Goal: Task Accomplishment & Management: Use online tool/utility

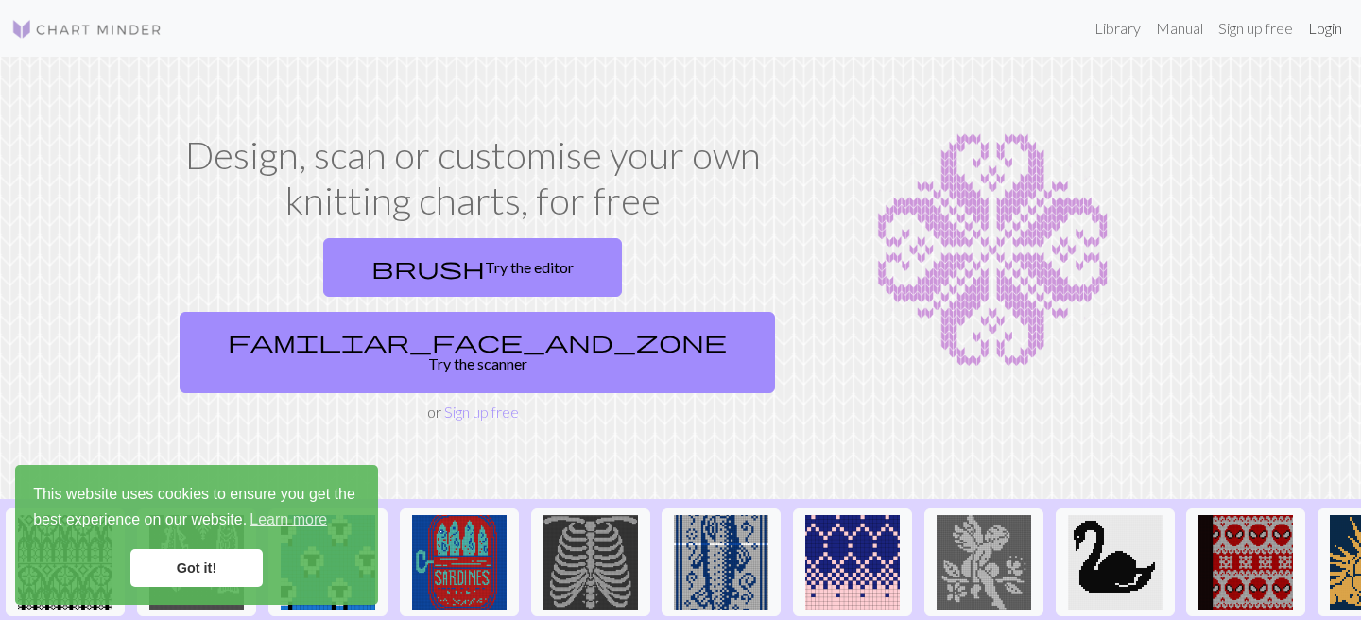
click at [1324, 26] on link "Login" at bounding box center [1325, 28] width 49 height 38
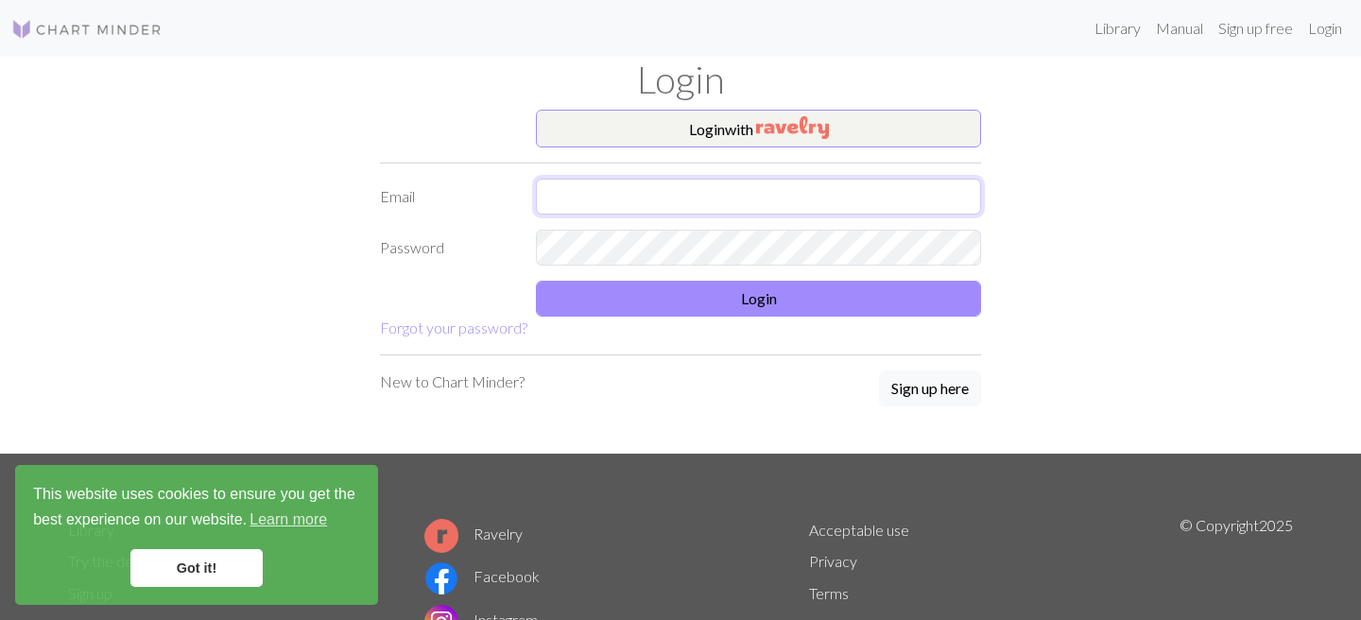
click at [715, 194] on input "text" at bounding box center [758, 197] width 445 height 36
type input "[PERSON_NAME][EMAIL_ADDRESS][PERSON_NAME][DOMAIN_NAME]"
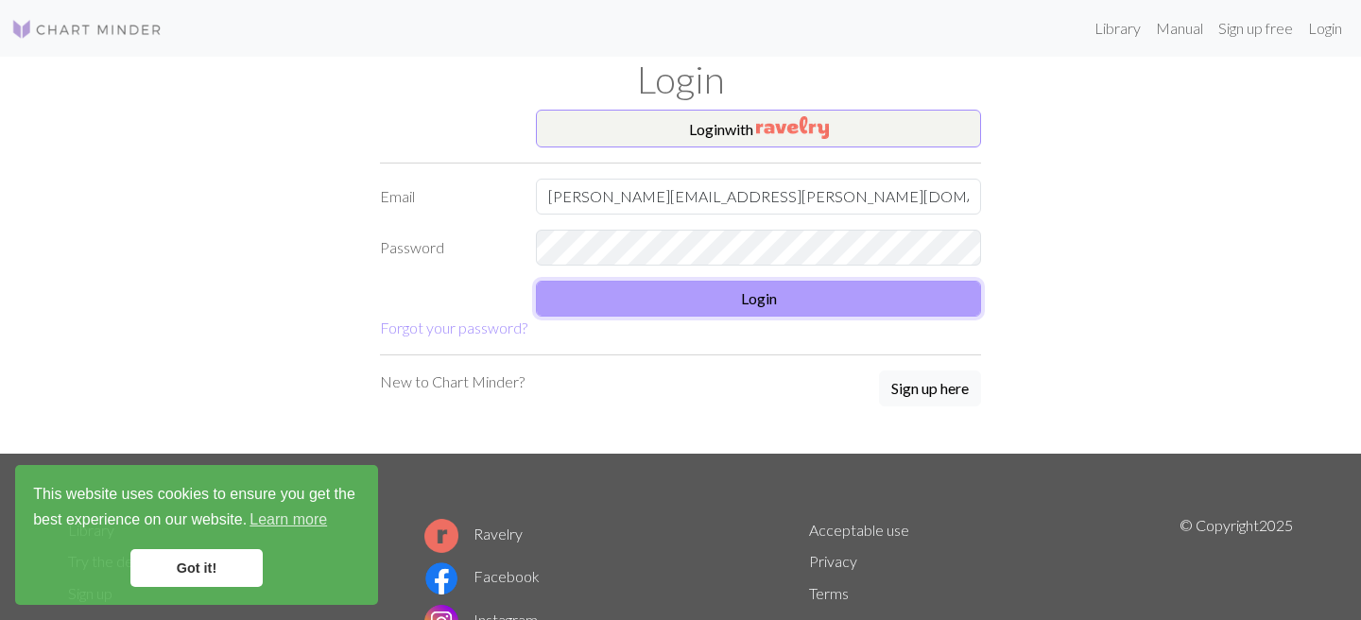
click at [652, 316] on button "Login" at bounding box center [758, 299] width 445 height 36
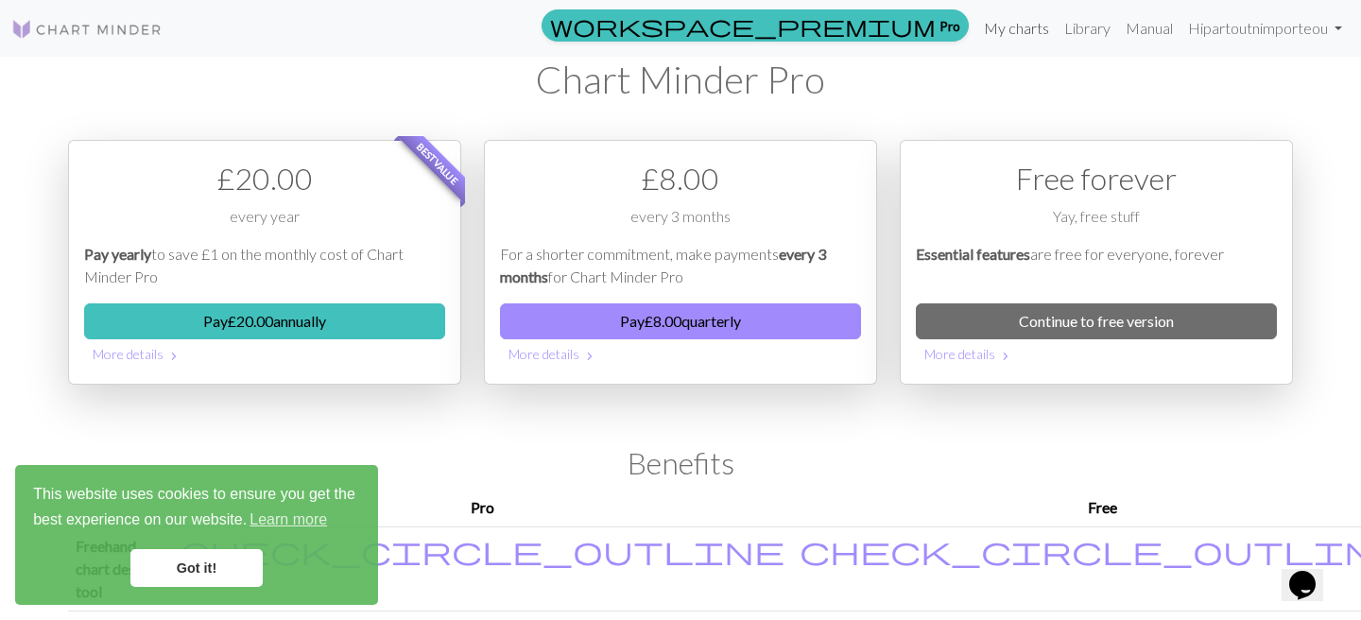
click at [995, 30] on link "My charts" at bounding box center [1017, 28] width 80 height 38
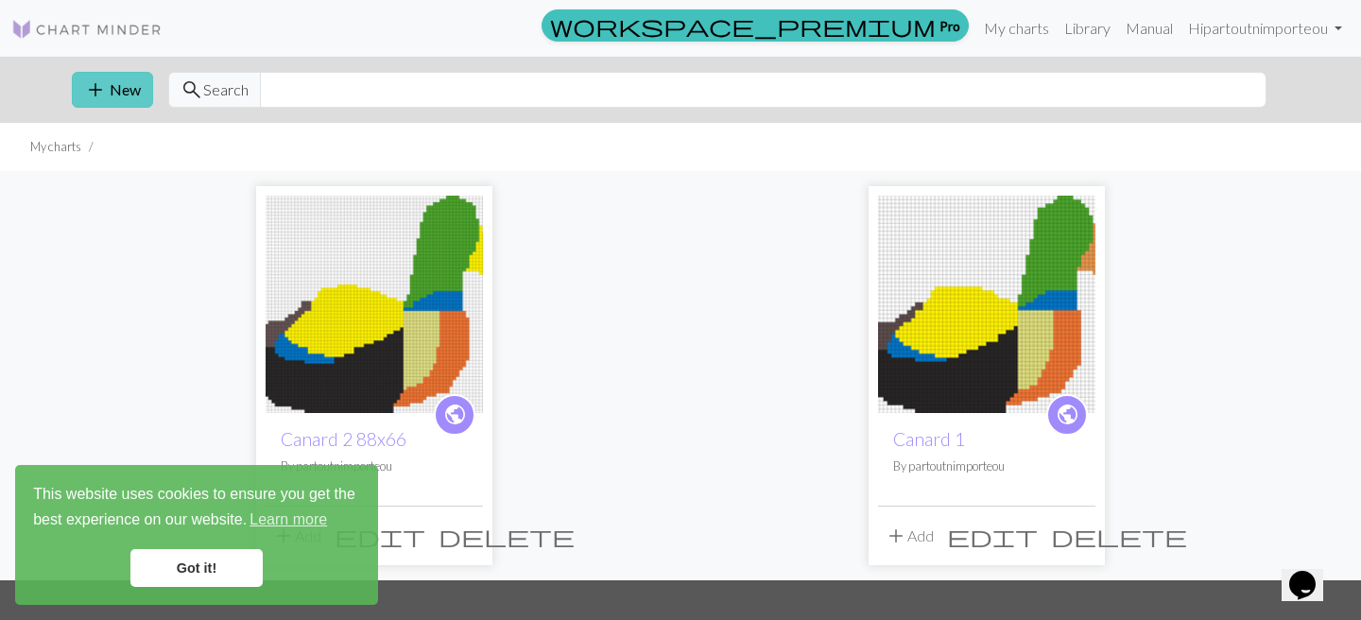
click at [124, 96] on button "add New" at bounding box center [112, 90] width 81 height 36
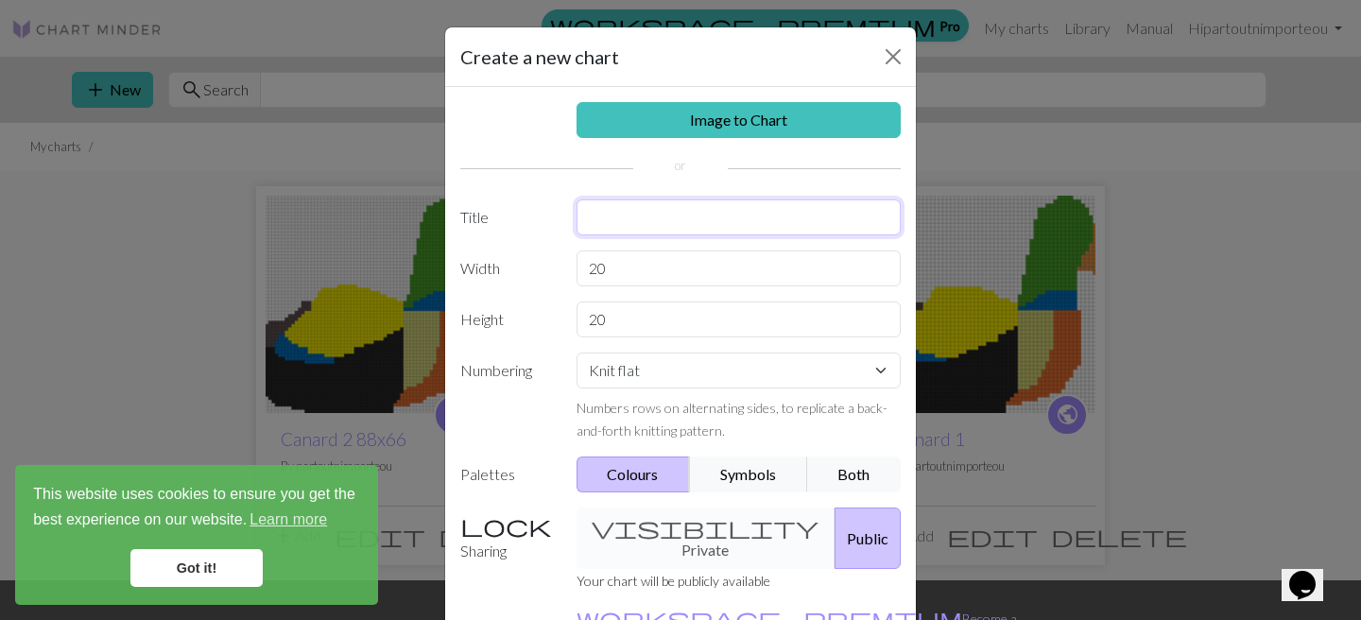
click at [661, 215] on input "text" at bounding box center [739, 217] width 325 height 36
type input "Colorwork"
click at [633, 266] on input "20" at bounding box center [739, 269] width 325 height 36
drag, startPoint x: 643, startPoint y: 323, endPoint x: 541, endPoint y: 322, distance: 102.1
click at [541, 322] on div "Height 20" at bounding box center [680, 320] width 463 height 36
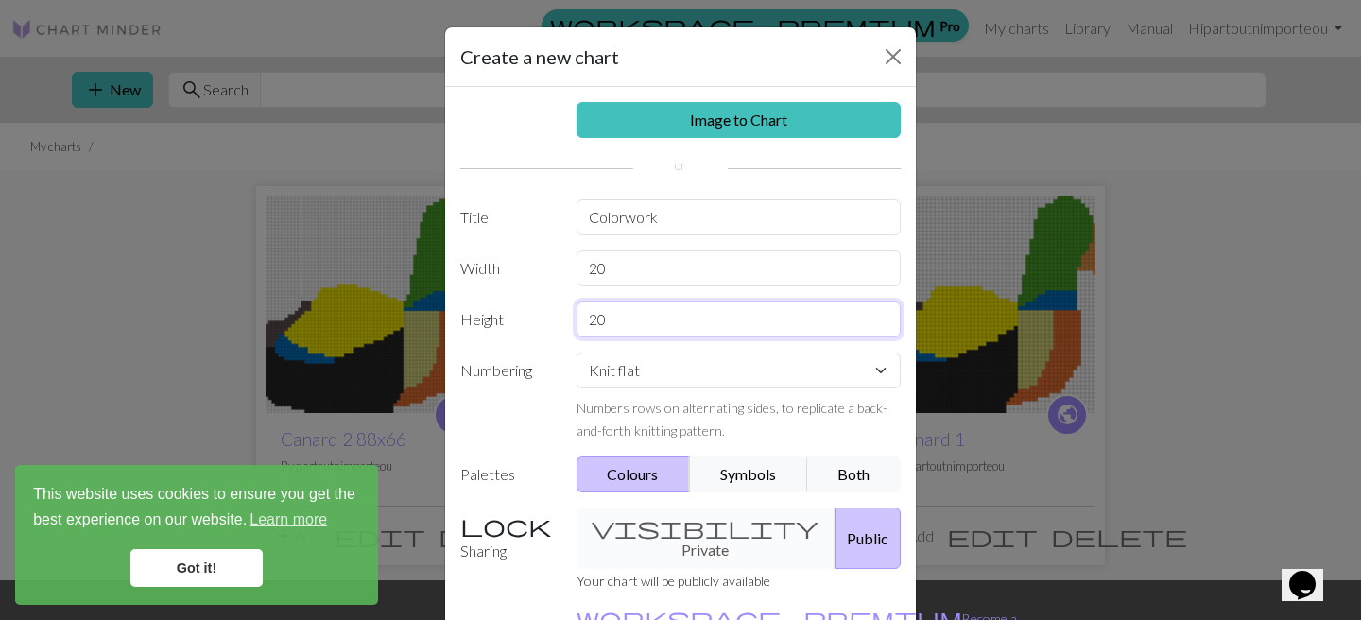
type input "6"
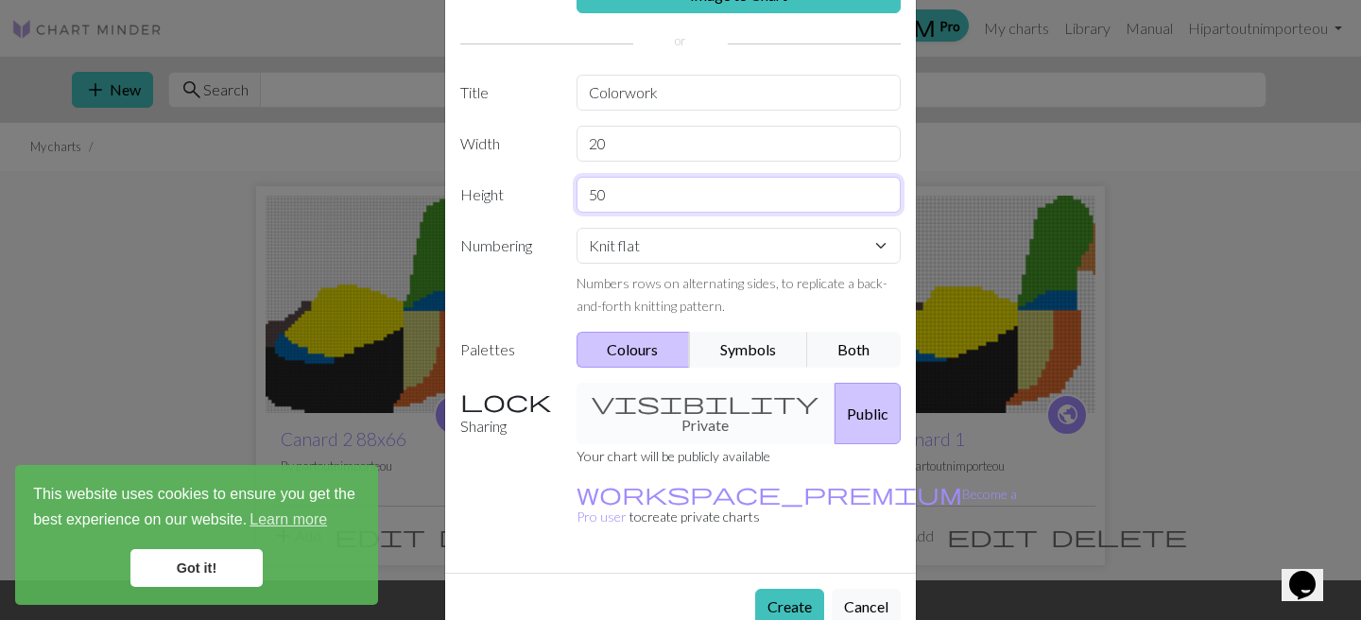
scroll to position [126, 0]
type input "50"
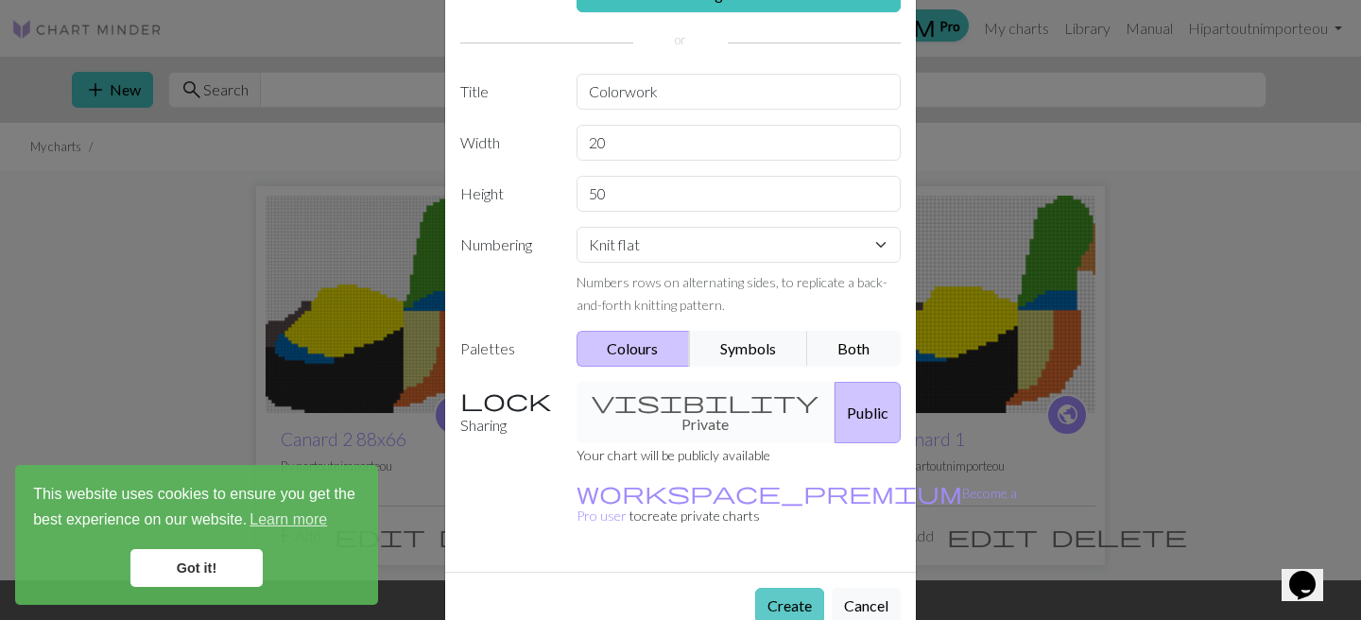
click at [777, 588] on button "Create" at bounding box center [789, 606] width 69 height 36
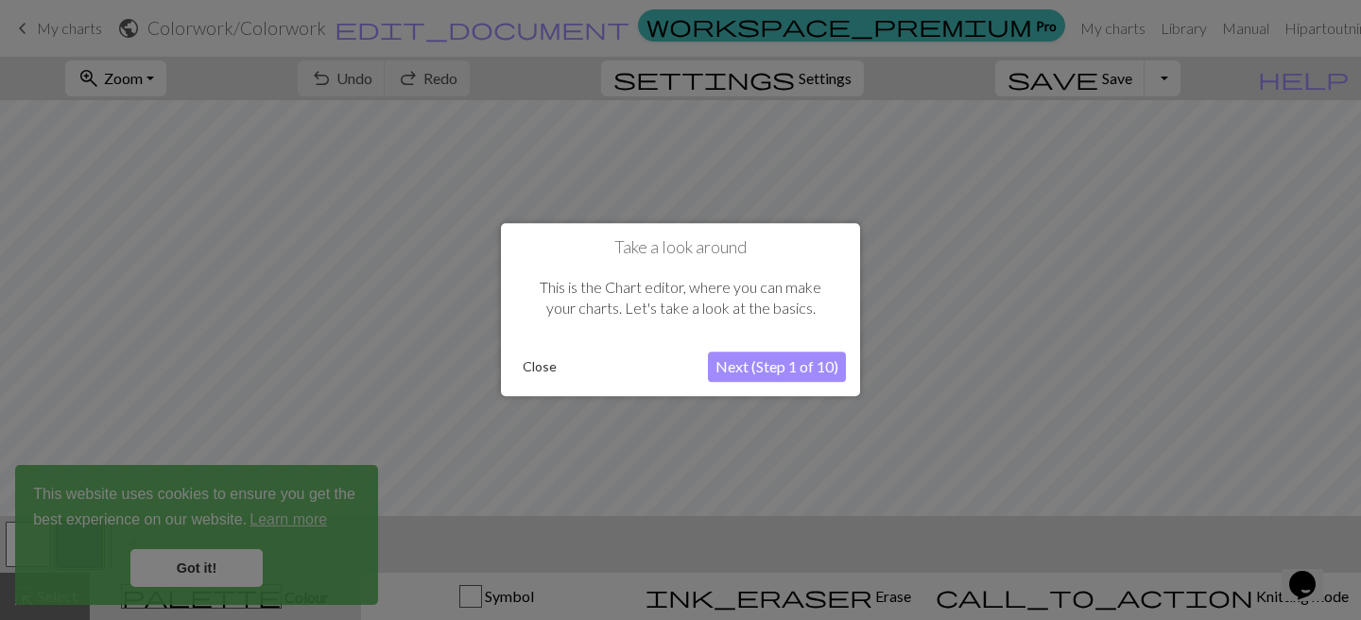
click at [725, 369] on button "Next (Step 1 of 10)" at bounding box center [777, 368] width 138 height 30
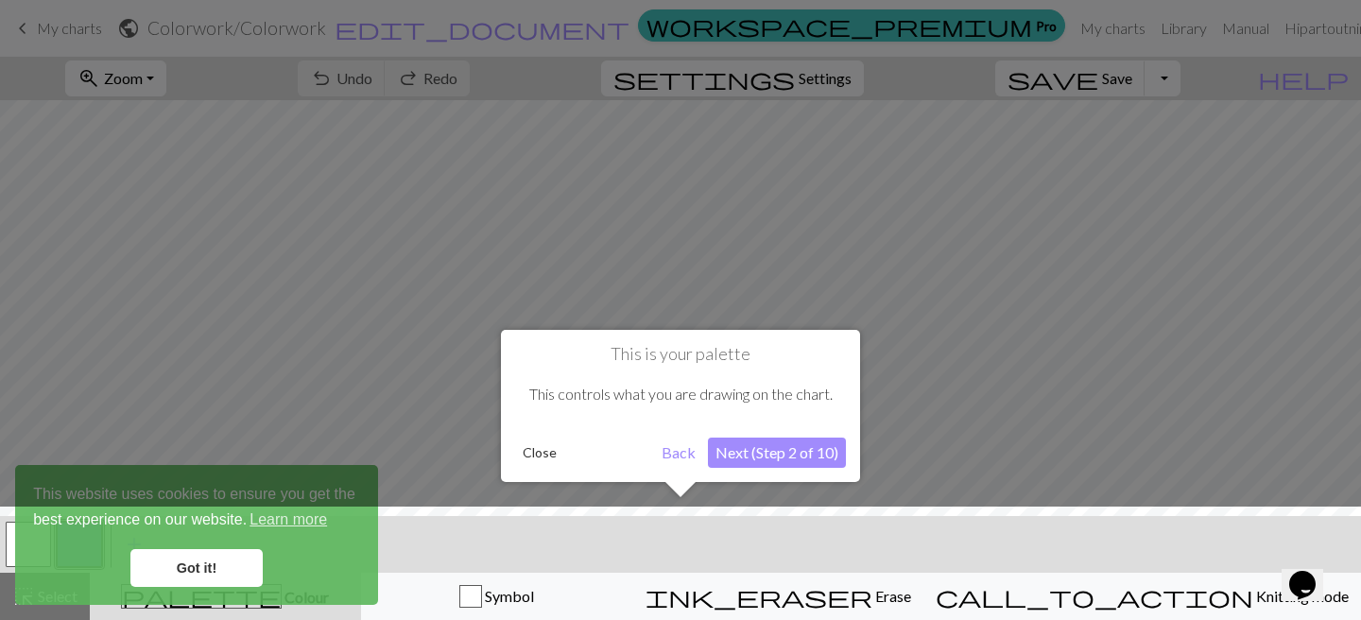
click at [723, 445] on button "Next (Step 2 of 10)" at bounding box center [777, 453] width 138 height 30
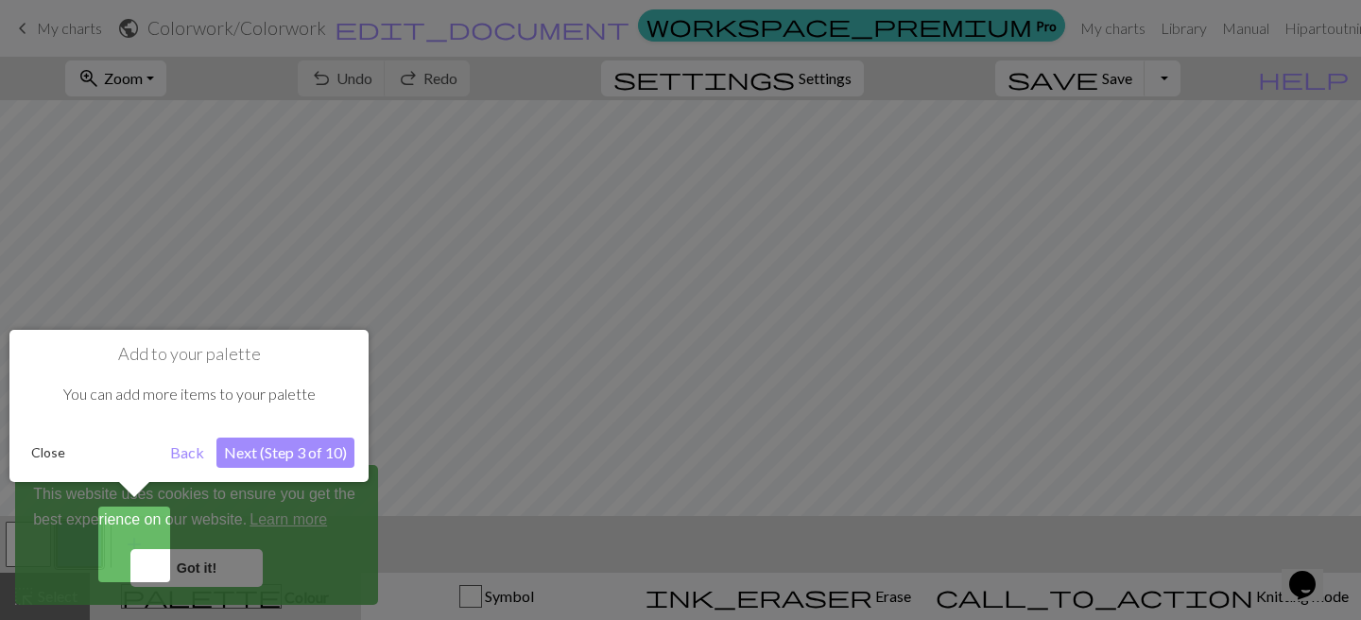
click at [296, 449] on button "Next (Step 3 of 10)" at bounding box center [285, 453] width 138 height 30
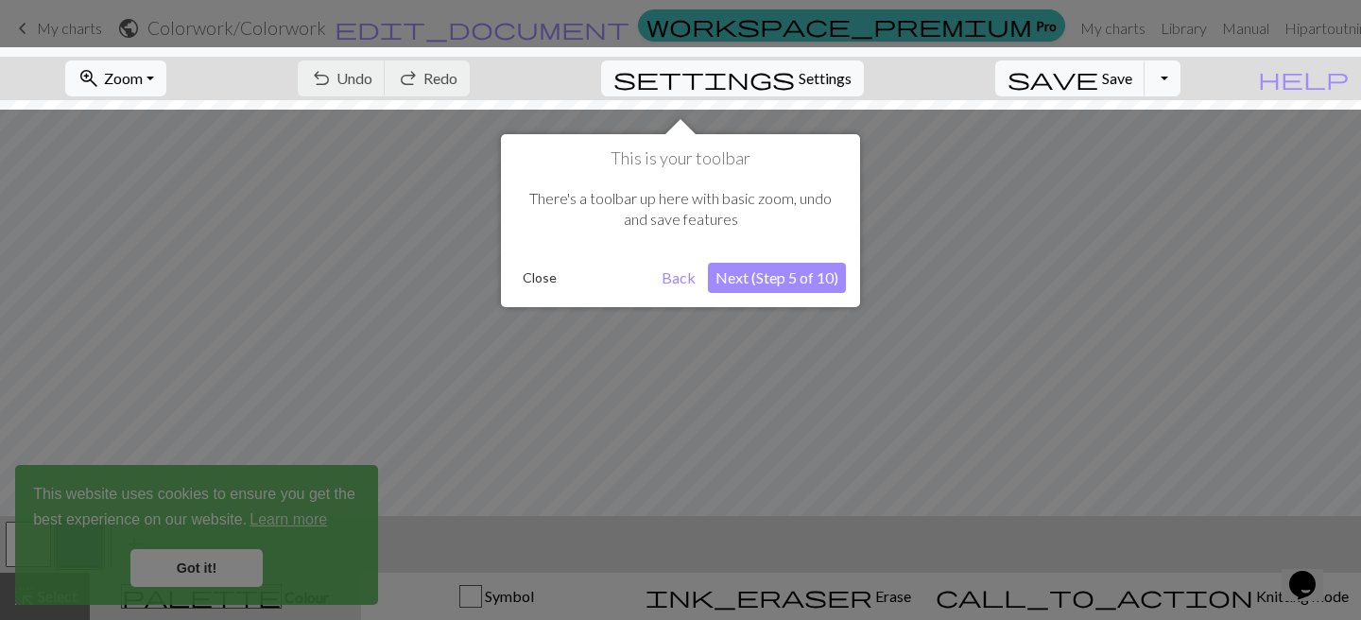
click at [731, 271] on button "Next (Step 5 of 10)" at bounding box center [777, 278] width 138 height 30
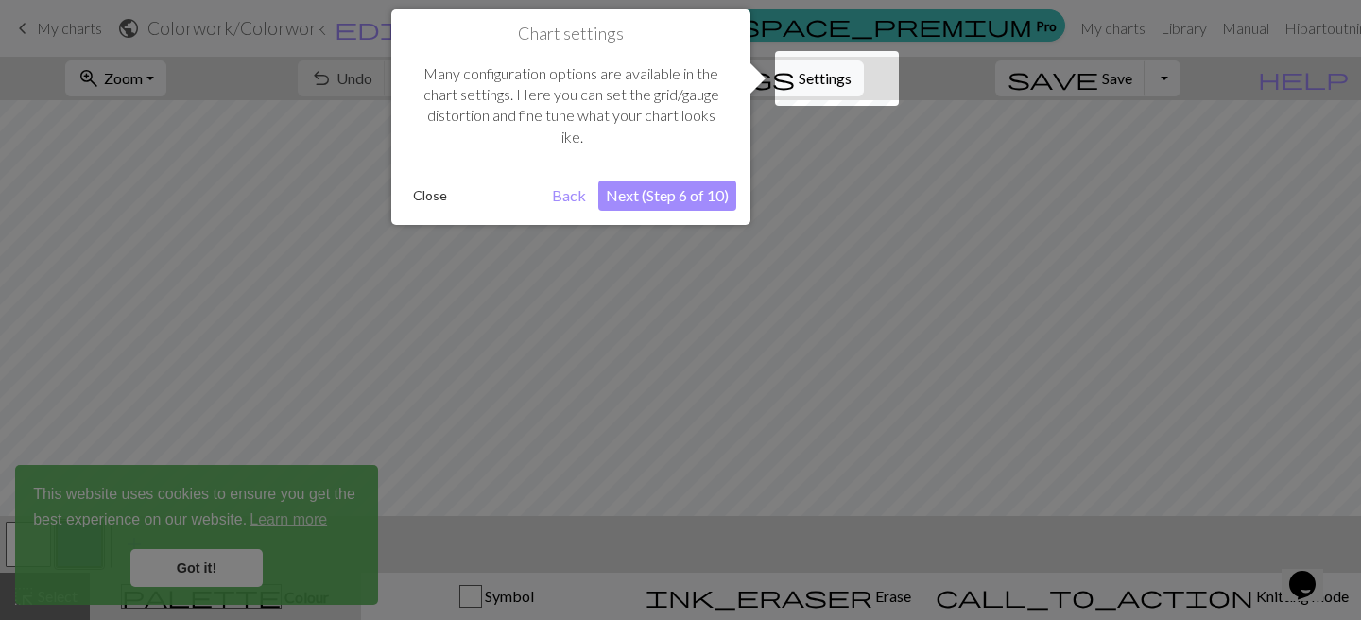
click at [703, 211] on div "Chart settings Many configuration options are available in the chart settings. …" at bounding box center [570, 117] width 359 height 216
click at [701, 204] on button "Next (Step 6 of 10)" at bounding box center [667, 196] width 138 height 30
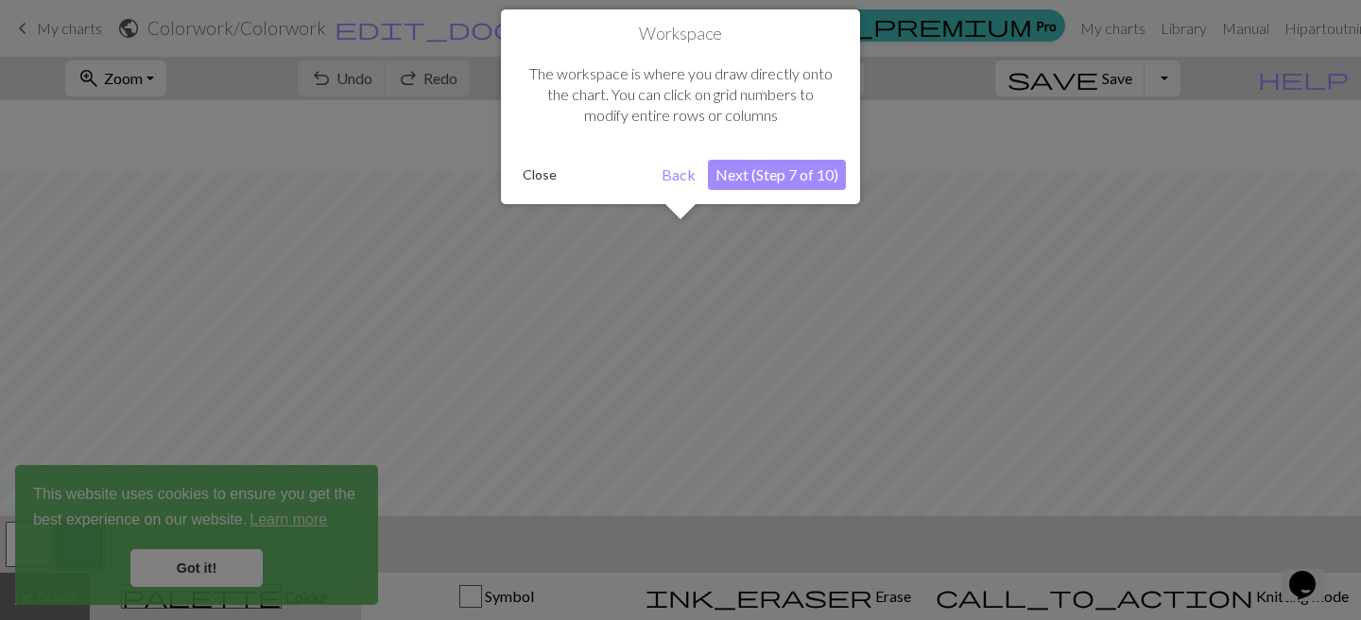
scroll to position [72, 0]
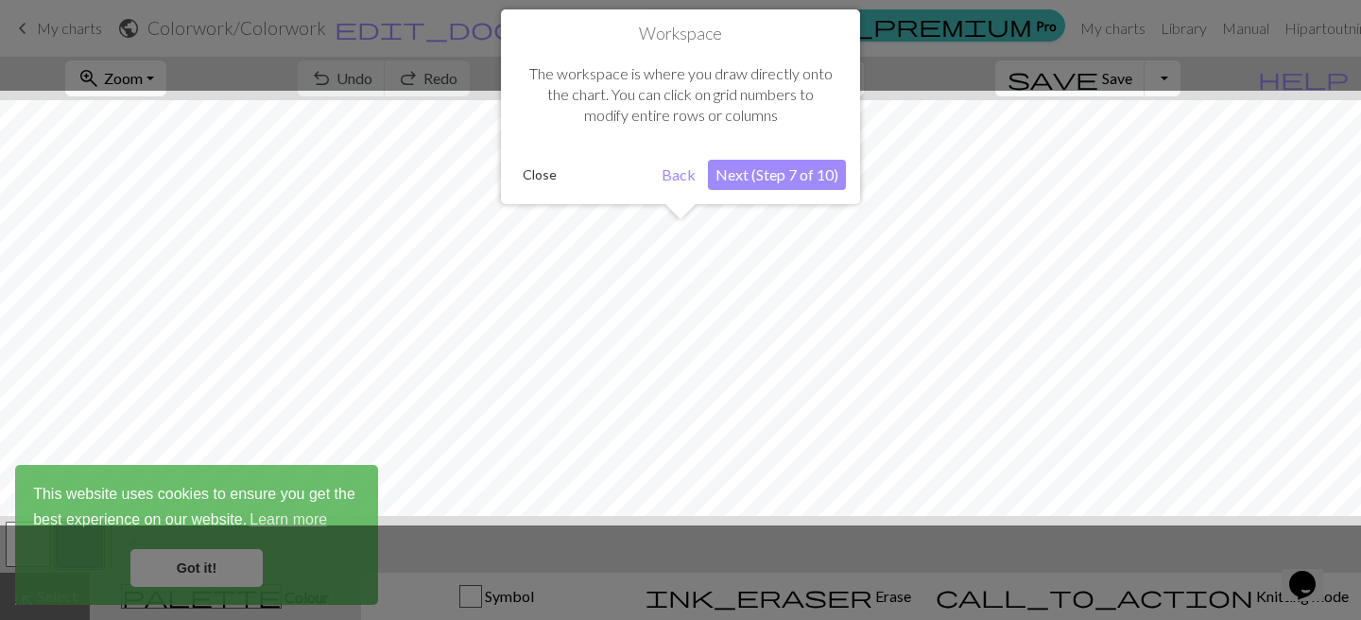
click at [531, 178] on button "Close" at bounding box center [539, 175] width 49 height 28
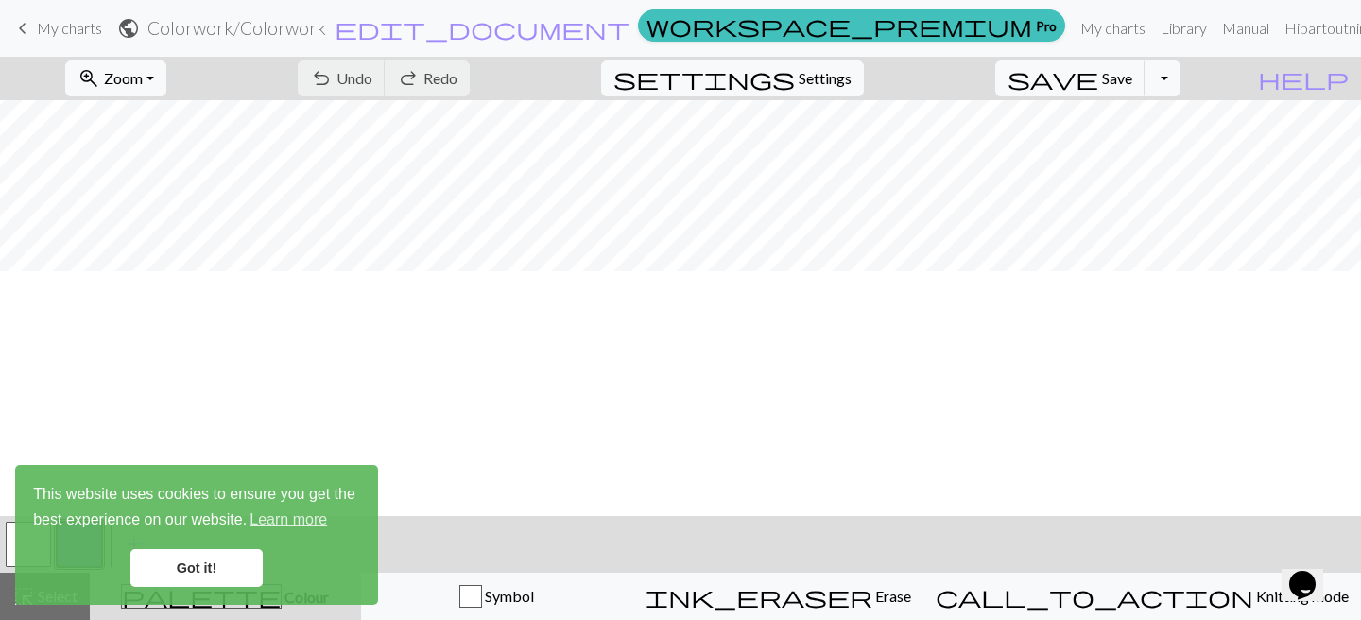
scroll to position [0, 0]
click at [85, 23] on span "My charts" at bounding box center [69, 28] width 65 height 18
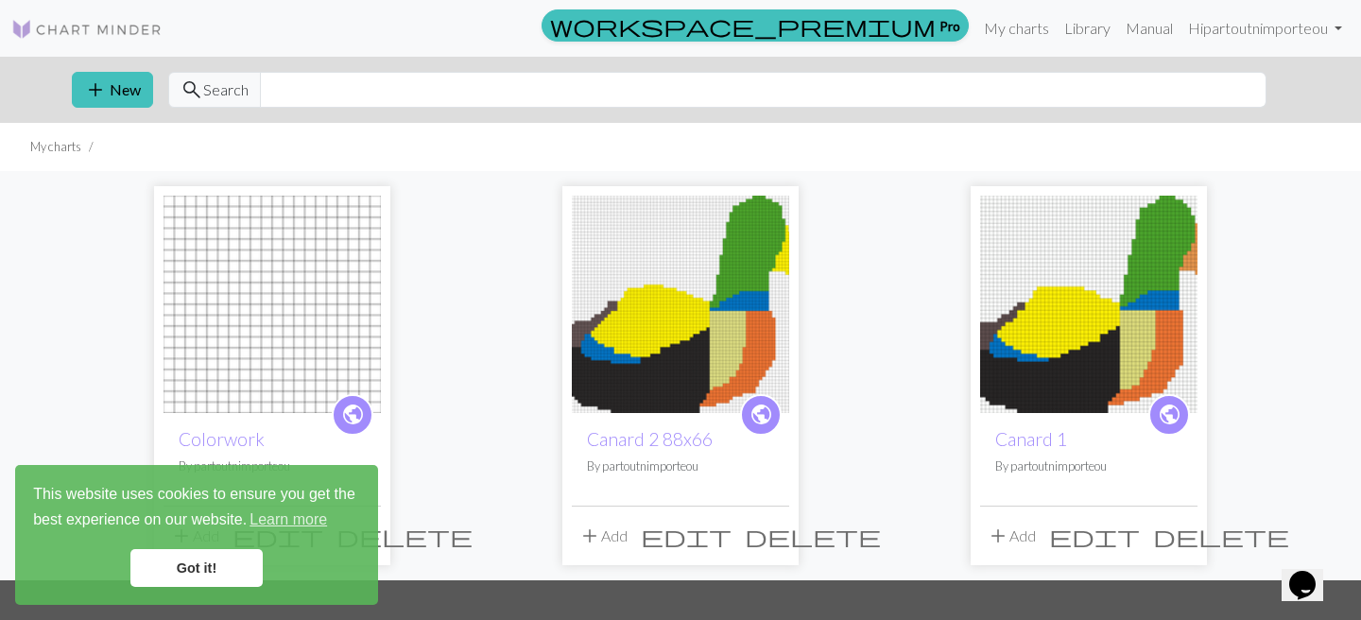
click at [171, 554] on link "Got it!" at bounding box center [196, 568] width 132 height 38
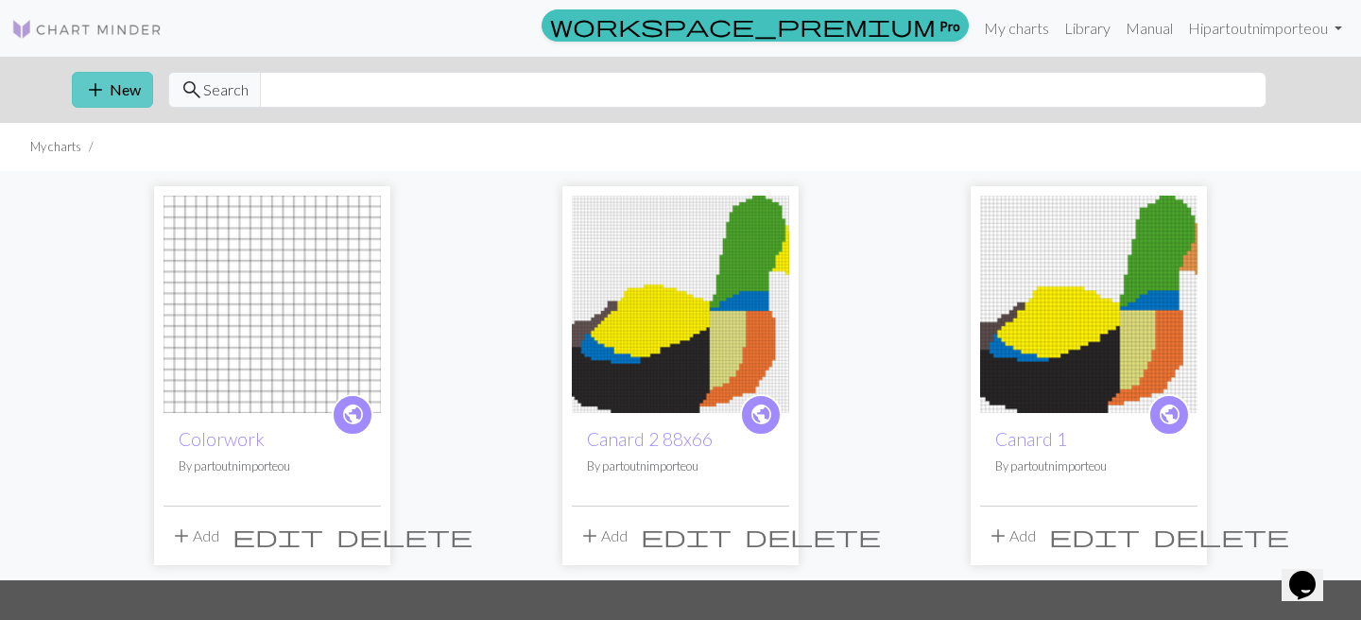
click at [123, 98] on button "add New" at bounding box center [112, 90] width 81 height 36
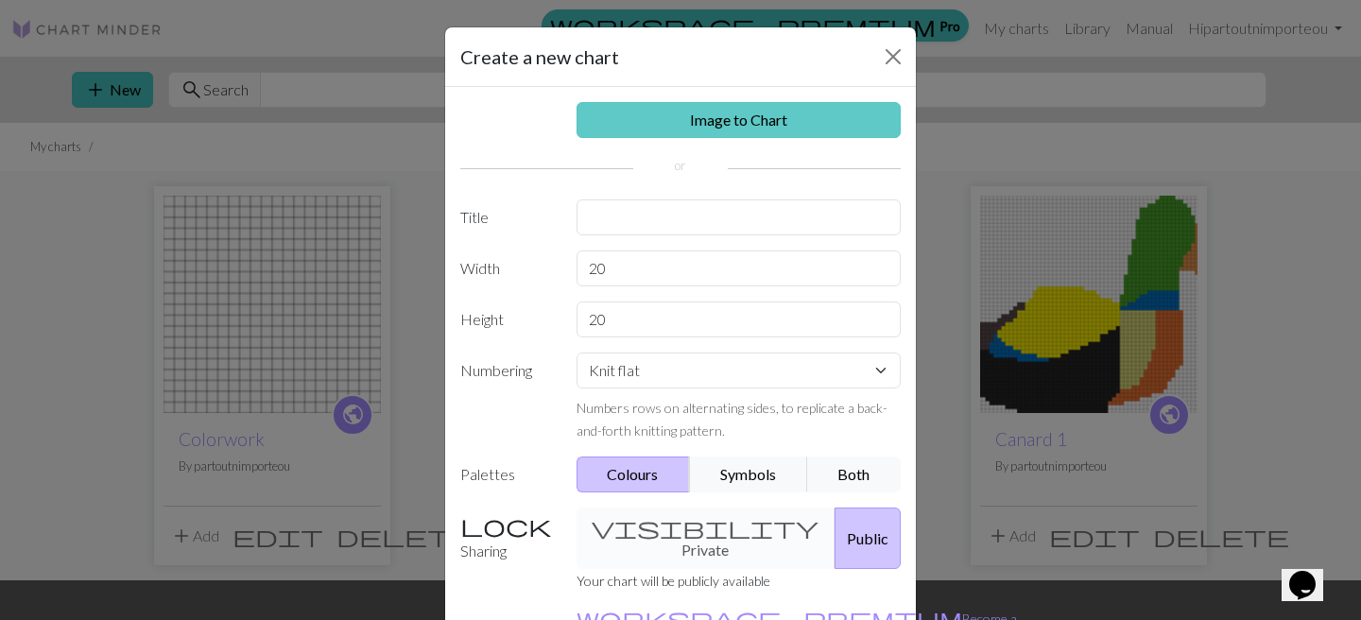
click at [635, 113] on link "Image to Chart" at bounding box center [739, 120] width 325 height 36
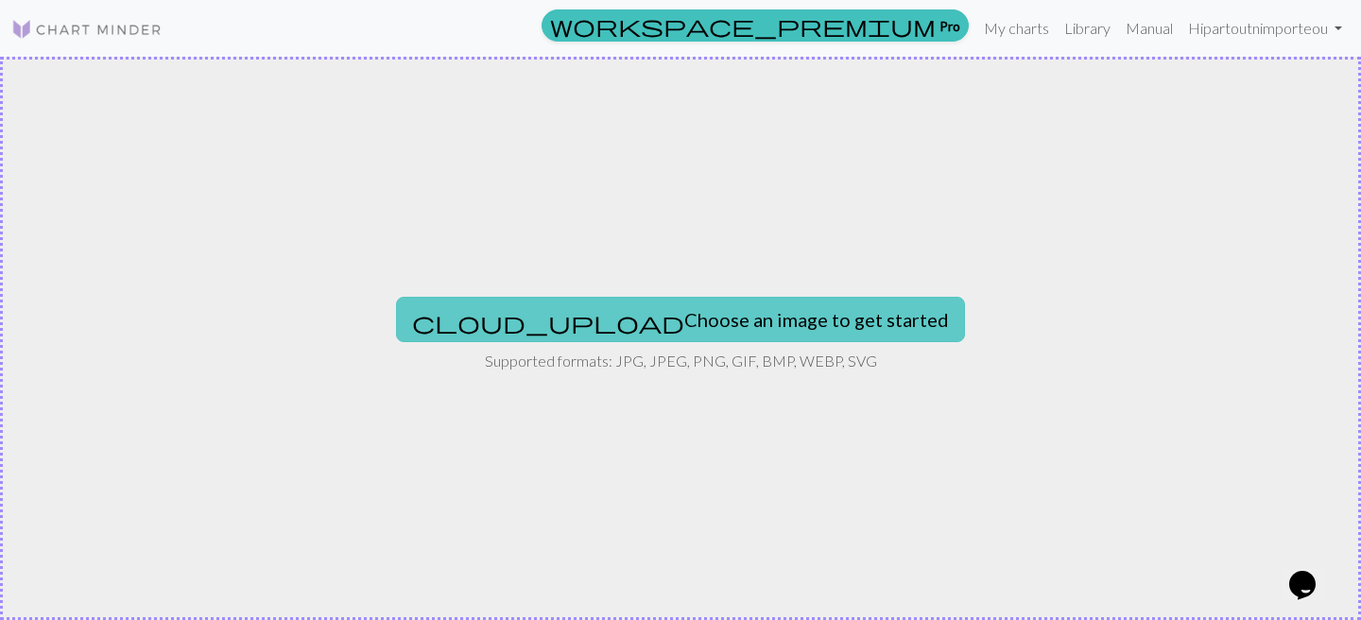
click at [592, 320] on button "cloud_upload Choose an image to get started" at bounding box center [680, 319] width 569 height 45
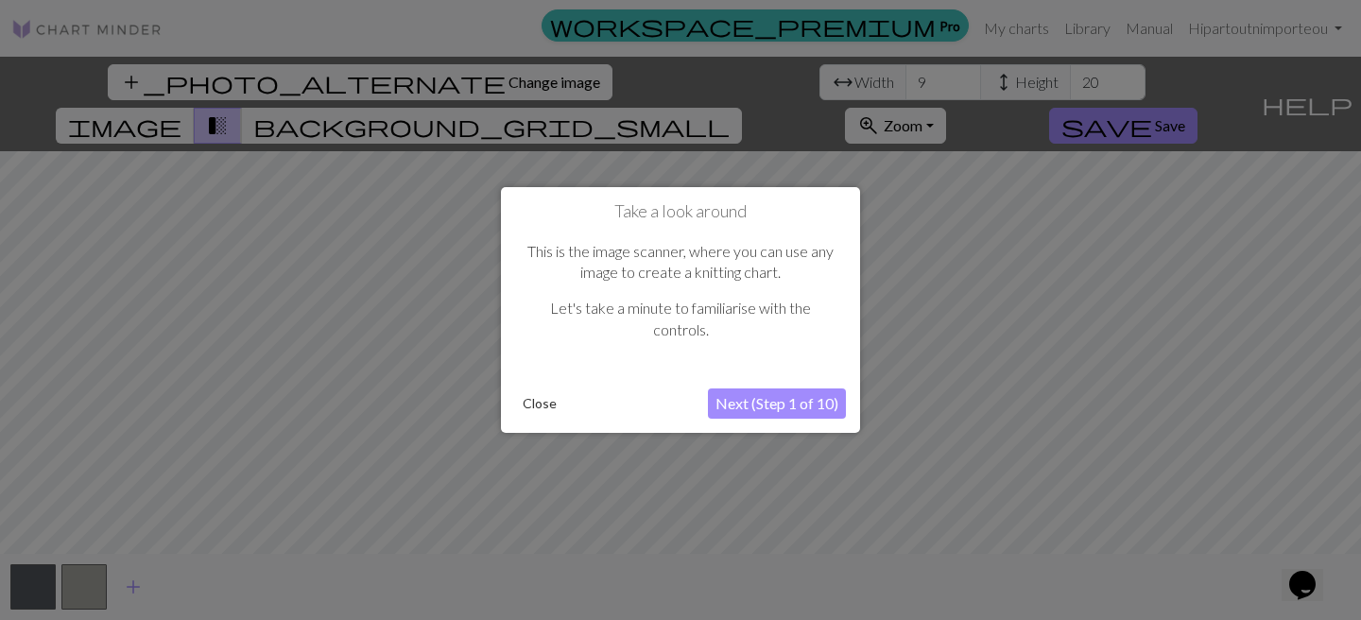
click at [740, 397] on button "Next (Step 1 of 10)" at bounding box center [777, 404] width 138 height 30
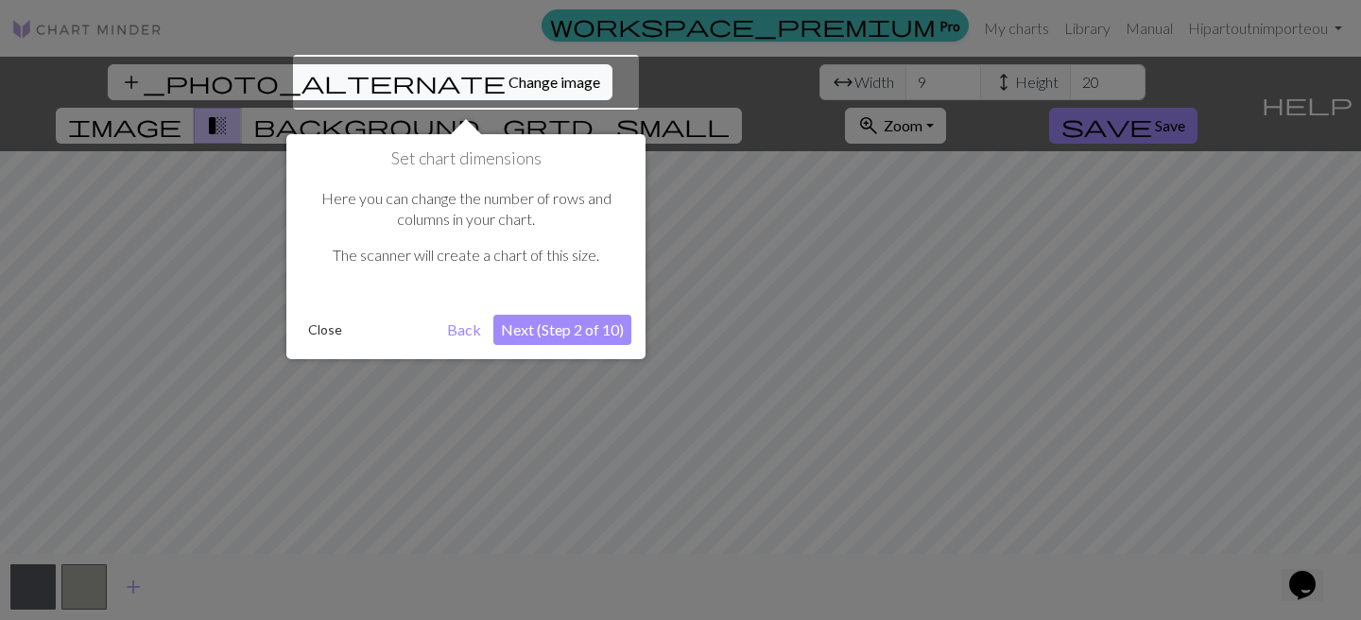
click at [336, 328] on button "Close" at bounding box center [325, 330] width 49 height 28
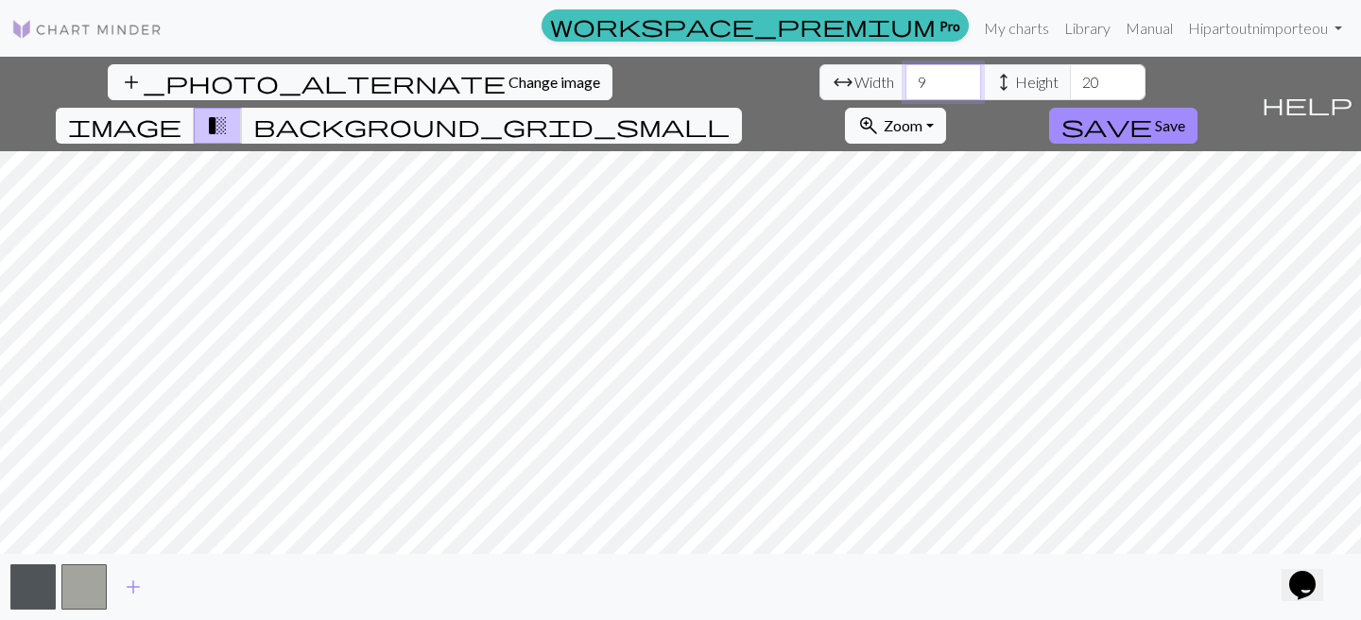
click at [906, 78] on input "9" at bounding box center [944, 82] width 76 height 36
click at [906, 77] on input "10" at bounding box center [944, 82] width 76 height 36
click at [906, 77] on input "11" at bounding box center [944, 82] width 76 height 36
click at [906, 77] on input "12" at bounding box center [944, 82] width 76 height 36
click at [906, 77] on input "13" at bounding box center [944, 82] width 76 height 36
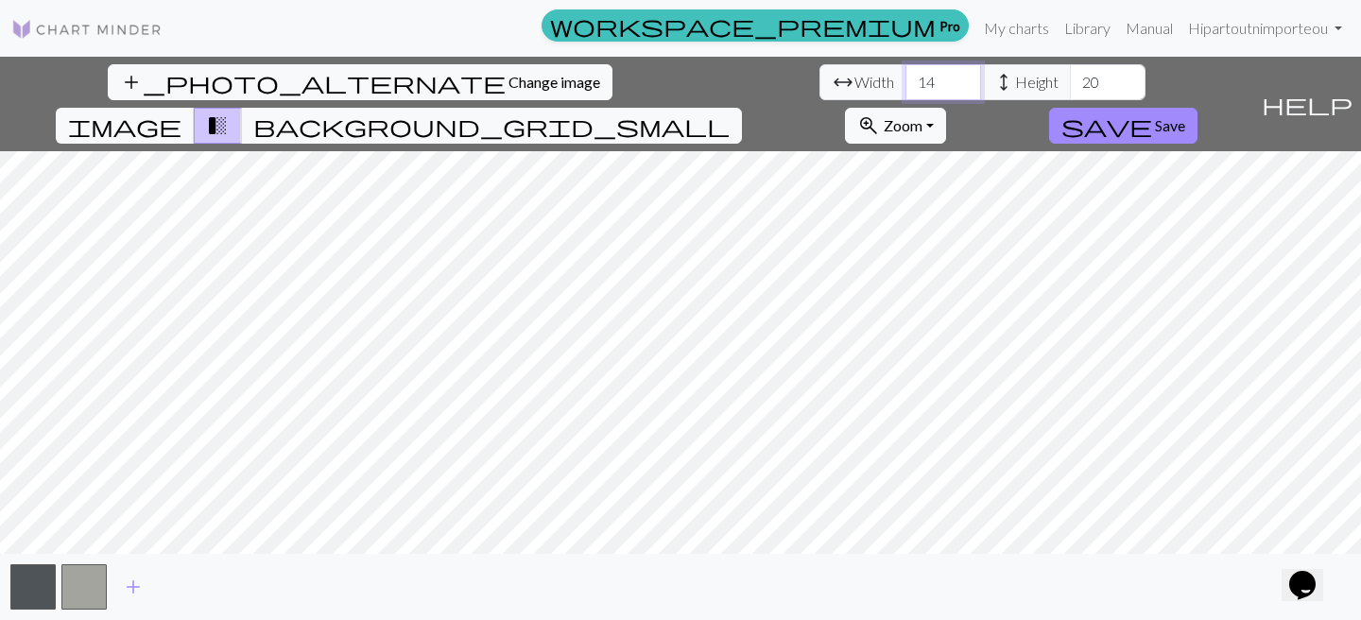
click at [906, 77] on input "14" at bounding box center [944, 82] width 76 height 36
click at [906, 77] on input "15" at bounding box center [944, 82] width 76 height 36
click at [906, 77] on input "16" at bounding box center [944, 82] width 76 height 36
click at [906, 77] on input "17" at bounding box center [944, 82] width 76 height 36
click at [906, 77] on input "18" at bounding box center [944, 82] width 76 height 36
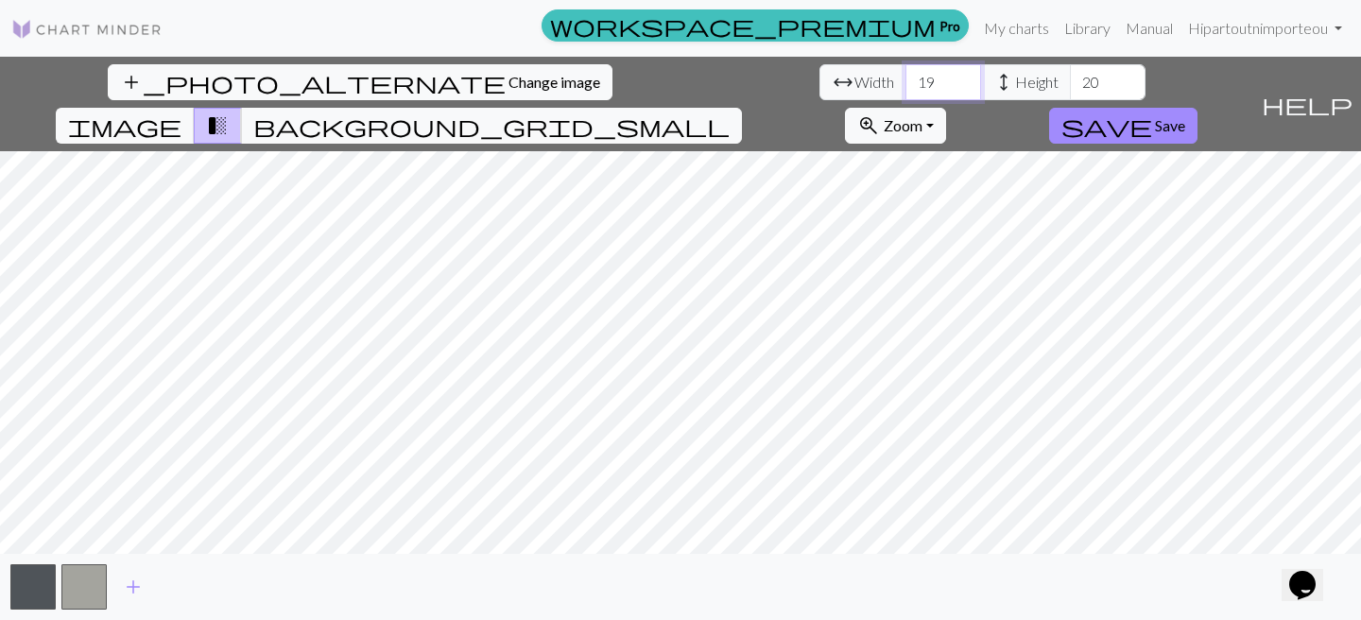
click at [906, 77] on input "19" at bounding box center [944, 82] width 76 height 36
click at [906, 77] on input "20" at bounding box center [944, 82] width 76 height 36
click at [906, 77] on input "21" at bounding box center [944, 82] width 76 height 36
click at [906, 77] on input "22" at bounding box center [944, 82] width 76 height 36
click at [906, 77] on input "23" at bounding box center [944, 82] width 76 height 36
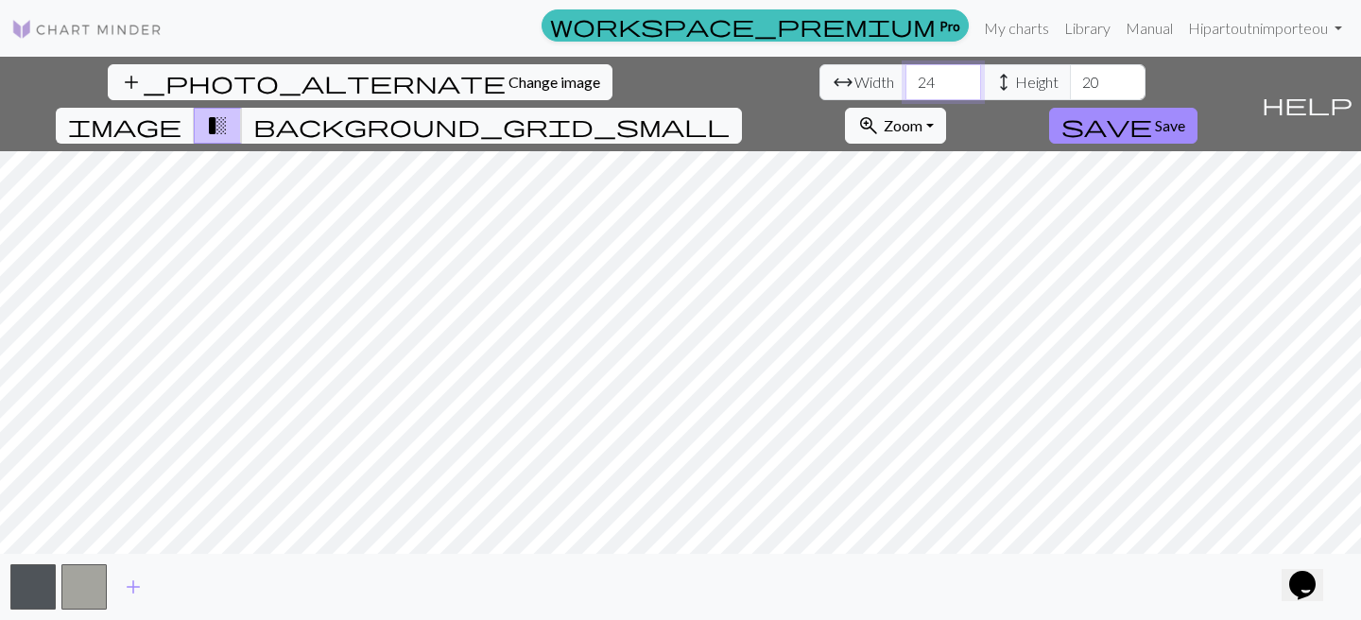
click at [906, 77] on input "24" at bounding box center [944, 82] width 76 height 36
click at [906, 77] on input "25" at bounding box center [944, 82] width 76 height 36
click at [906, 77] on input "26" at bounding box center [944, 82] width 76 height 36
click at [906, 77] on input "27" at bounding box center [944, 82] width 76 height 36
type input "37"
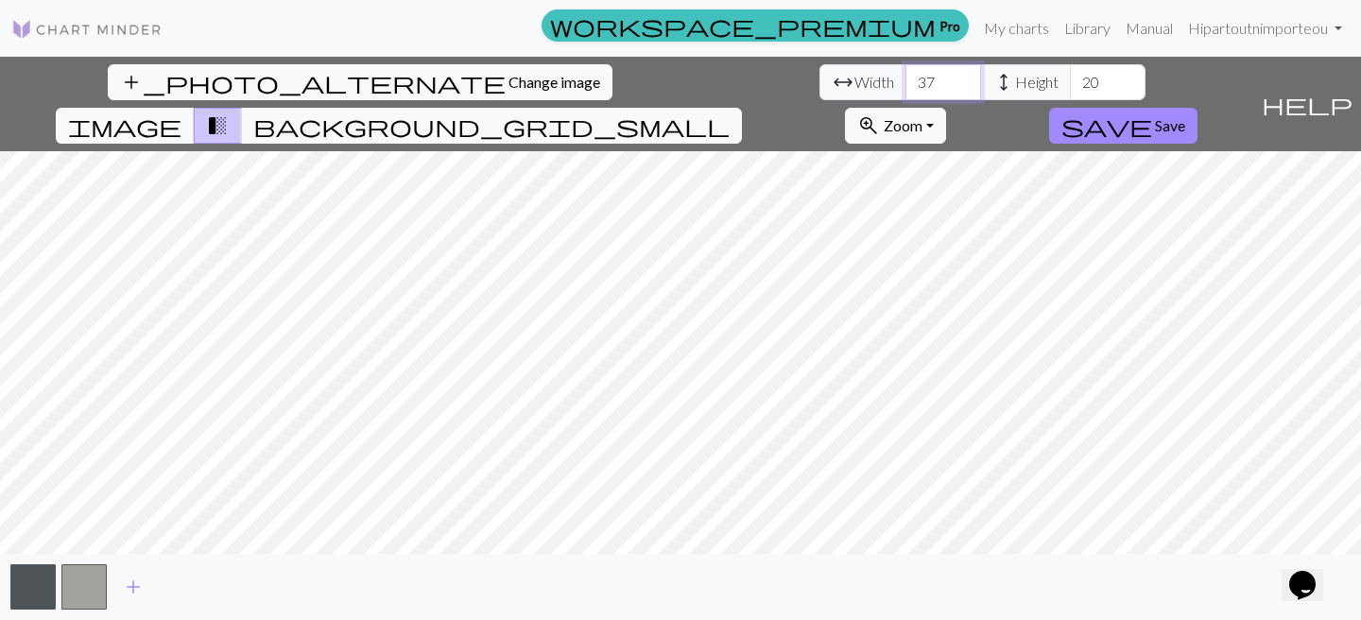
click at [906, 77] on input "37" at bounding box center [944, 82] width 76 height 36
click at [1070, 75] on input "21" at bounding box center [1108, 82] width 76 height 36
click at [1070, 75] on input "22" at bounding box center [1108, 82] width 76 height 36
click at [1070, 75] on input "23" at bounding box center [1108, 82] width 76 height 36
click at [1070, 75] on input "24" at bounding box center [1108, 82] width 76 height 36
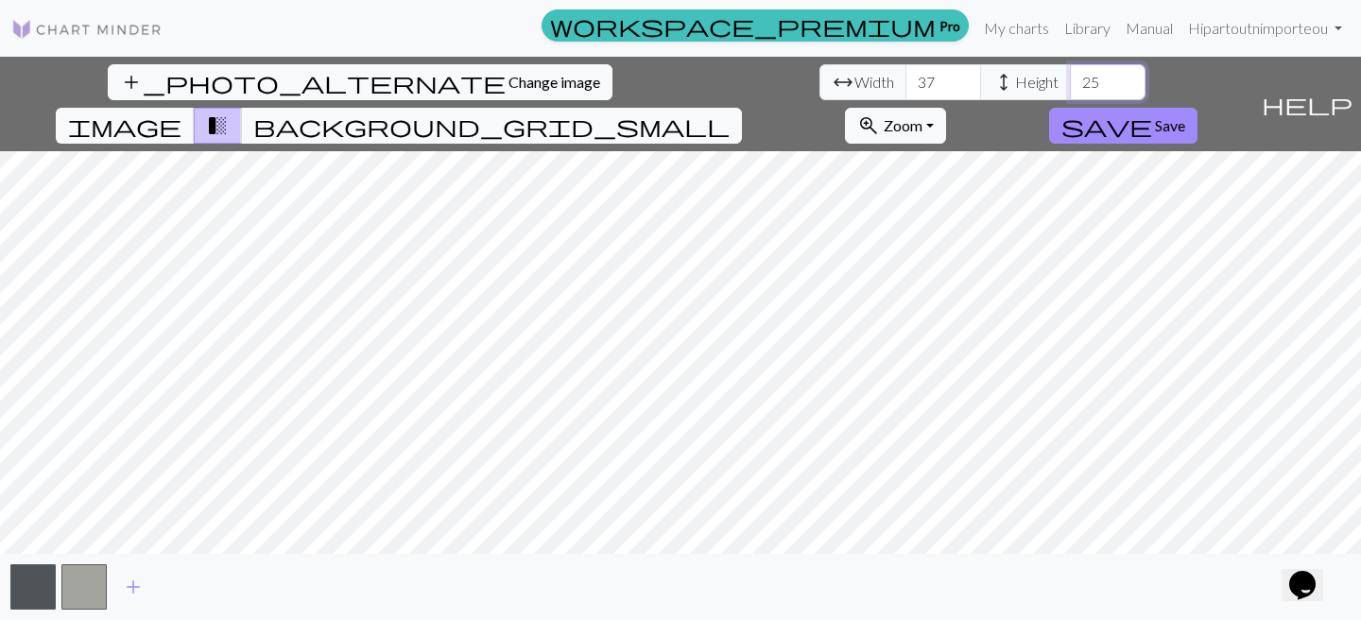
click at [1070, 75] on input "25" at bounding box center [1108, 82] width 76 height 36
click at [1070, 75] on input "26" at bounding box center [1108, 82] width 76 height 36
click at [1070, 75] on input "27" at bounding box center [1108, 82] width 76 height 36
click at [1070, 75] on input "28" at bounding box center [1108, 82] width 76 height 36
click at [1070, 75] on input "29" at bounding box center [1108, 82] width 76 height 36
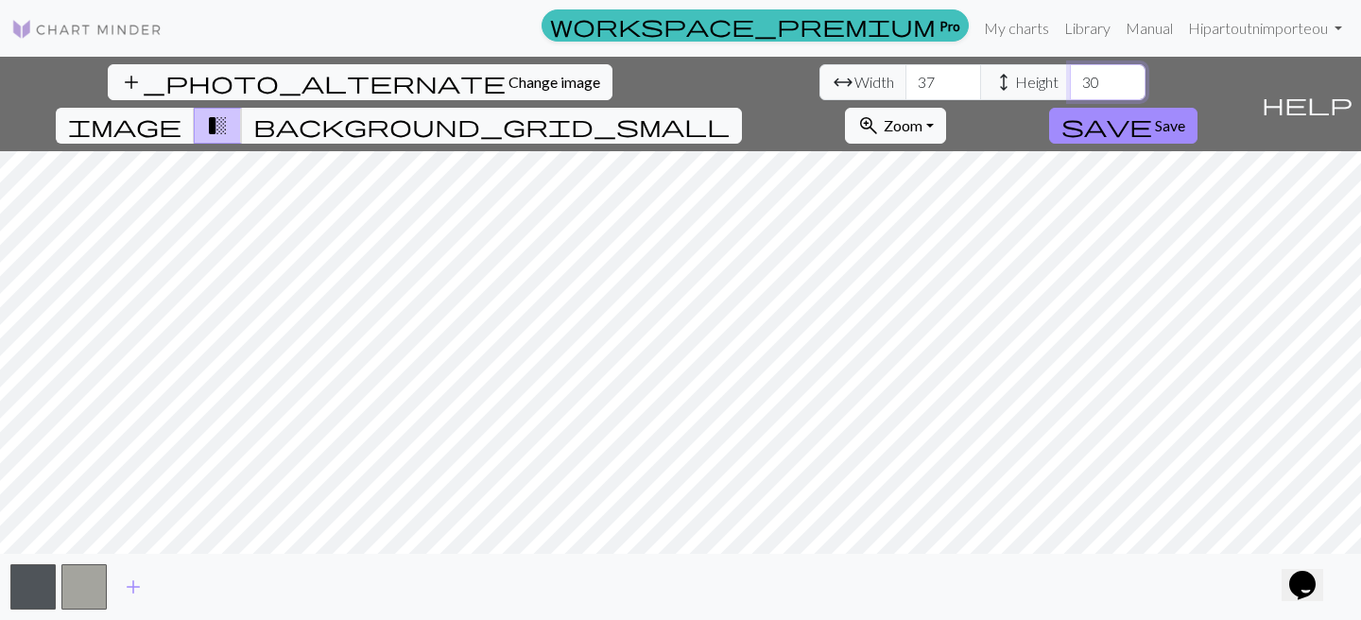
click at [1070, 75] on input "30" at bounding box center [1108, 82] width 76 height 36
click at [1070, 75] on input "31" at bounding box center [1108, 82] width 76 height 36
click at [1070, 75] on input "32" at bounding box center [1108, 82] width 76 height 36
click at [1070, 75] on input "33" at bounding box center [1108, 82] width 76 height 36
click at [1070, 75] on input "34" at bounding box center [1108, 82] width 76 height 36
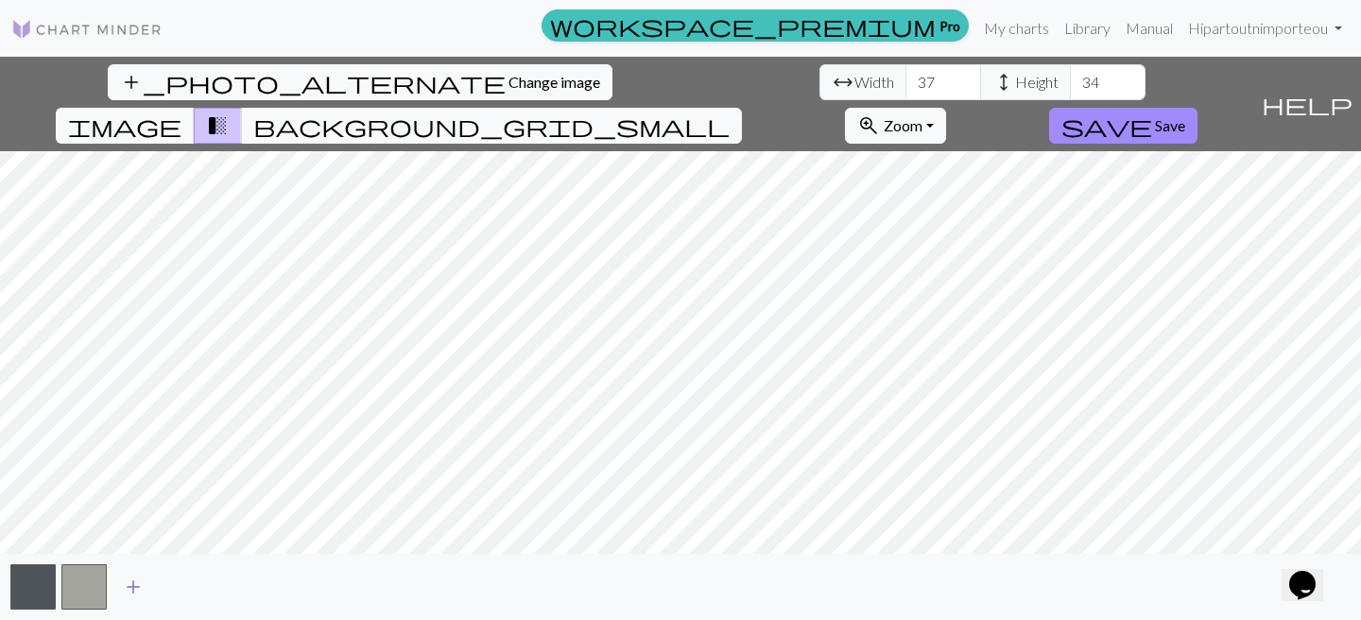
click at [131, 584] on span "add" at bounding box center [133, 587] width 23 height 26
click at [131, 584] on button "button" at bounding box center [134, 586] width 45 height 45
click at [173, 589] on span "add" at bounding box center [184, 587] width 23 height 26
click at [183, 588] on button "button" at bounding box center [186, 586] width 45 height 45
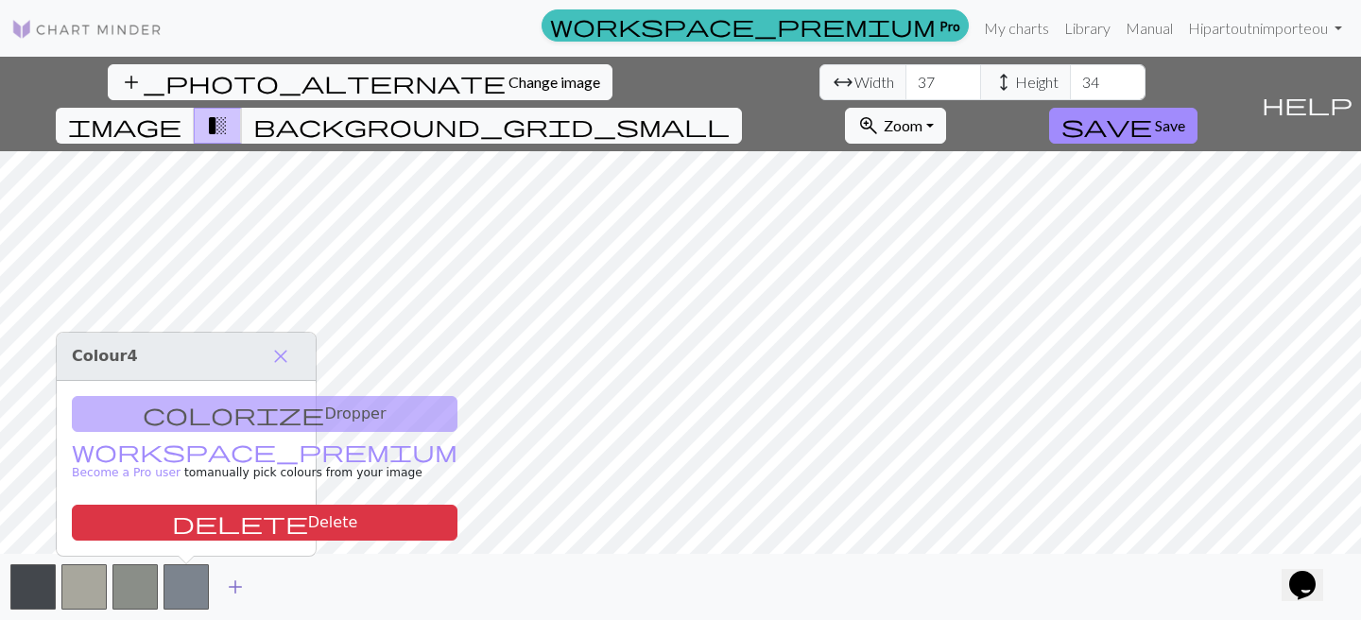
click at [232, 588] on span "add" at bounding box center [235, 587] width 23 height 26
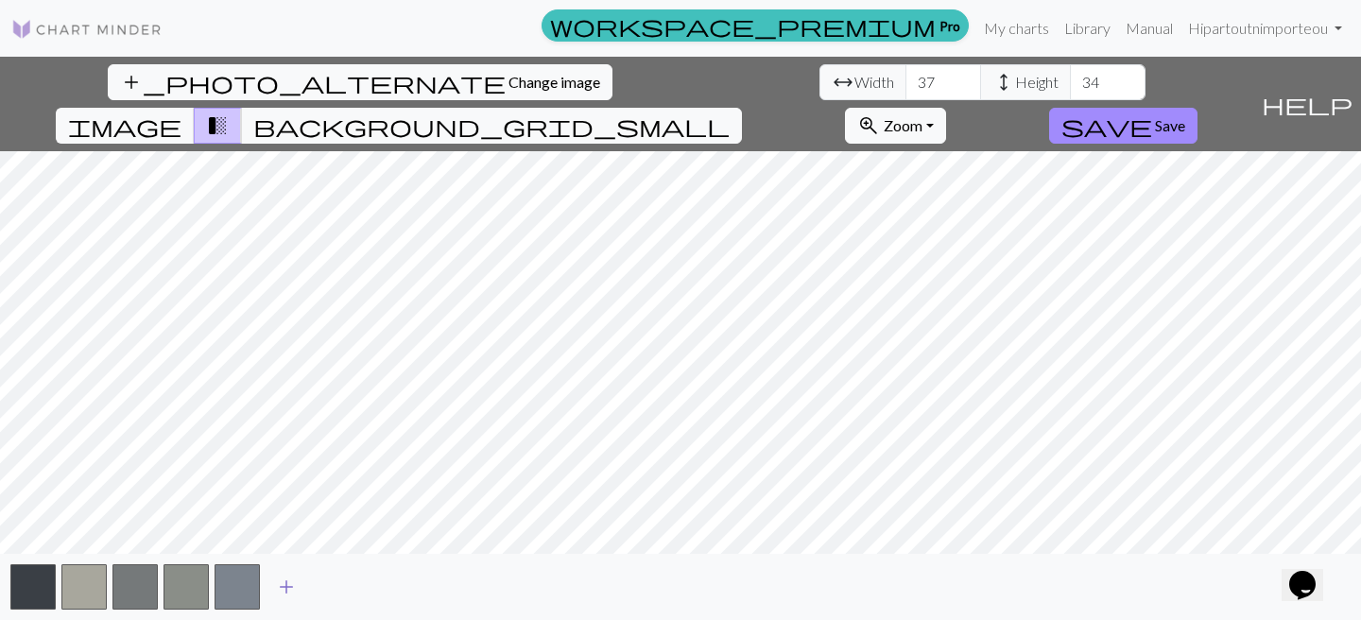
click at [278, 586] on span "add" at bounding box center [286, 587] width 23 height 26
click at [330, 587] on span "add" at bounding box center [337, 587] width 23 height 26
click at [1070, 77] on input "35" at bounding box center [1108, 82] width 76 height 36
click at [1070, 77] on input "36" at bounding box center [1108, 82] width 76 height 36
click at [1070, 77] on input "37" at bounding box center [1108, 82] width 76 height 36
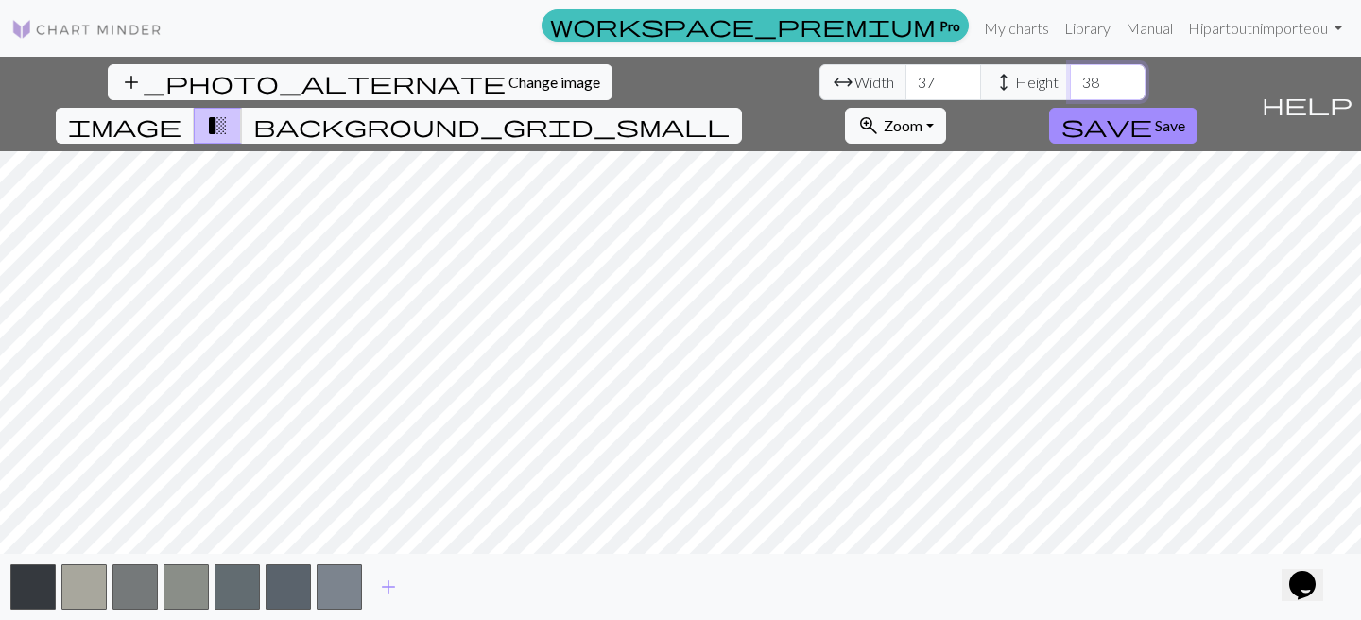
click at [1070, 77] on input "38" at bounding box center [1108, 82] width 76 height 36
click at [1070, 77] on input "39" at bounding box center [1108, 82] width 76 height 36
click at [1070, 77] on input "40" at bounding box center [1108, 82] width 76 height 36
click at [1070, 77] on input "41" at bounding box center [1108, 82] width 76 height 36
click at [1070, 77] on input "42" at bounding box center [1108, 82] width 76 height 36
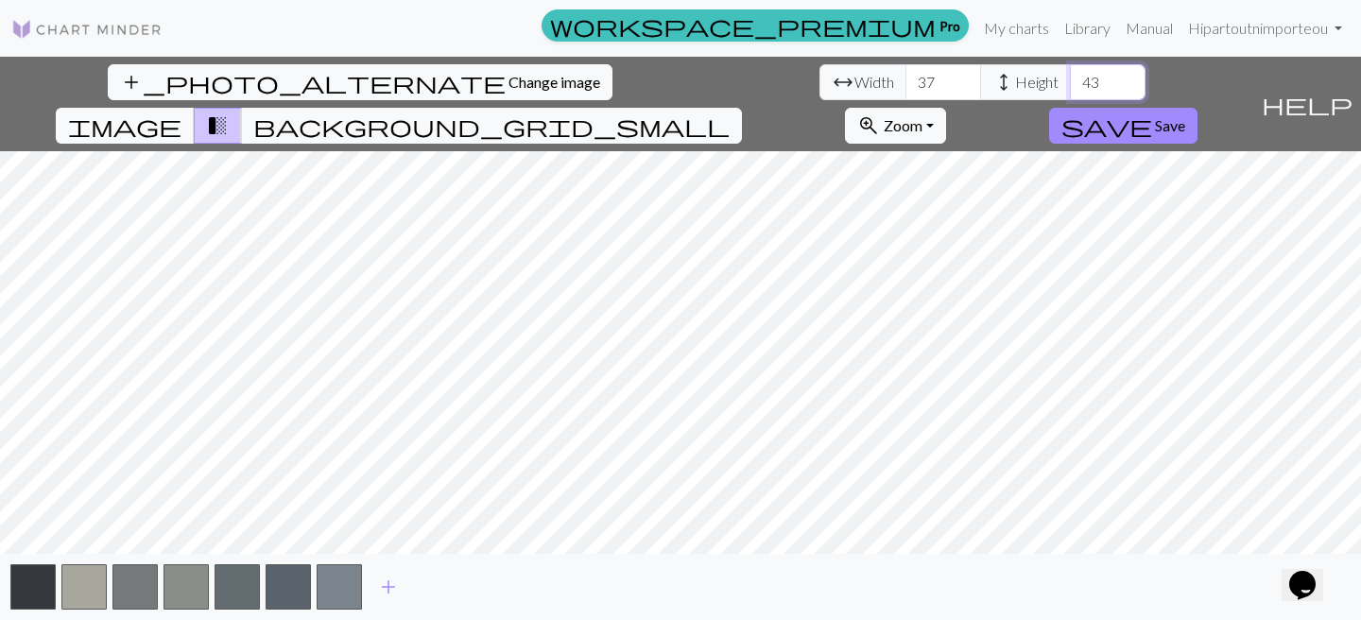
click at [1070, 77] on input "43" at bounding box center [1108, 82] width 76 height 36
click at [1070, 77] on input "44" at bounding box center [1108, 82] width 76 height 36
click at [1070, 77] on input "45" at bounding box center [1108, 82] width 76 height 36
click at [1070, 77] on input "46" at bounding box center [1108, 82] width 76 height 36
click at [1070, 77] on input "47" at bounding box center [1108, 82] width 76 height 36
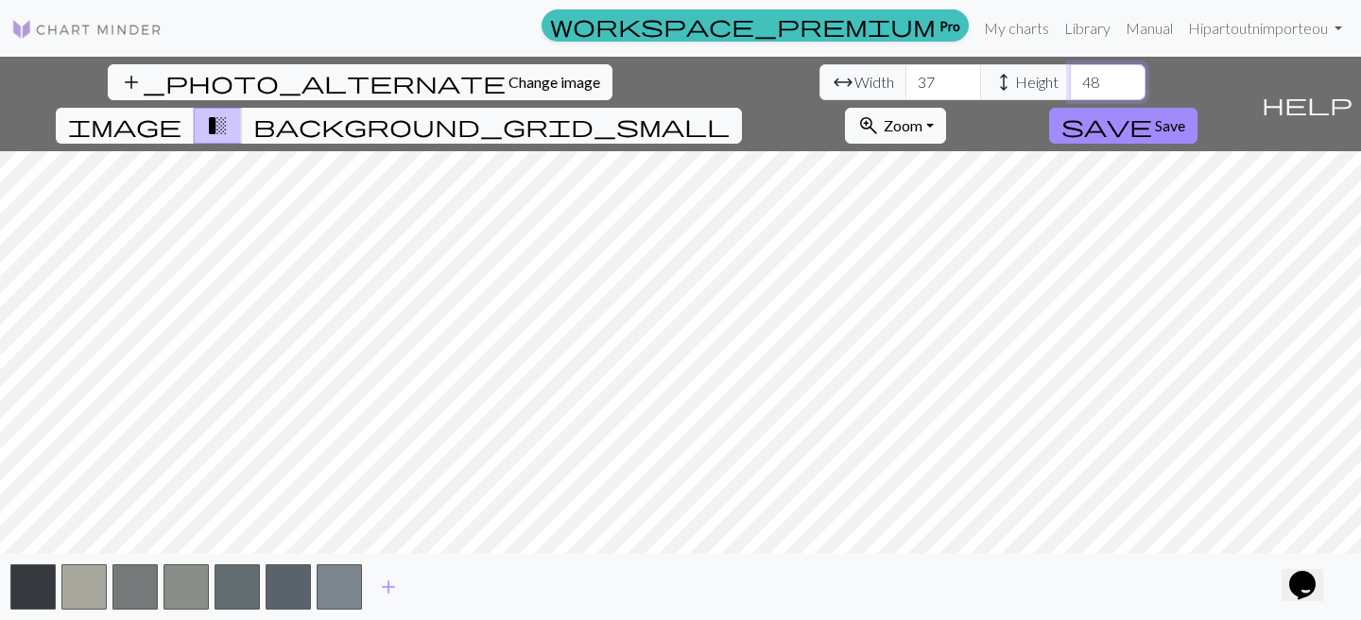
click at [1070, 77] on input "48" at bounding box center [1108, 82] width 76 height 36
click at [1070, 77] on input "49" at bounding box center [1108, 82] width 76 height 36
click at [1070, 77] on input "50" at bounding box center [1108, 82] width 76 height 36
click at [1070, 77] on input "51" at bounding box center [1108, 82] width 76 height 36
click at [1070, 77] on input "52" at bounding box center [1108, 82] width 76 height 36
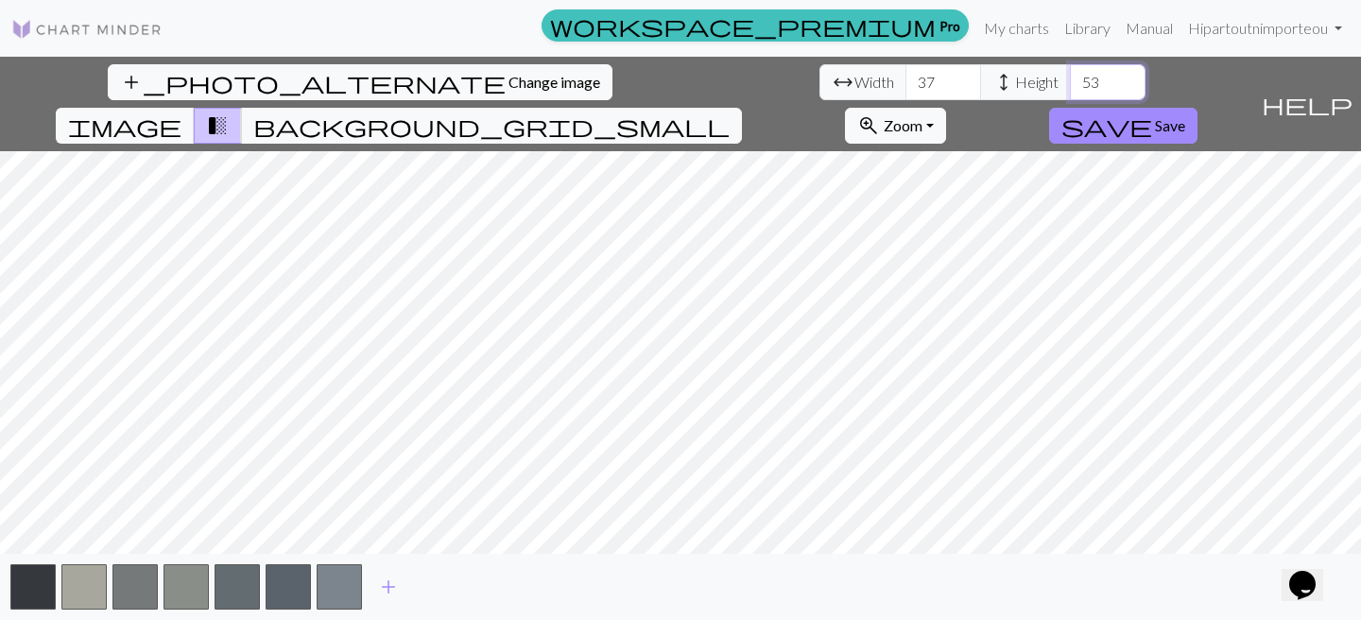
click at [1070, 77] on input "53" at bounding box center [1108, 82] width 76 height 36
click at [1070, 77] on input "54" at bounding box center [1108, 82] width 76 height 36
click at [1070, 77] on input "55" at bounding box center [1108, 82] width 76 height 36
click at [1070, 77] on input "56" at bounding box center [1108, 82] width 76 height 36
click at [1070, 77] on input "57" at bounding box center [1108, 82] width 76 height 36
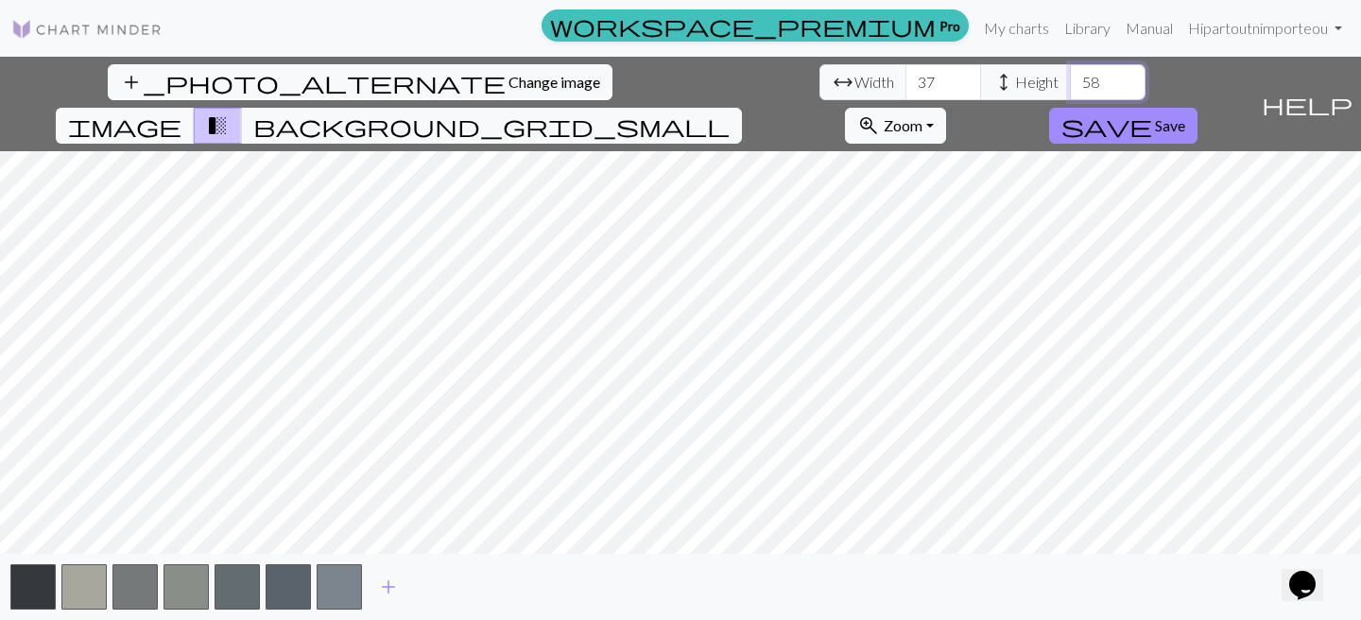
click at [1070, 77] on input "58" at bounding box center [1108, 82] width 76 height 36
type input "59"
click at [1070, 77] on input "59" at bounding box center [1108, 82] width 76 height 36
click at [906, 78] on input "38" at bounding box center [944, 82] width 76 height 36
click at [906, 78] on input "39" at bounding box center [944, 82] width 76 height 36
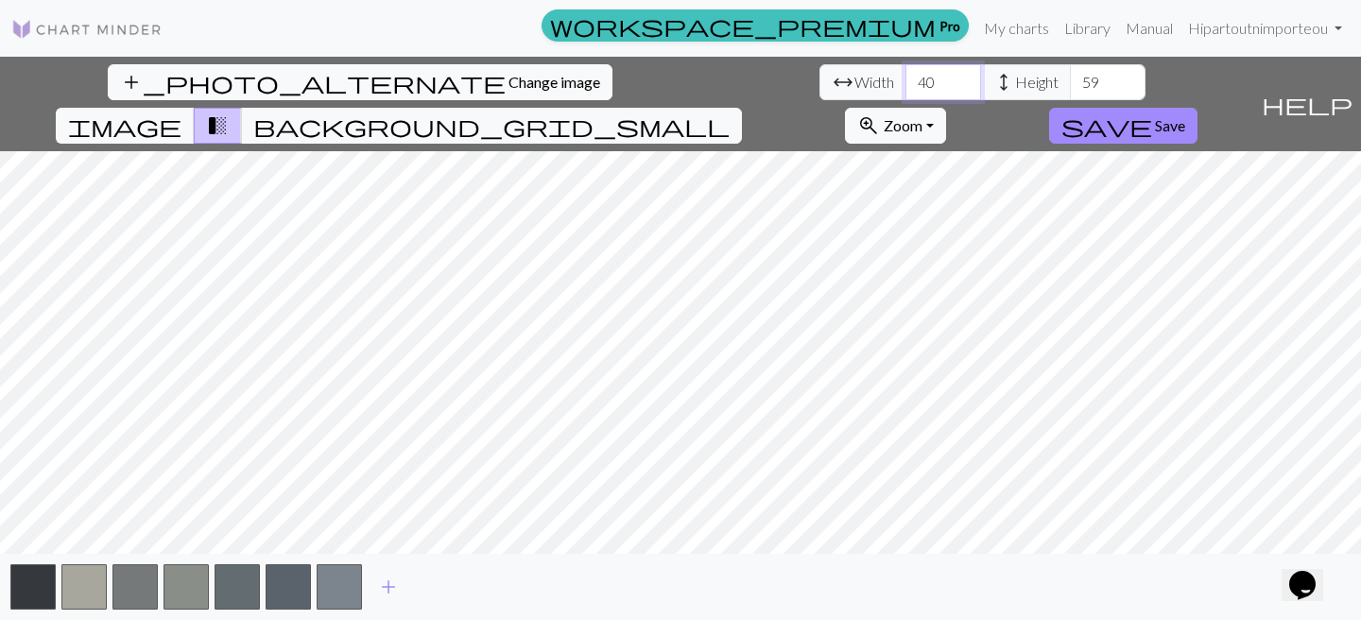
click at [906, 78] on input "40" at bounding box center [944, 82] width 76 height 36
click at [906, 78] on input "41" at bounding box center [944, 82] width 76 height 36
click at [906, 78] on input "42" at bounding box center [944, 82] width 76 height 36
click at [906, 78] on input "43" at bounding box center [944, 82] width 76 height 36
click at [906, 78] on input "44" at bounding box center [944, 82] width 76 height 36
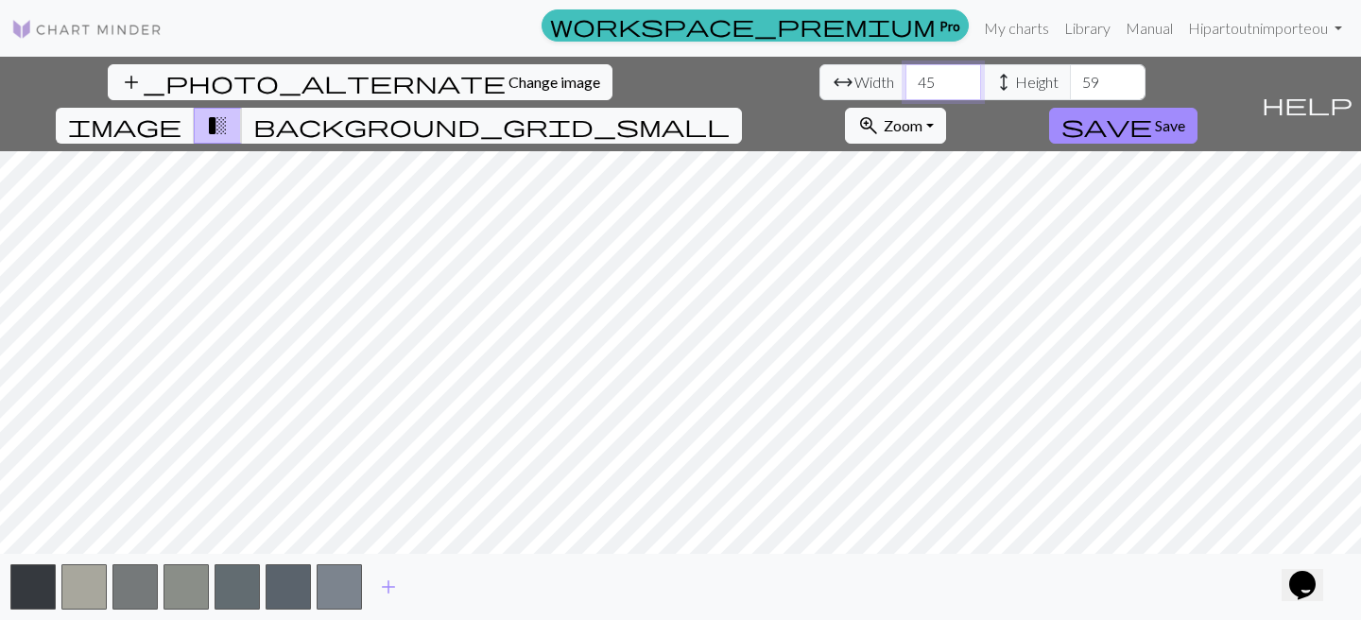
click at [906, 78] on input "45" at bounding box center [944, 82] width 76 height 36
click at [906, 78] on input "46" at bounding box center [944, 82] width 76 height 36
type input "47"
click at [906, 78] on input "47" at bounding box center [944, 82] width 76 height 36
click at [1014, 26] on link "My charts" at bounding box center [1017, 28] width 80 height 38
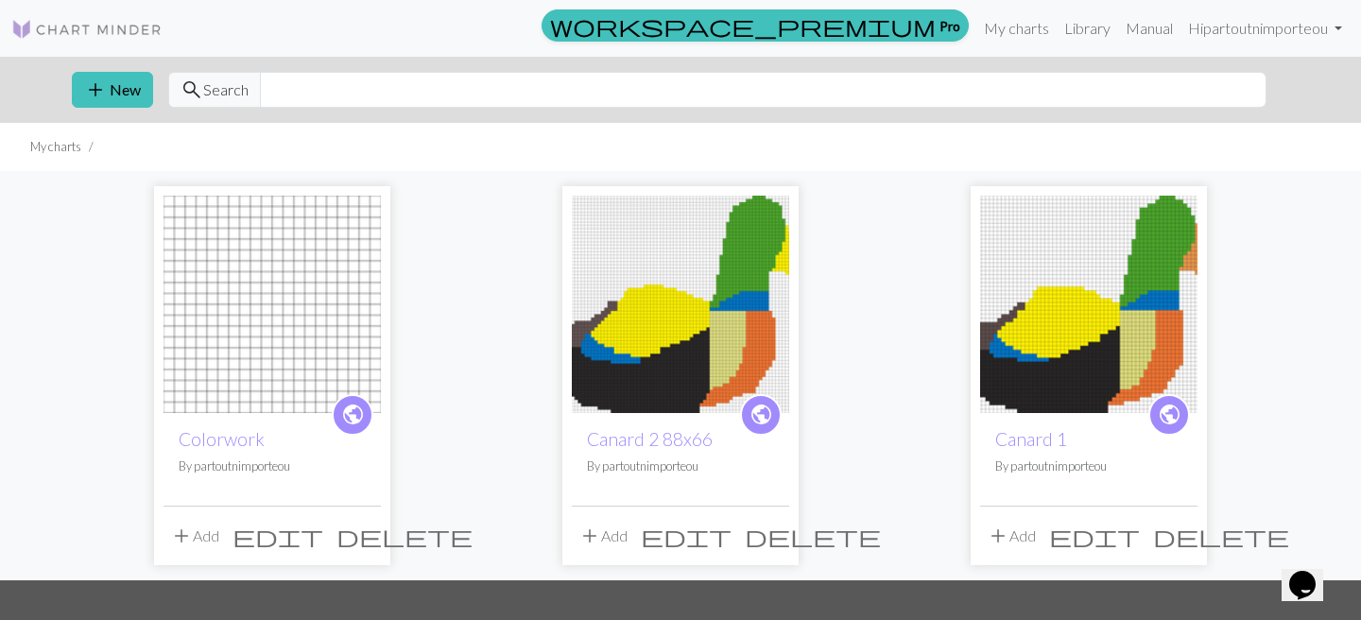
click at [370, 292] on img at bounding box center [272, 304] width 217 height 217
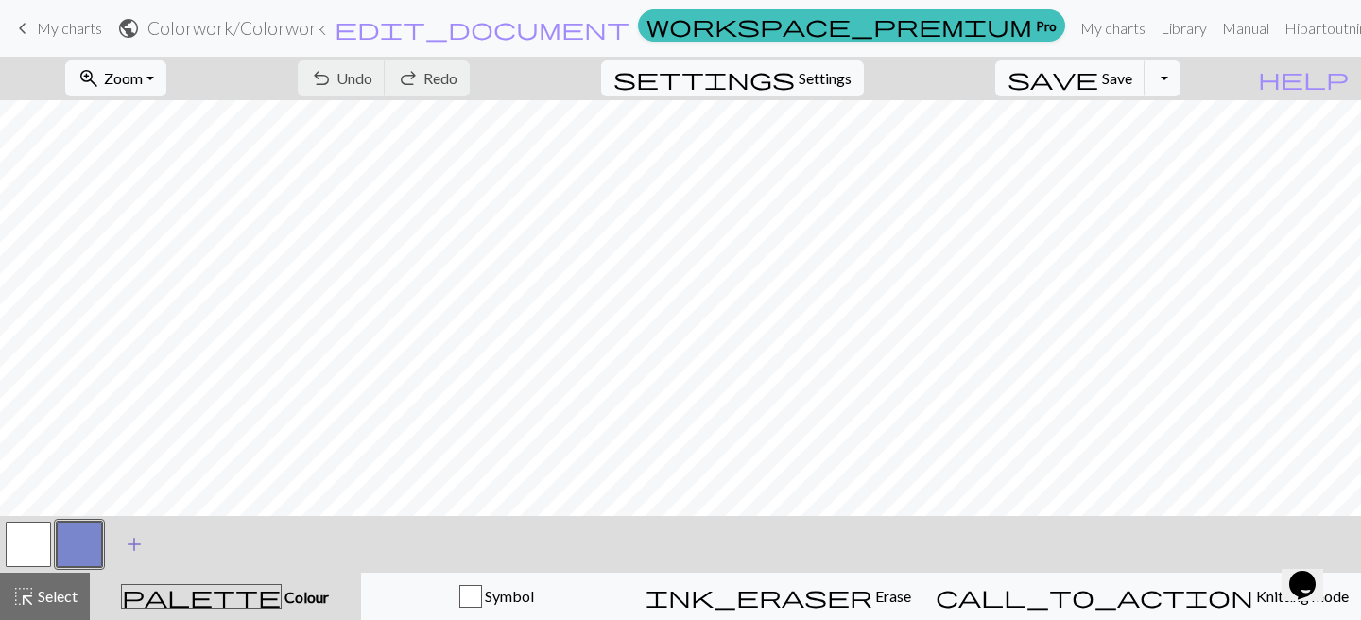
click at [127, 552] on span "add" at bounding box center [134, 544] width 23 height 26
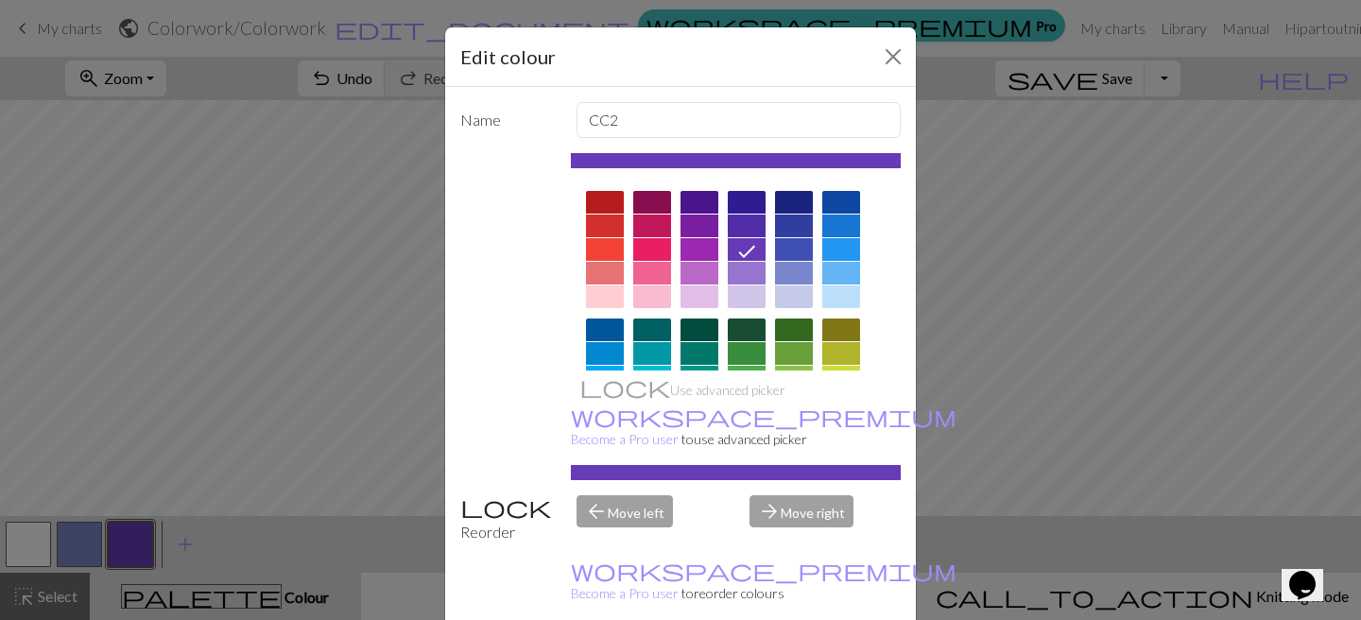
click at [180, 545] on div "Edit colour Name CC2 Use advanced picker workspace_premium Become a Pro user to…" at bounding box center [680, 310] width 1361 height 620
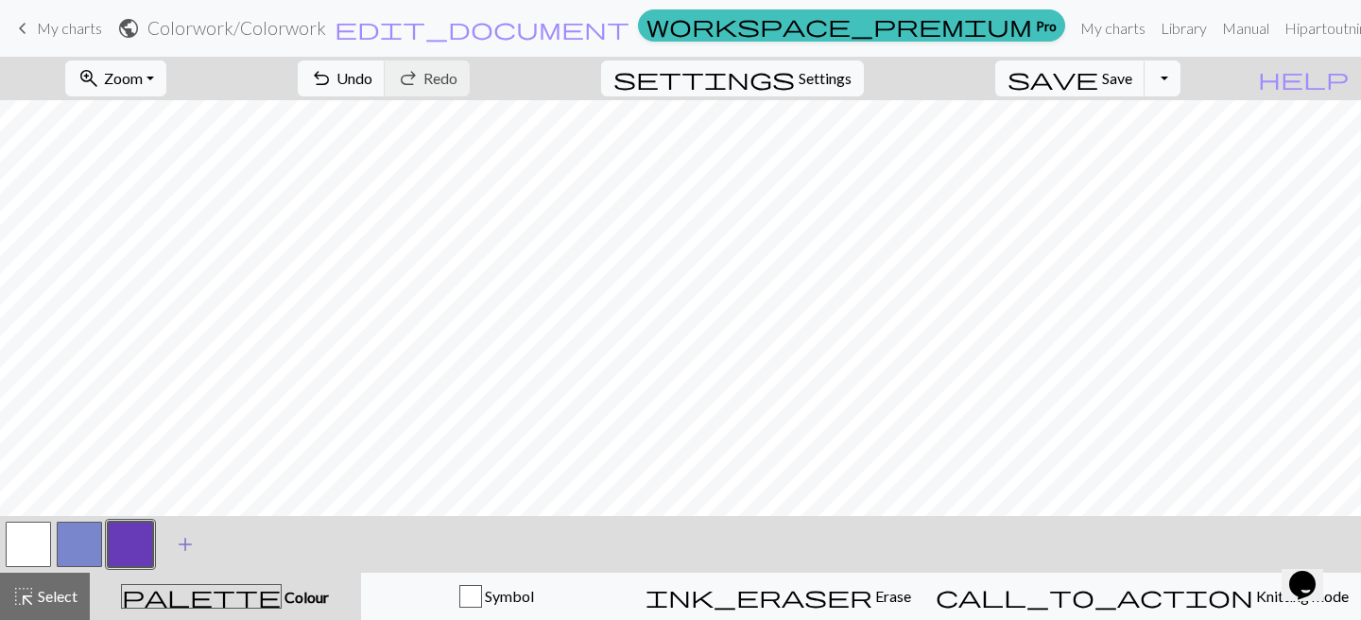
click at [179, 541] on span "add" at bounding box center [185, 544] width 23 height 26
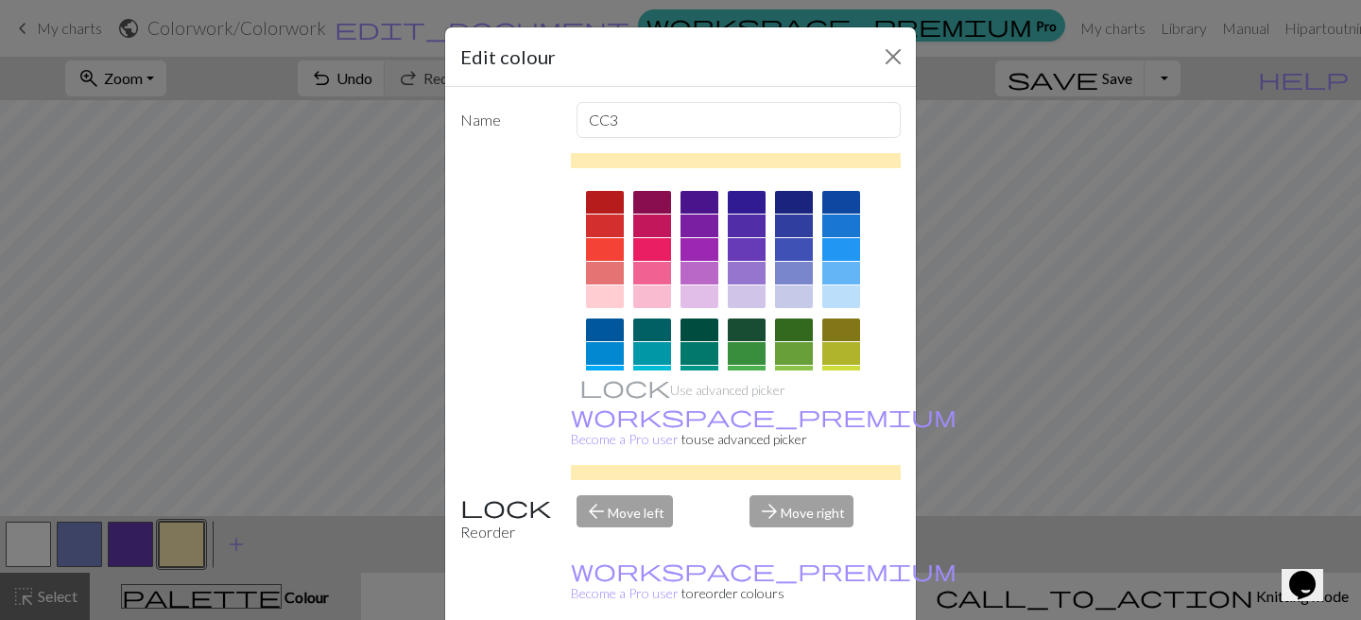
click at [256, 390] on div "Edit colour Name CC3 Use advanced picker workspace_premium Become a Pro user to…" at bounding box center [680, 310] width 1361 height 620
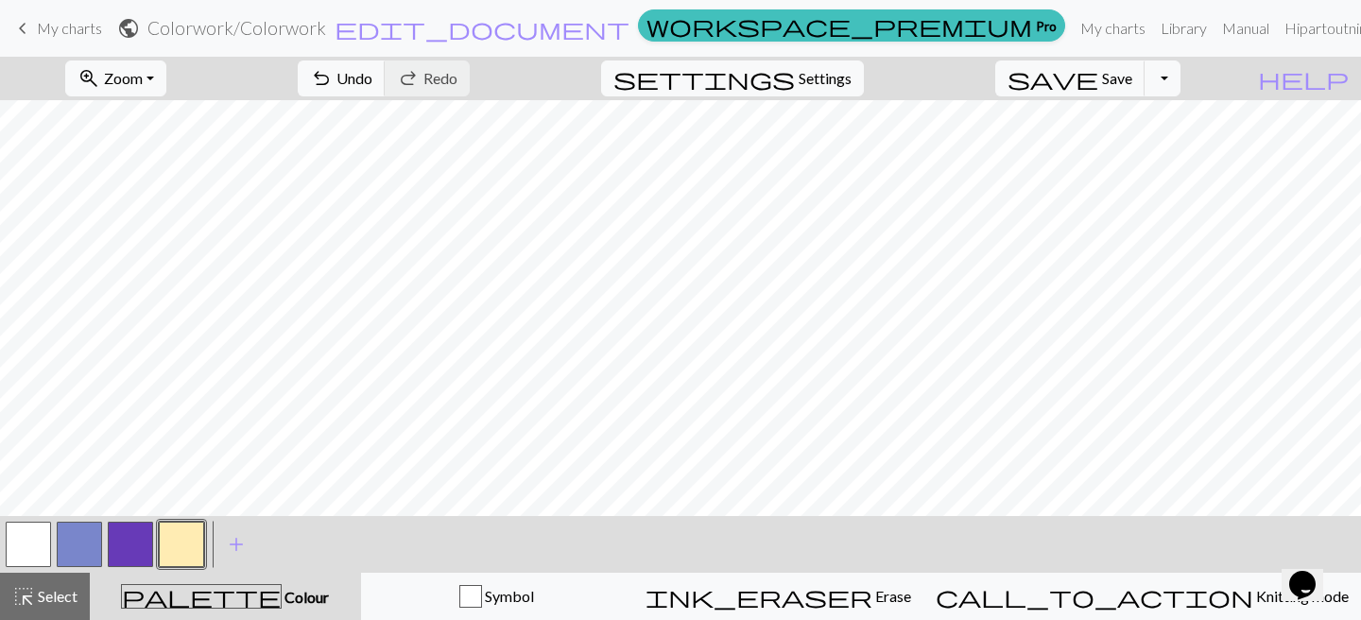
click at [84, 548] on button "button" at bounding box center [79, 544] width 45 height 45
click at [30, 542] on button "button" at bounding box center [28, 544] width 45 height 45
click at [43, 529] on button "button" at bounding box center [28, 544] width 45 height 45
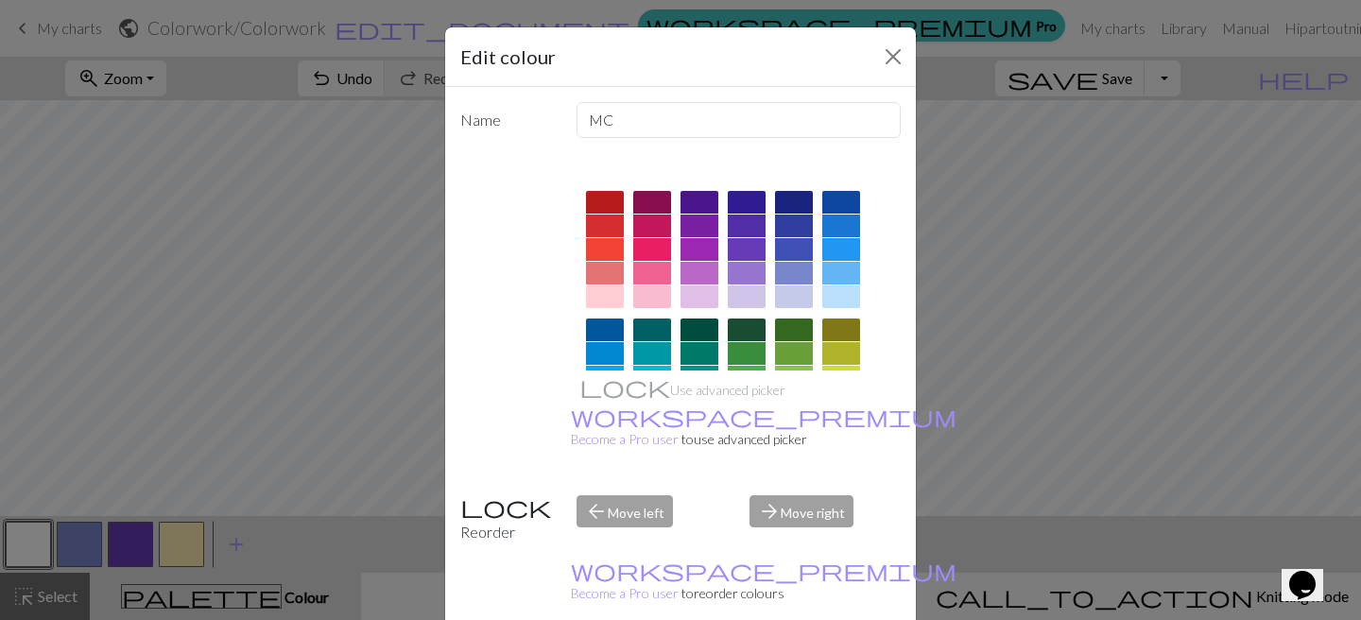
click at [71, 529] on div "Edit colour Name MC Use advanced picker workspace_premium Become a Pro user to …" at bounding box center [680, 310] width 1361 height 620
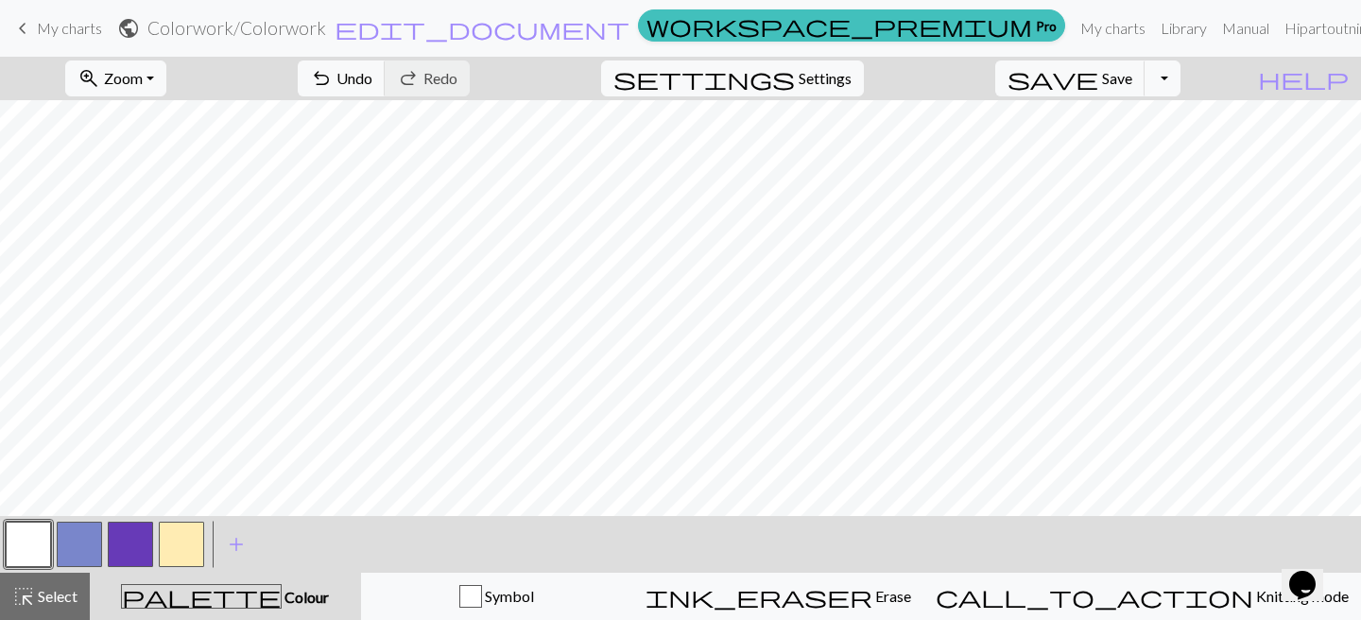
click at [101, 558] on button "button" at bounding box center [79, 544] width 45 height 45
click at [122, 556] on button "button" at bounding box center [130, 544] width 45 height 45
click at [122, 556] on div "Edit colour Name CC2 Use advanced picker workspace_premium Become a Pro user to…" at bounding box center [680, 310] width 1361 height 620
click at [126, 553] on button "button" at bounding box center [130, 544] width 45 height 45
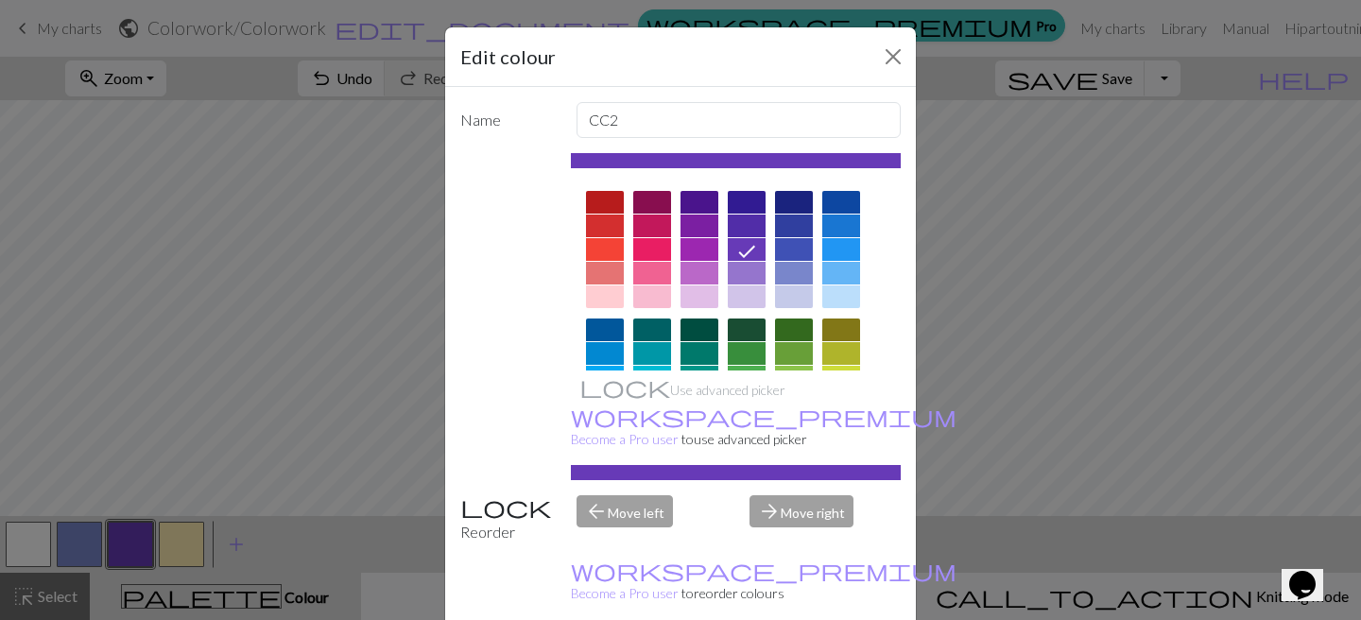
click at [799, 199] on div at bounding box center [794, 202] width 38 height 23
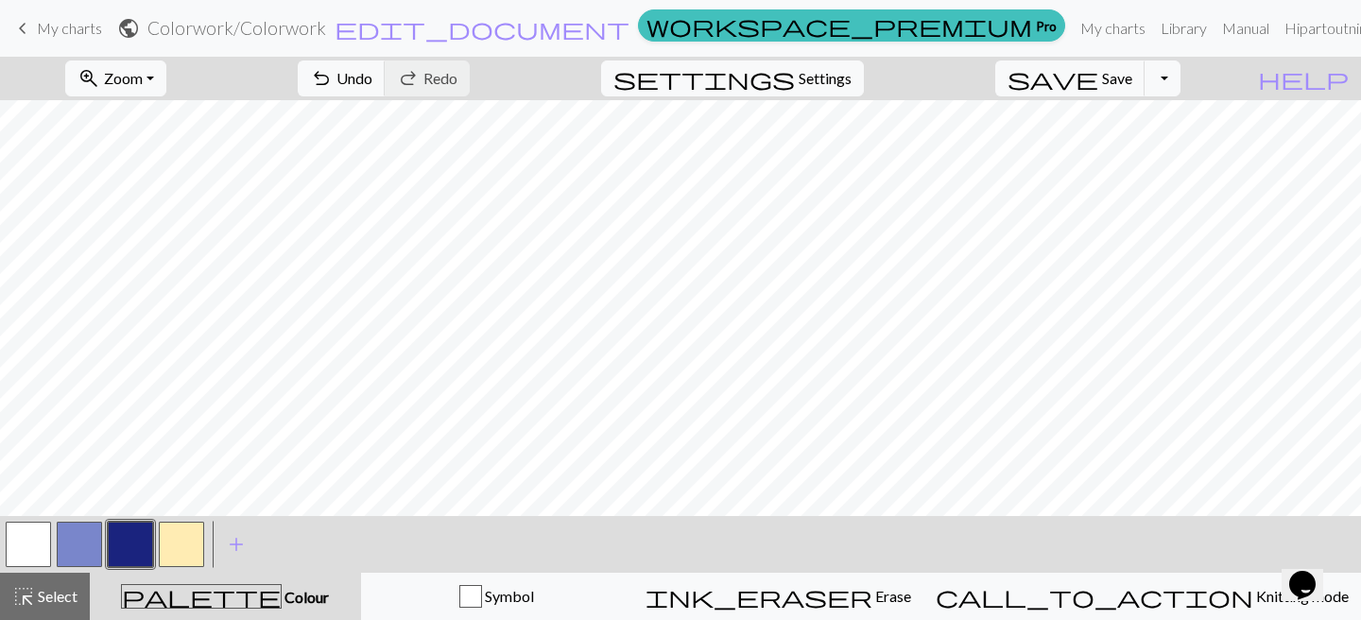
click at [78, 533] on button "button" at bounding box center [79, 544] width 45 height 45
click at [29, 556] on button "button" at bounding box center [28, 544] width 45 height 45
click at [71, 551] on button "button" at bounding box center [79, 544] width 45 height 45
click at [96, 538] on button "button" at bounding box center [79, 544] width 45 height 45
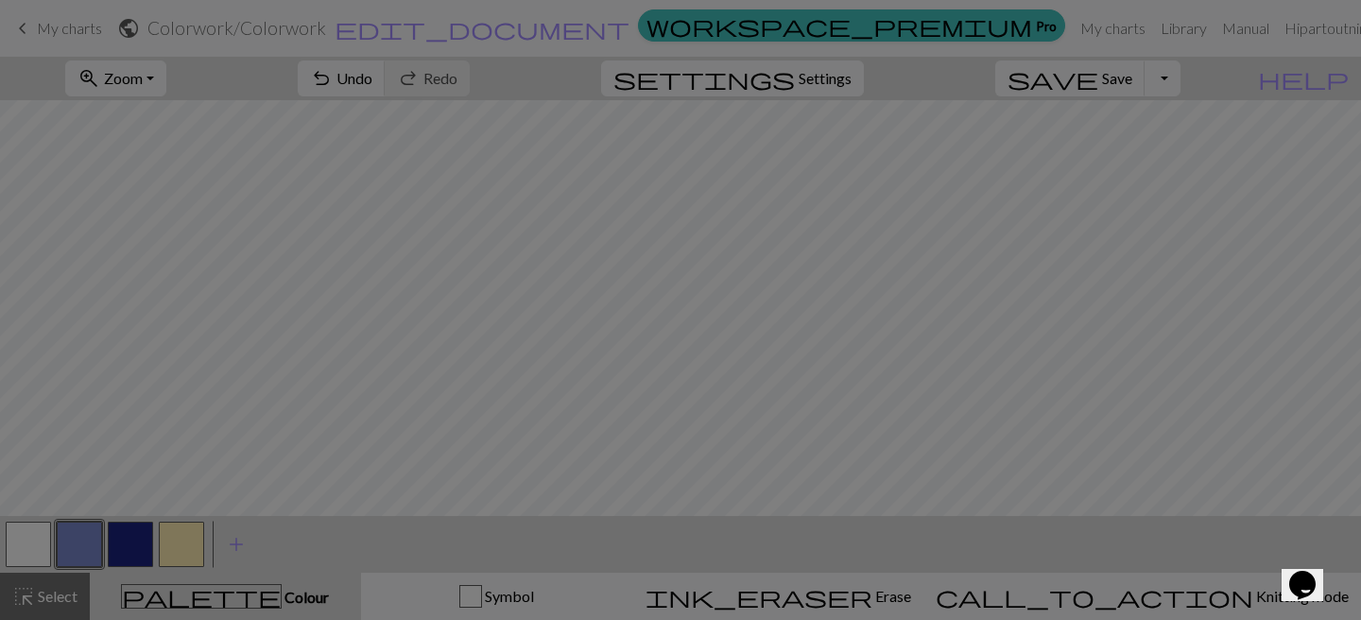
click at [96, 538] on div "Edit colour Name CC1 Use advanced picker workspace_premium Become a Pro user to…" at bounding box center [680, 310] width 1361 height 620
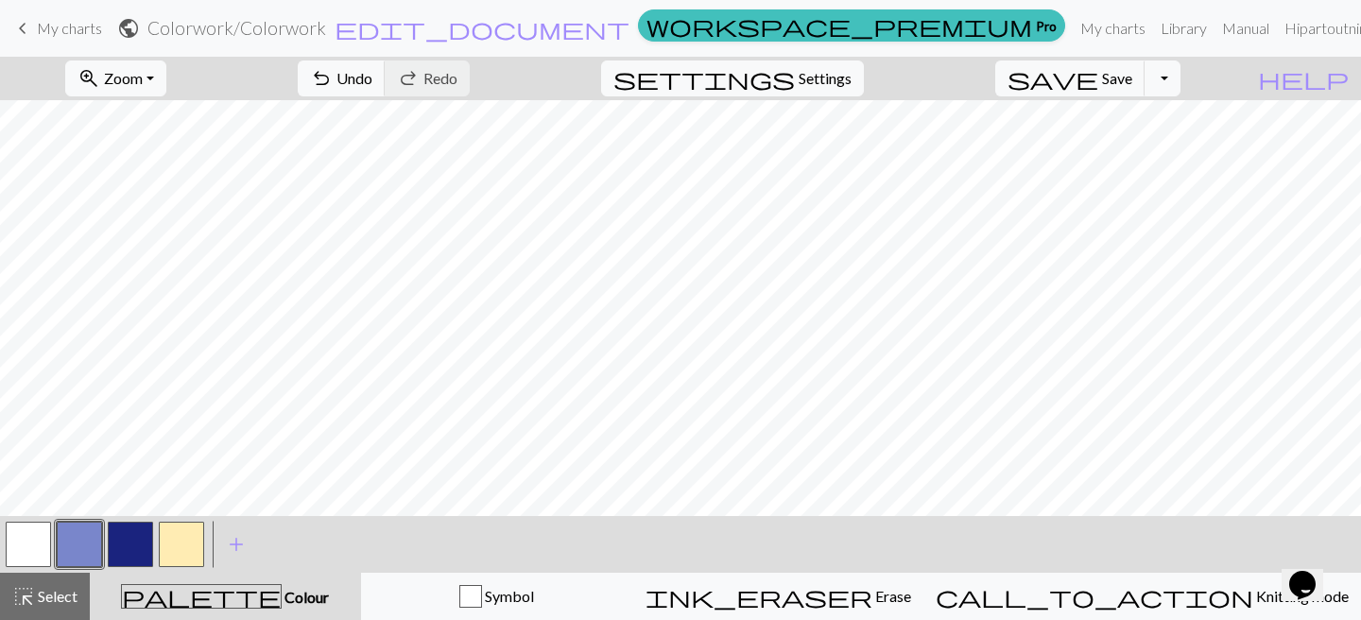
click at [40, 551] on button "button" at bounding box center [28, 544] width 45 height 45
click at [114, 553] on button "button" at bounding box center [130, 544] width 45 height 45
click at [72, 544] on button "button" at bounding box center [79, 544] width 45 height 45
click at [111, 540] on button "button" at bounding box center [130, 544] width 45 height 45
click at [46, 547] on button "button" at bounding box center [28, 544] width 45 height 45
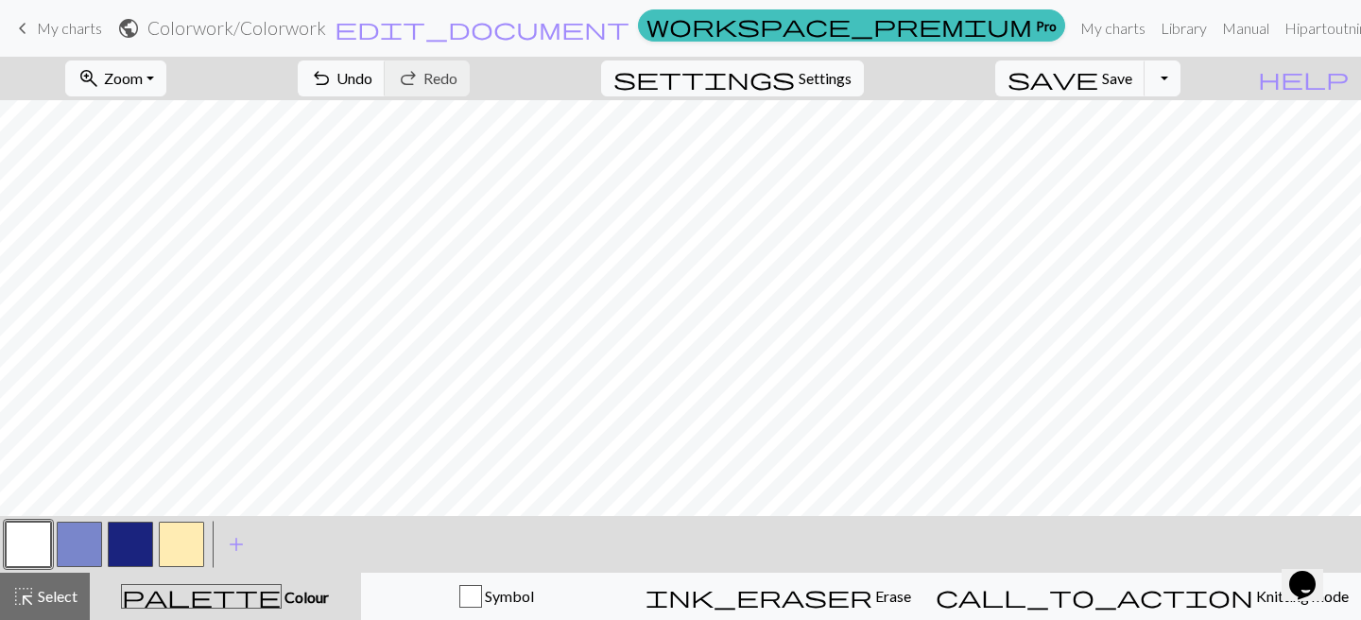
click at [133, 535] on button "button" at bounding box center [130, 544] width 45 height 45
click at [32, 541] on button "button" at bounding box center [28, 544] width 45 height 45
click at [68, 531] on button "button" at bounding box center [79, 544] width 45 height 45
click at [9, 539] on button "button" at bounding box center [28, 544] width 45 height 45
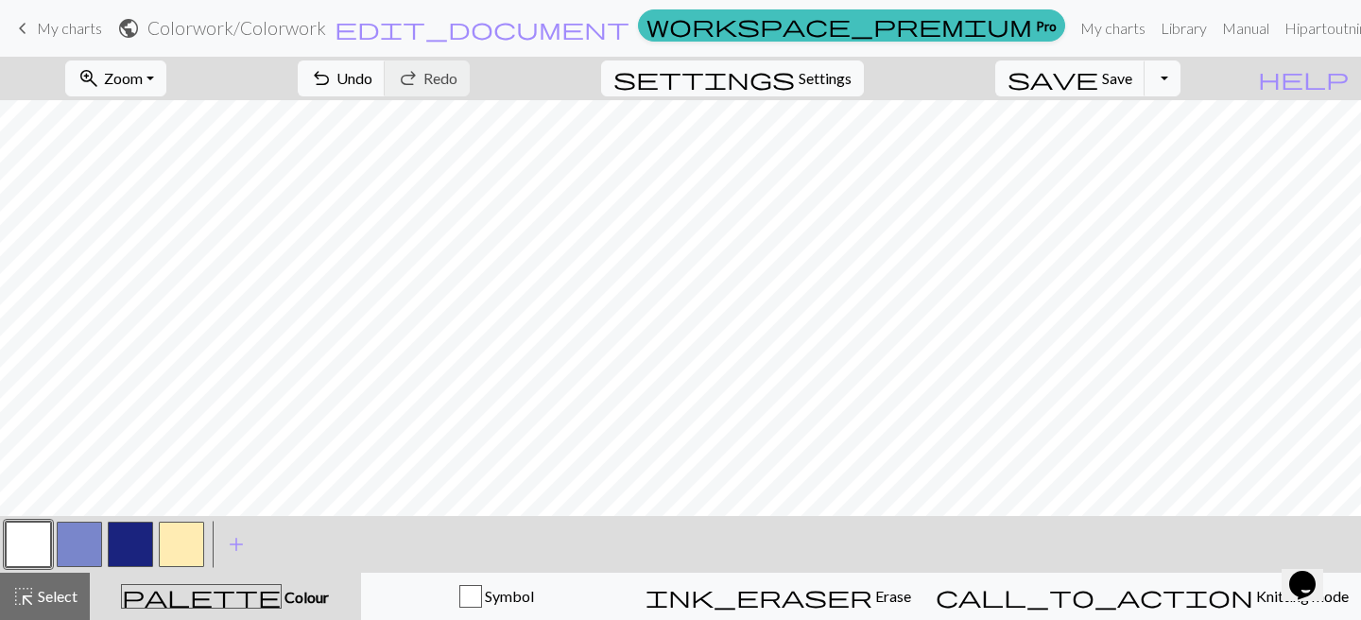
scroll to position [140, 0]
click at [70, 545] on button "button" at bounding box center [79, 544] width 45 height 45
click at [40, 542] on button "button" at bounding box center [28, 544] width 45 height 45
click at [55, 546] on div at bounding box center [79, 544] width 51 height 51
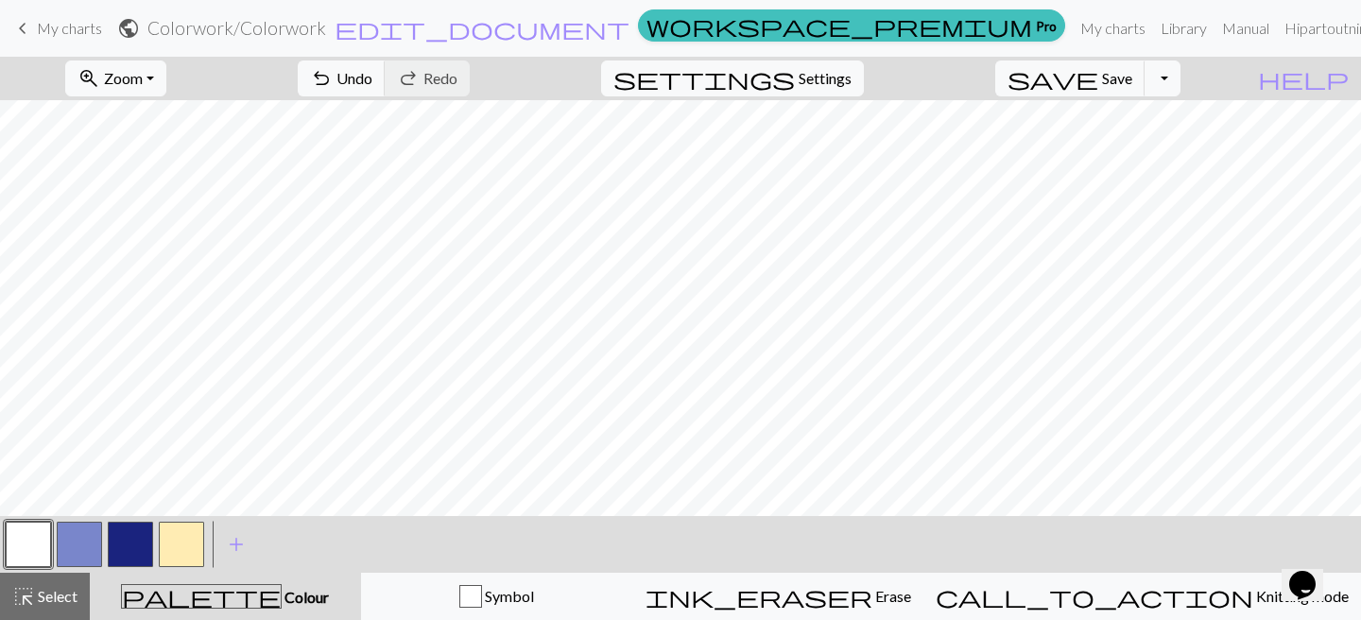
click at [72, 556] on button "button" at bounding box center [79, 544] width 45 height 45
click at [40, 559] on button "button" at bounding box center [28, 544] width 45 height 45
click at [144, 540] on button "button" at bounding box center [130, 544] width 45 height 45
click at [70, 610] on button "highlight_alt Select Select" at bounding box center [45, 596] width 90 height 47
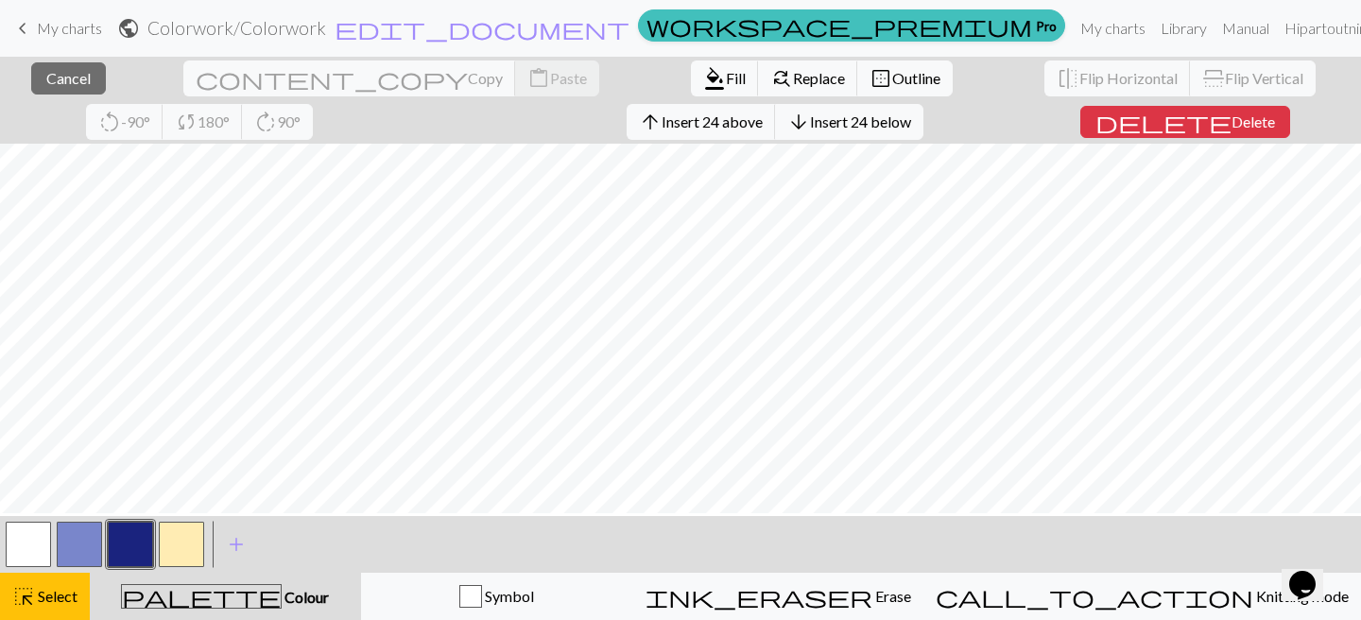
scroll to position [263, 0]
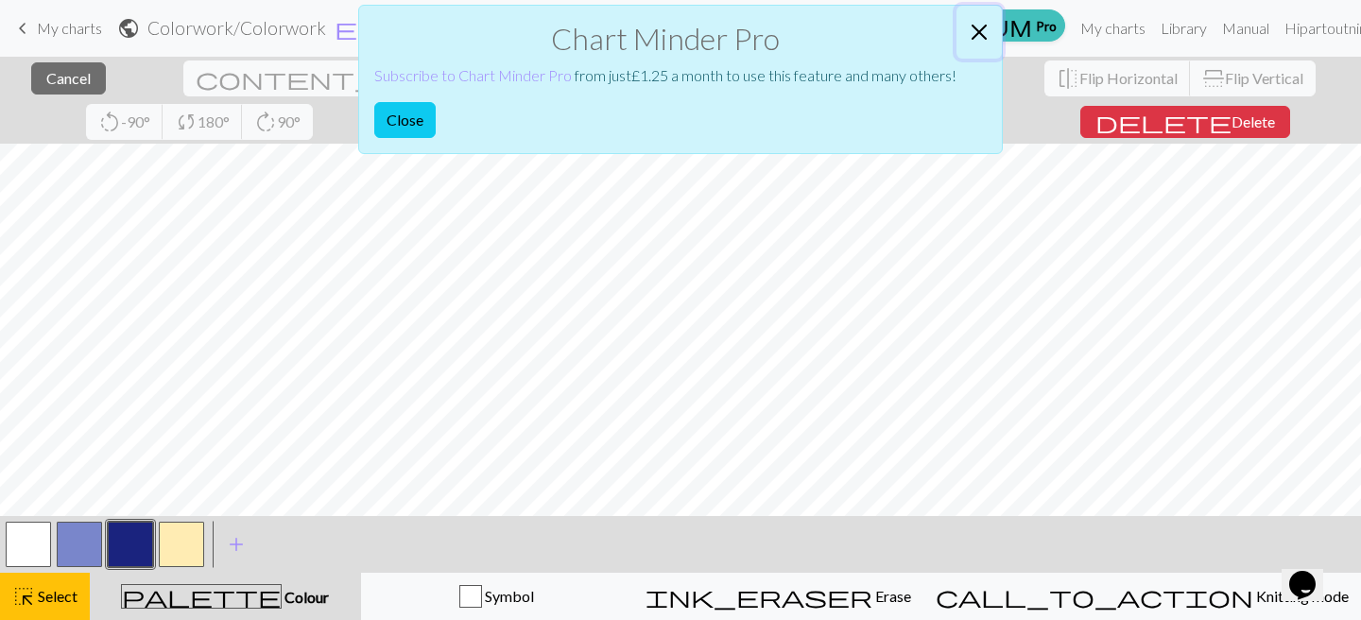
click at [979, 22] on button "Close" at bounding box center [979, 32] width 45 height 53
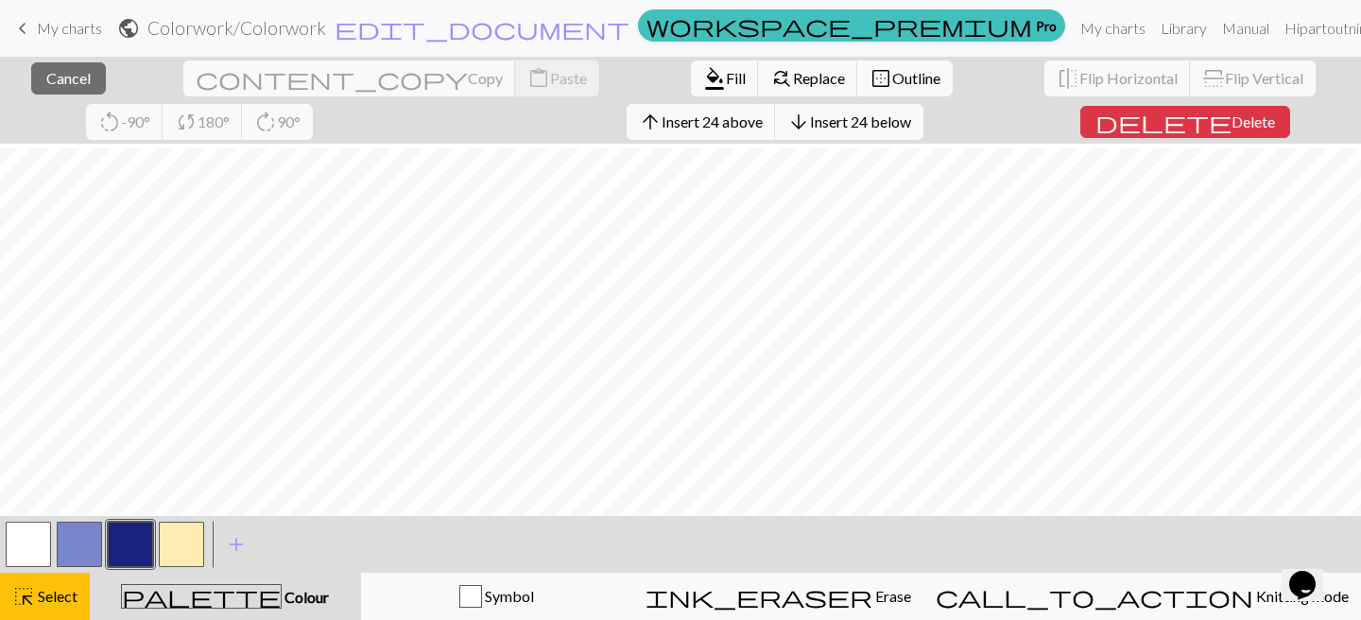
scroll to position [389, 0]
click at [810, 127] on span "Insert 24 below" at bounding box center [860, 121] width 101 height 18
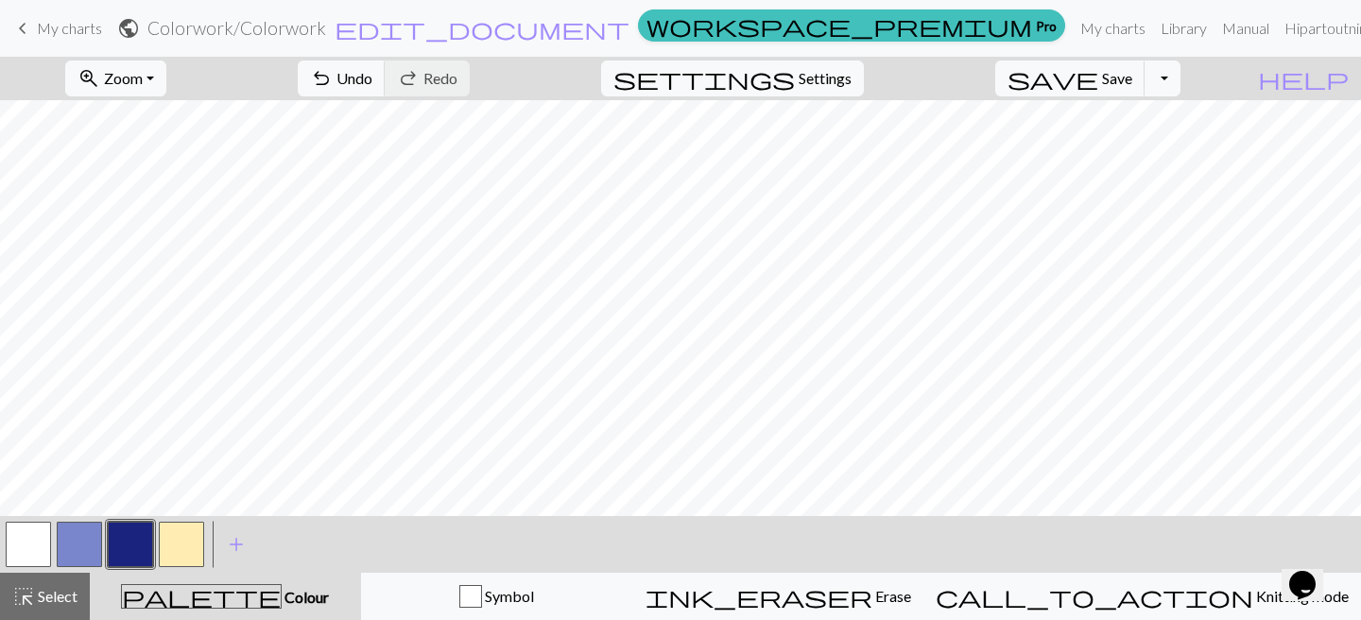
scroll to position [471, 0]
click at [52, 597] on span "Select" at bounding box center [56, 596] width 43 height 18
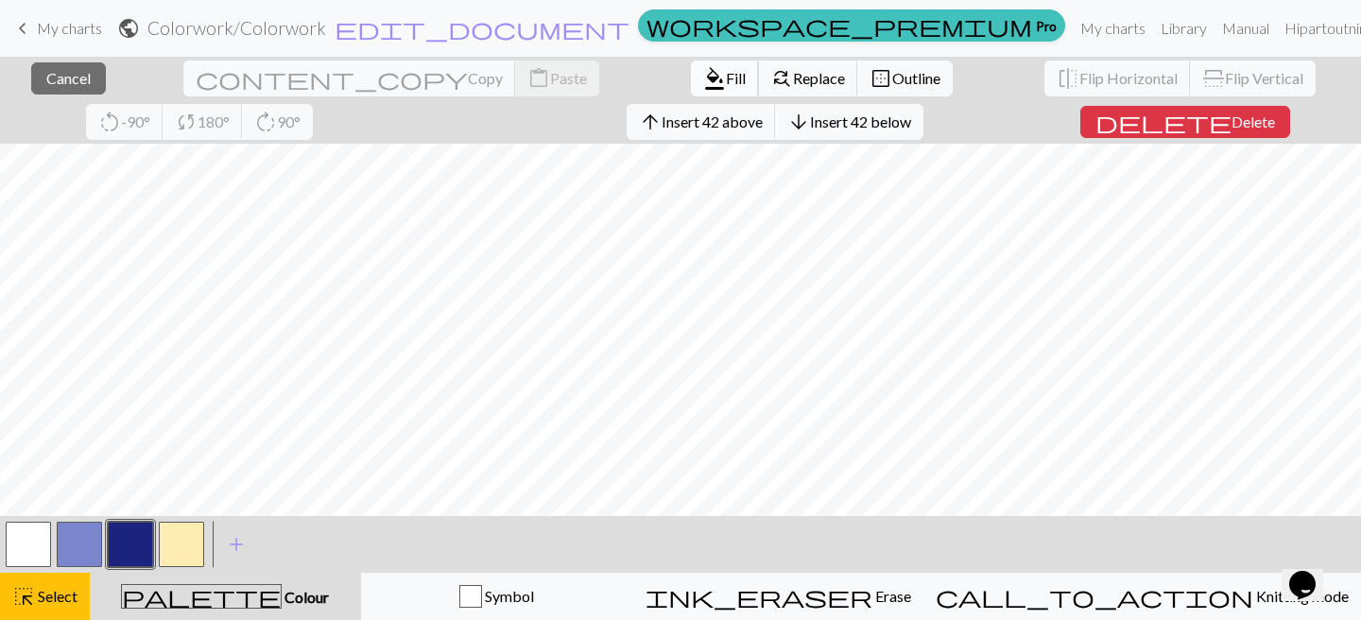
click at [703, 87] on span "format_color_fill" at bounding box center [714, 78] width 23 height 26
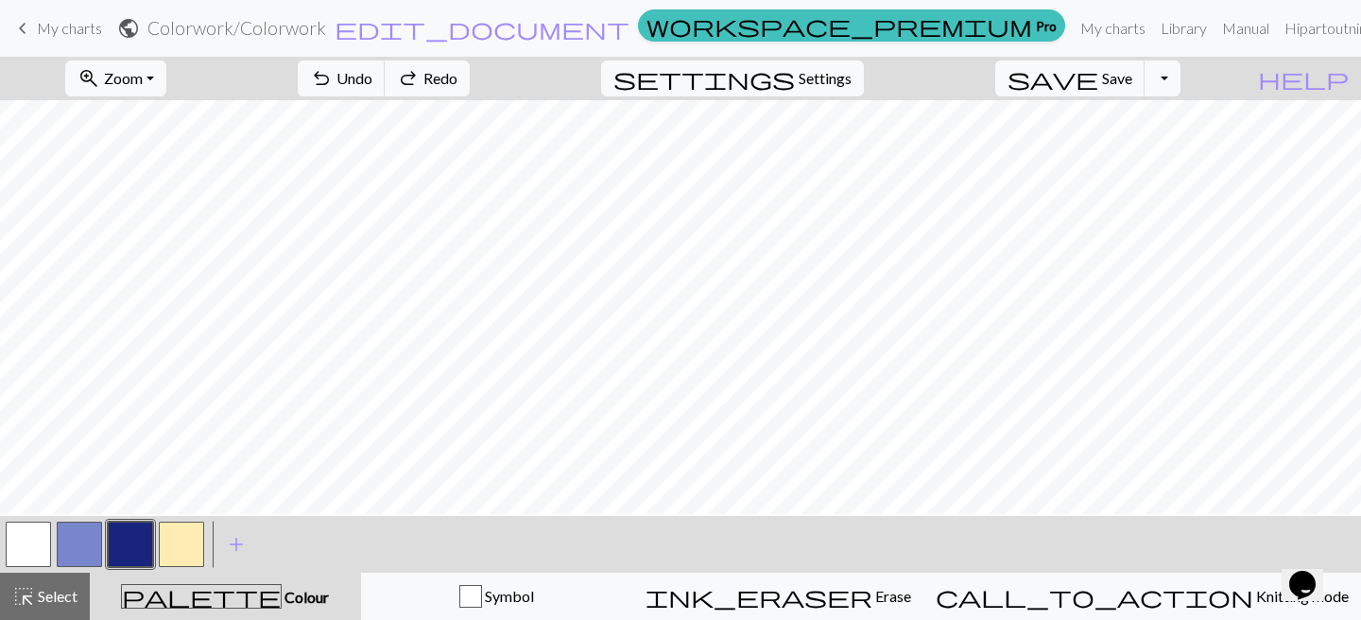
scroll to position [909, 0]
click at [32, 592] on span "highlight_alt" at bounding box center [23, 596] width 23 height 26
click at [51, 595] on span "Select" at bounding box center [56, 596] width 43 height 18
click at [135, 546] on button "button" at bounding box center [130, 544] width 45 height 45
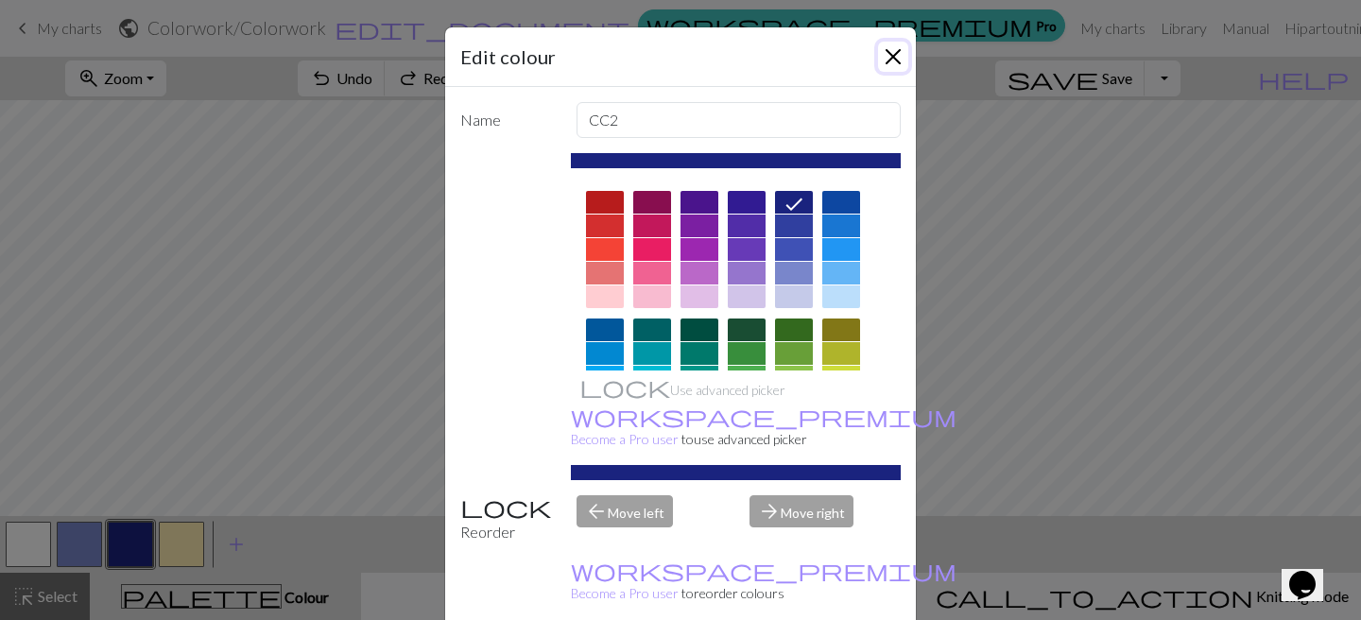
click at [900, 56] on button "Close" at bounding box center [893, 57] width 30 height 30
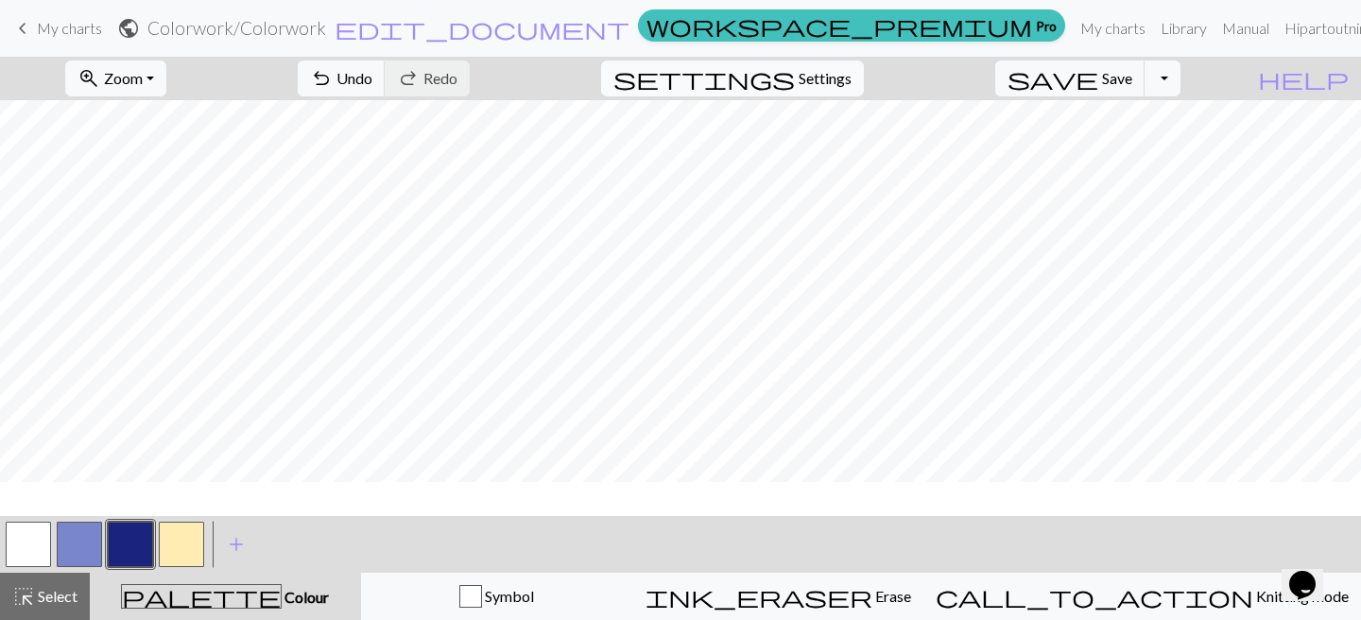
scroll to position [0, 0]
click at [44, 547] on button "button" at bounding box center [28, 544] width 45 height 45
click at [125, 545] on button "button" at bounding box center [130, 544] width 45 height 45
click at [43, 562] on button "button" at bounding box center [28, 544] width 45 height 45
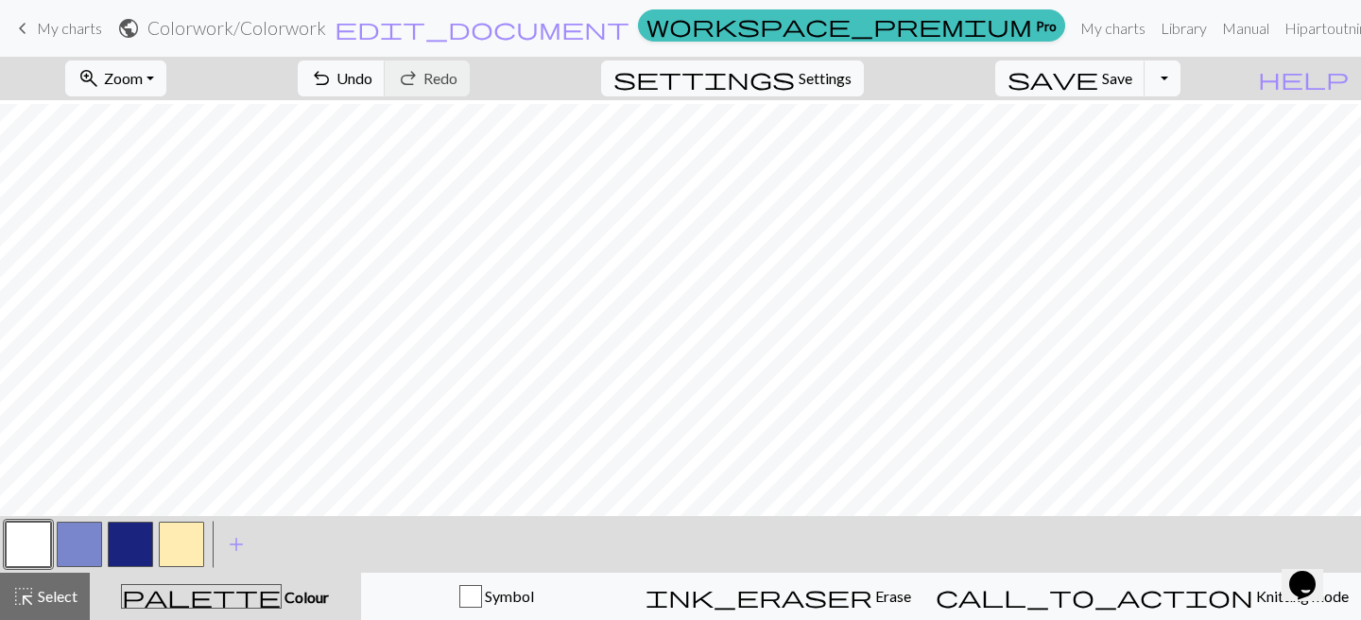
scroll to position [714, 0]
click at [130, 553] on button "button" at bounding box center [130, 544] width 45 height 45
click at [9, 552] on button "button" at bounding box center [28, 544] width 45 height 45
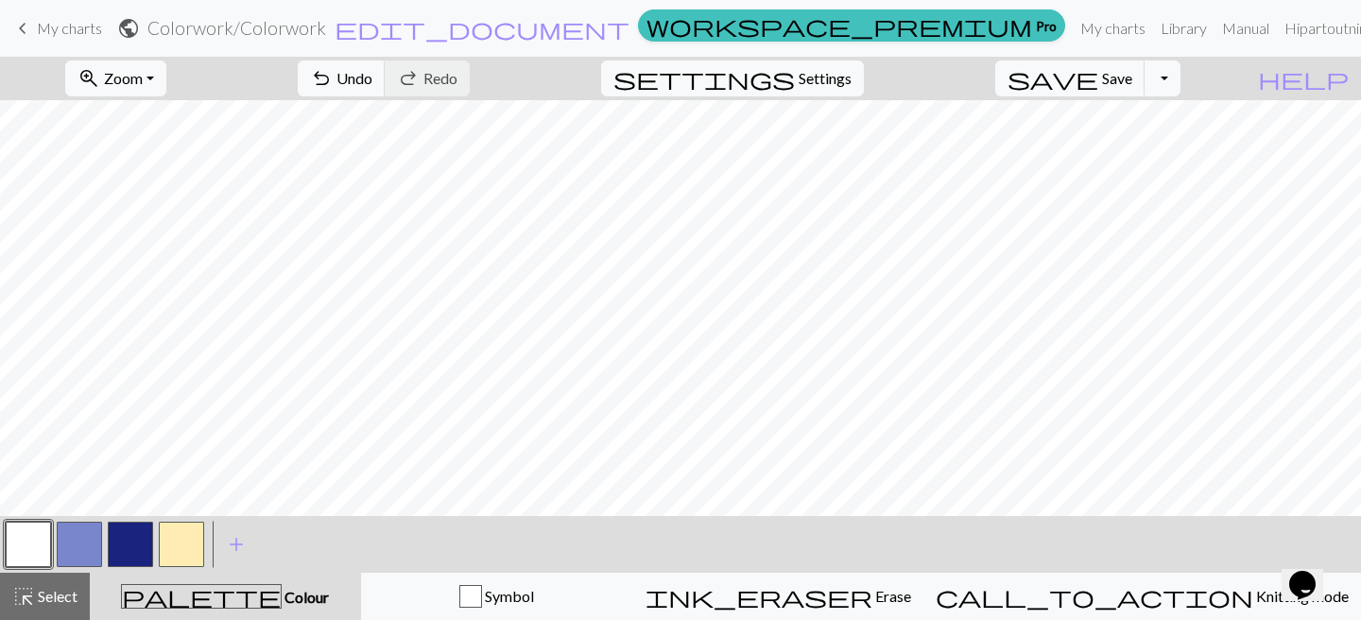
click at [140, 553] on button "button" at bounding box center [130, 544] width 45 height 45
click at [41, 558] on button "button" at bounding box center [28, 544] width 45 height 45
click at [154, 544] on div at bounding box center [130, 544] width 51 height 51
click at [130, 547] on button "button" at bounding box center [130, 544] width 45 height 45
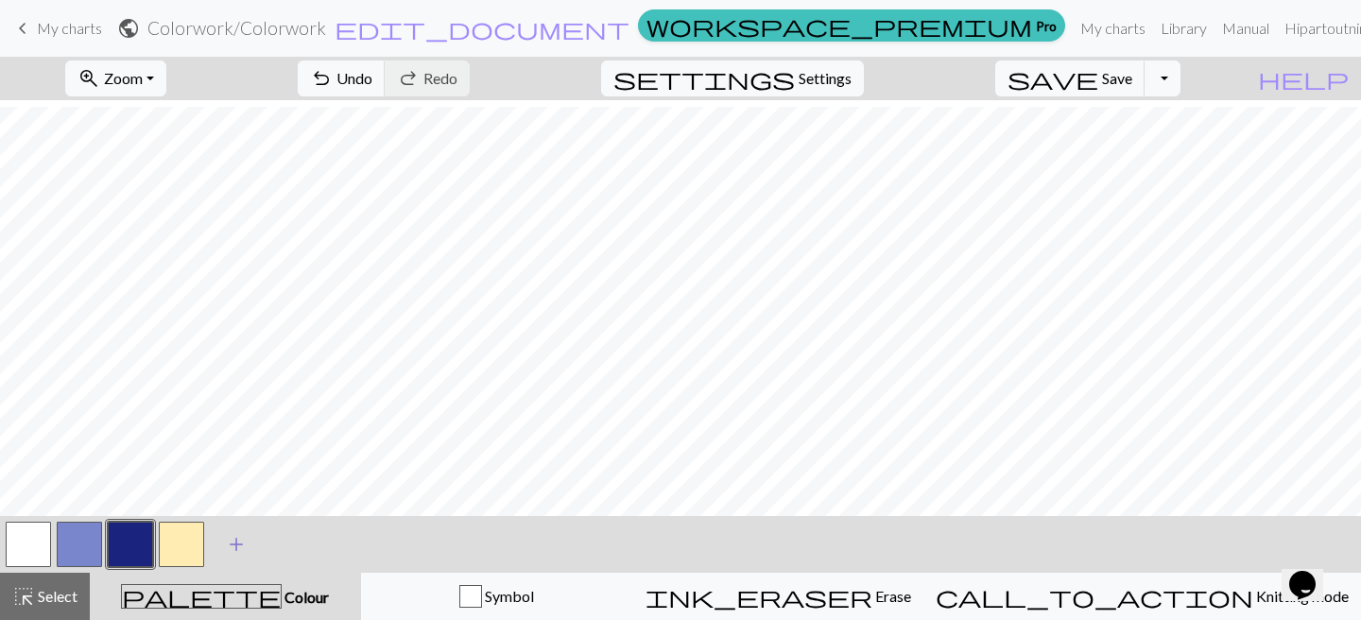
scroll to position [185, 0]
click at [194, 535] on button "button" at bounding box center [181, 544] width 45 height 45
click at [237, 536] on span "add" at bounding box center [236, 544] width 23 height 26
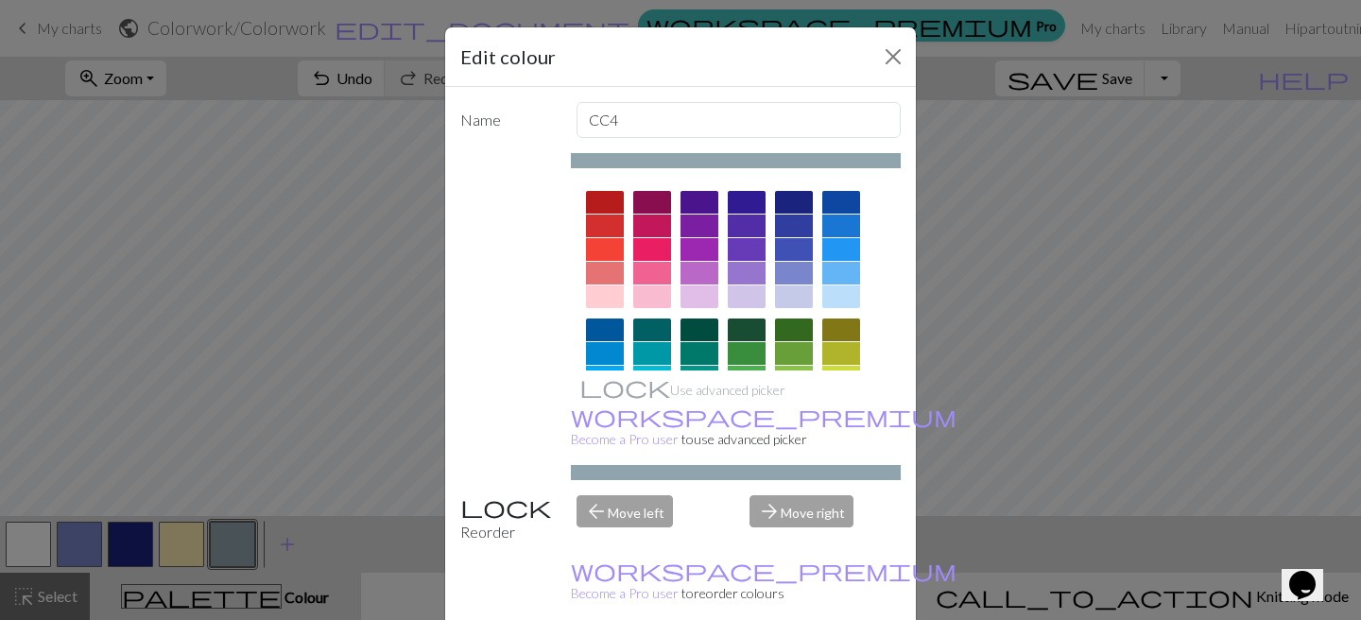
click at [743, 291] on div at bounding box center [747, 296] width 38 height 23
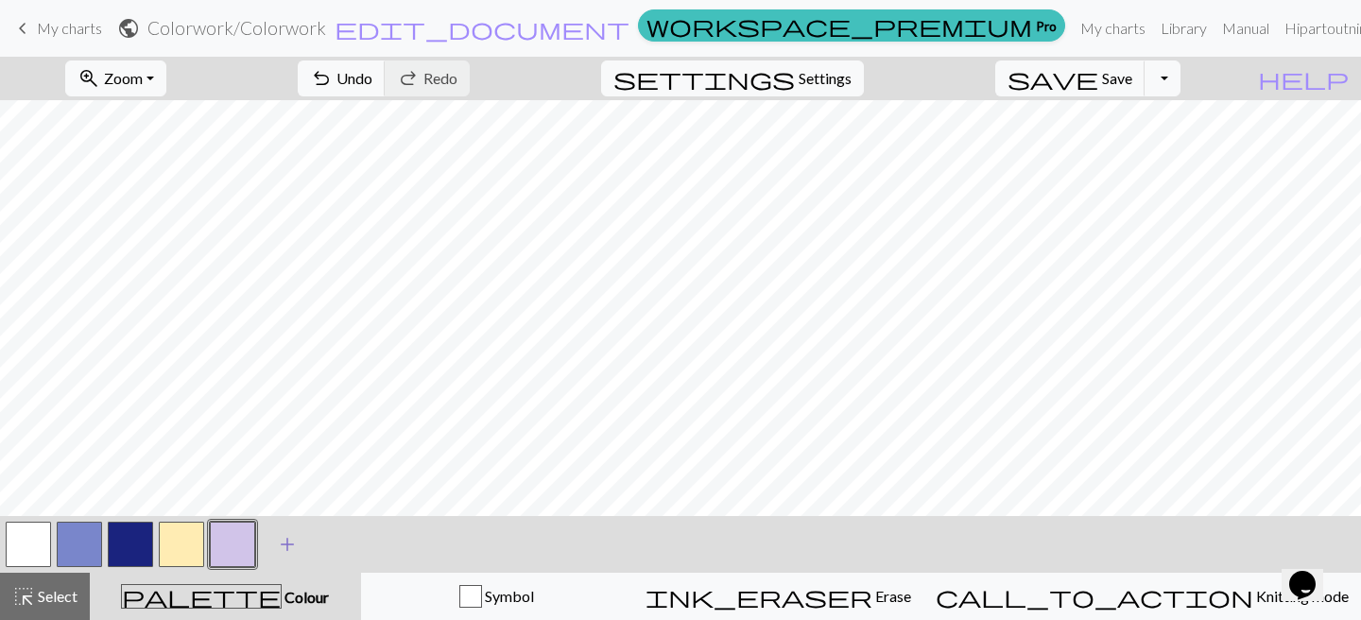
click at [285, 545] on span "add" at bounding box center [287, 544] width 23 height 26
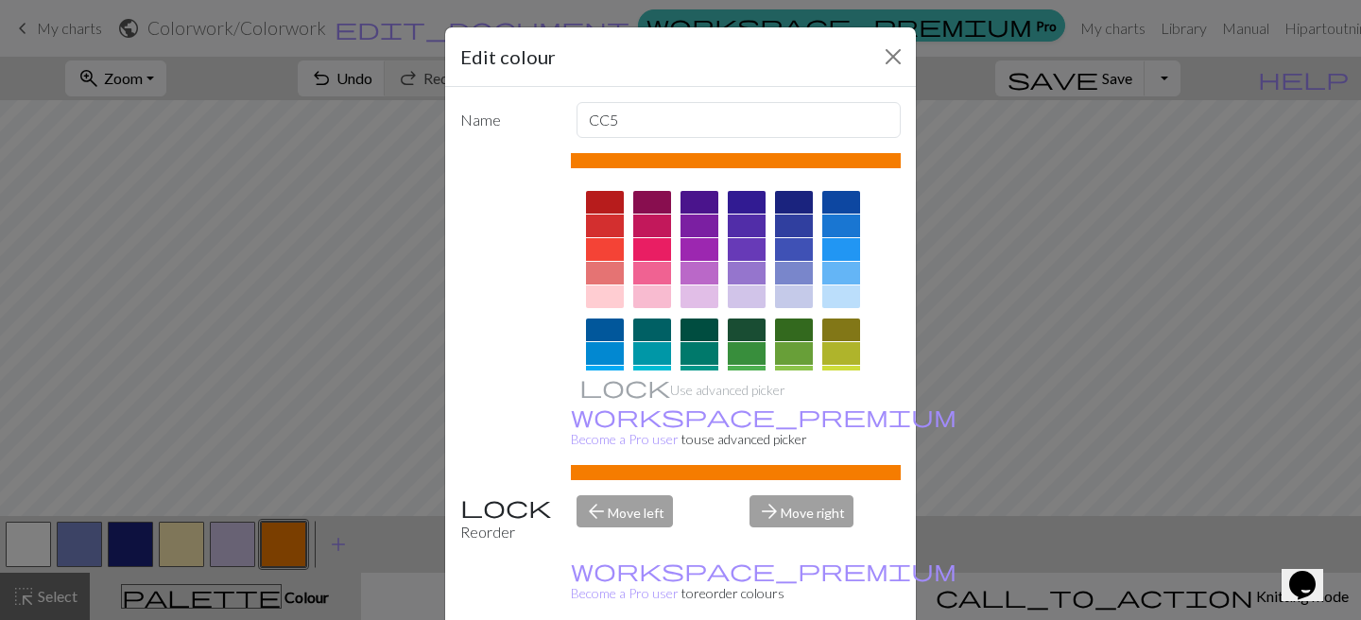
click at [600, 300] on div at bounding box center [605, 296] width 38 height 23
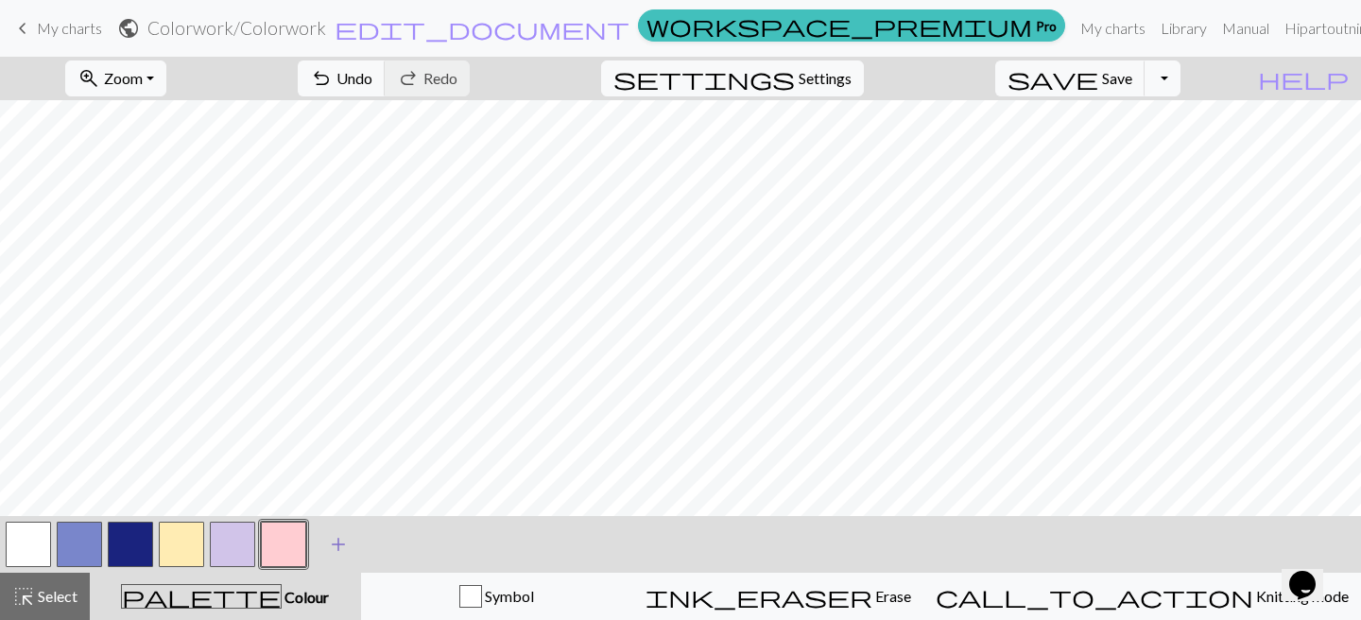
click at [344, 548] on span "add" at bounding box center [338, 544] width 23 height 26
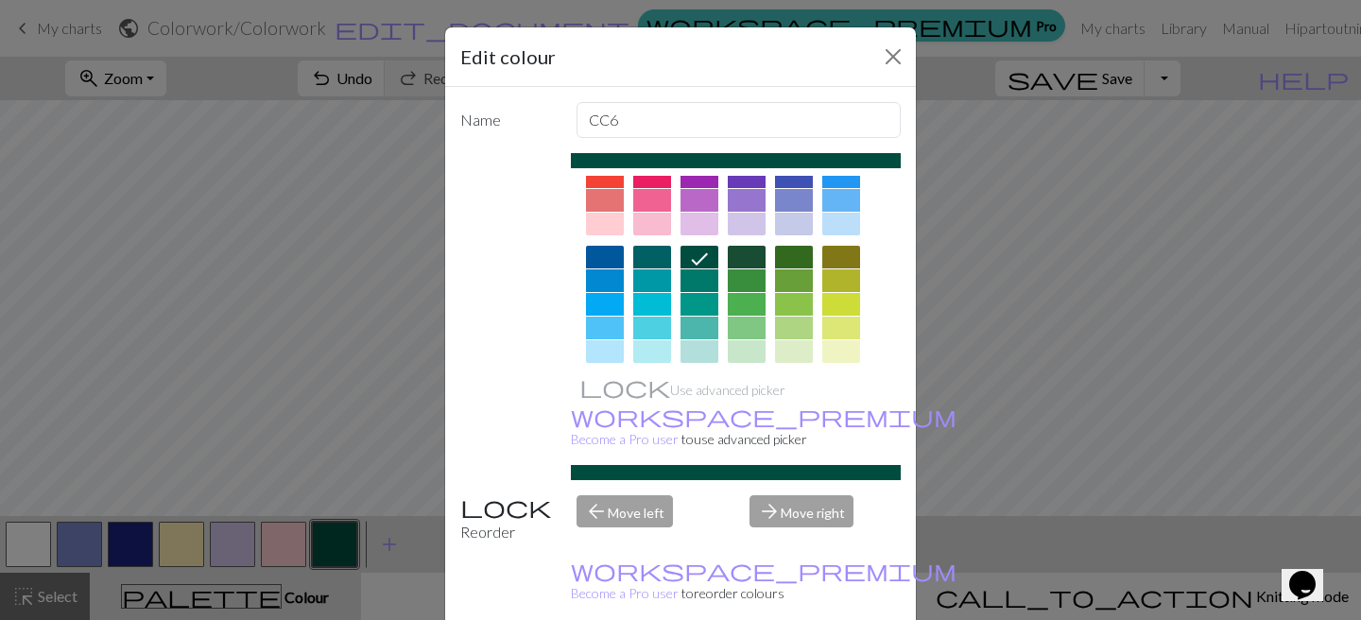
scroll to position [67, 0]
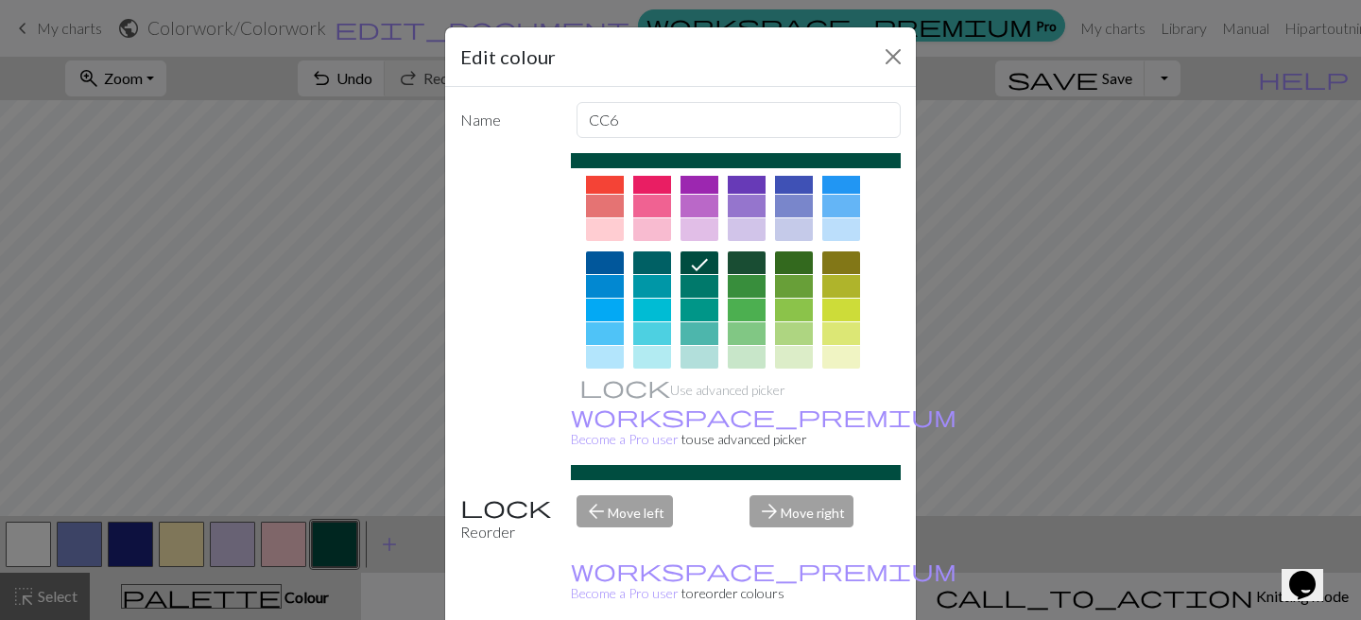
click at [836, 230] on div at bounding box center [841, 229] width 38 height 23
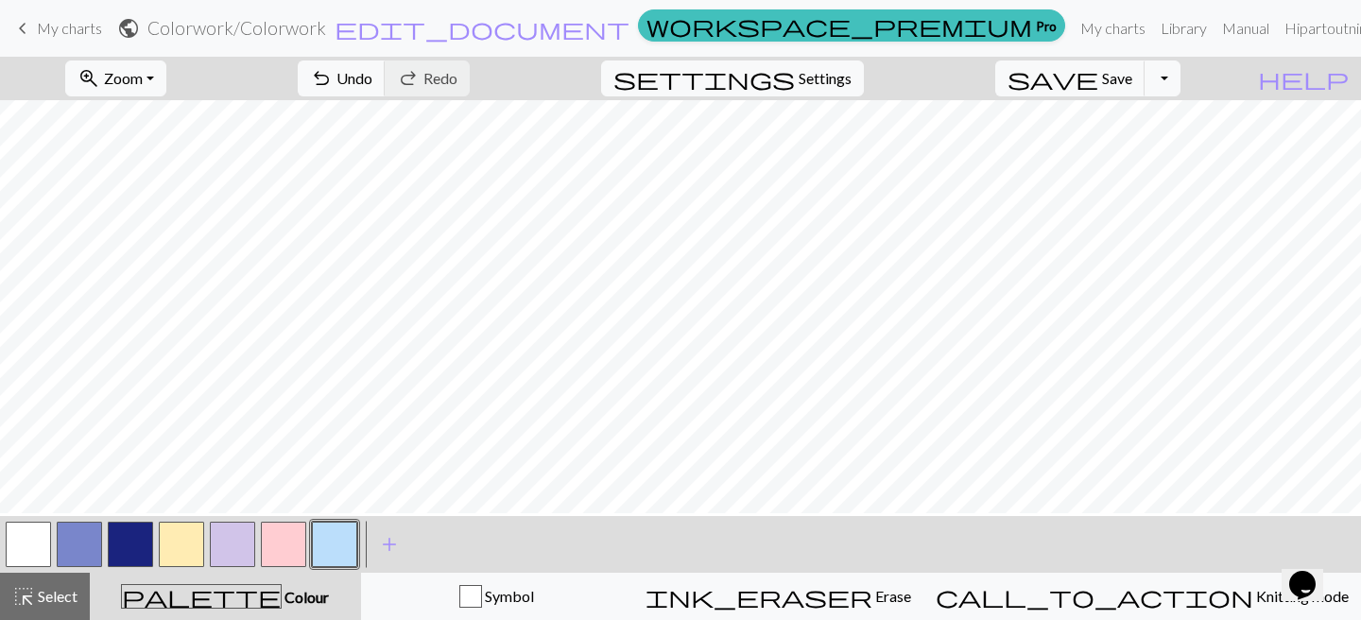
scroll to position [689, 0]
click at [115, 532] on button "button" at bounding box center [130, 544] width 45 height 45
click at [325, 539] on button "button" at bounding box center [334, 544] width 45 height 45
click at [326, 540] on button "button" at bounding box center [334, 544] width 45 height 45
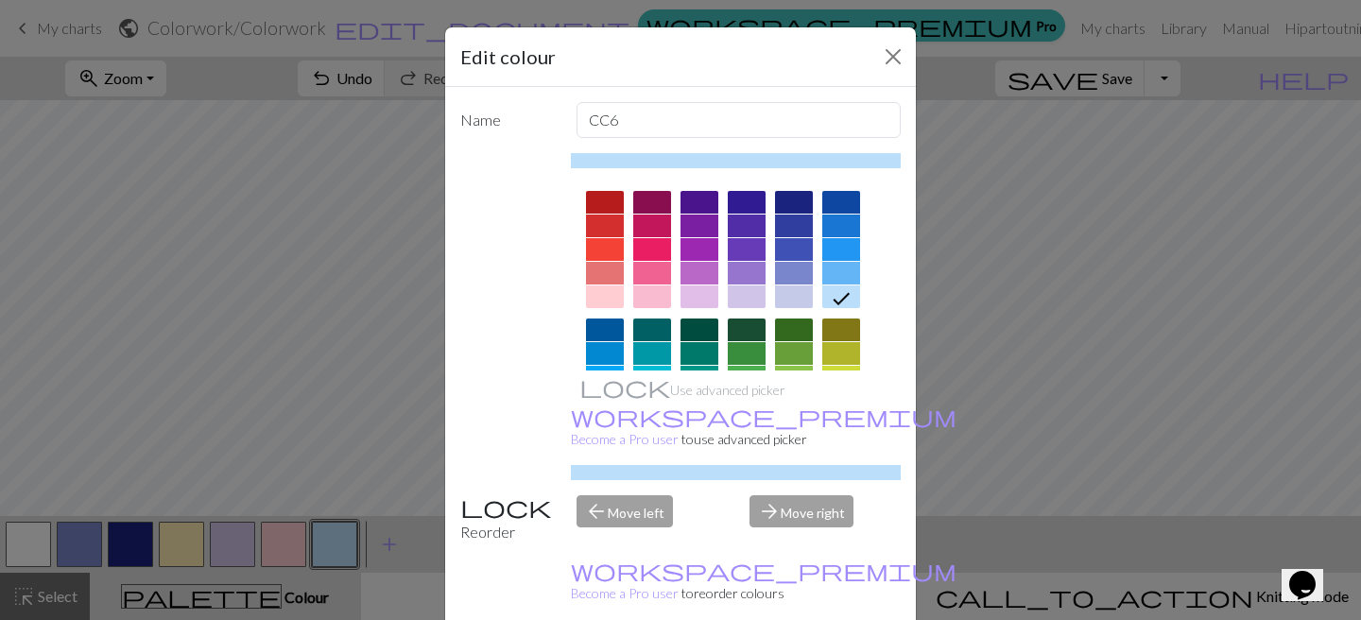
click at [615, 303] on div at bounding box center [605, 296] width 38 height 23
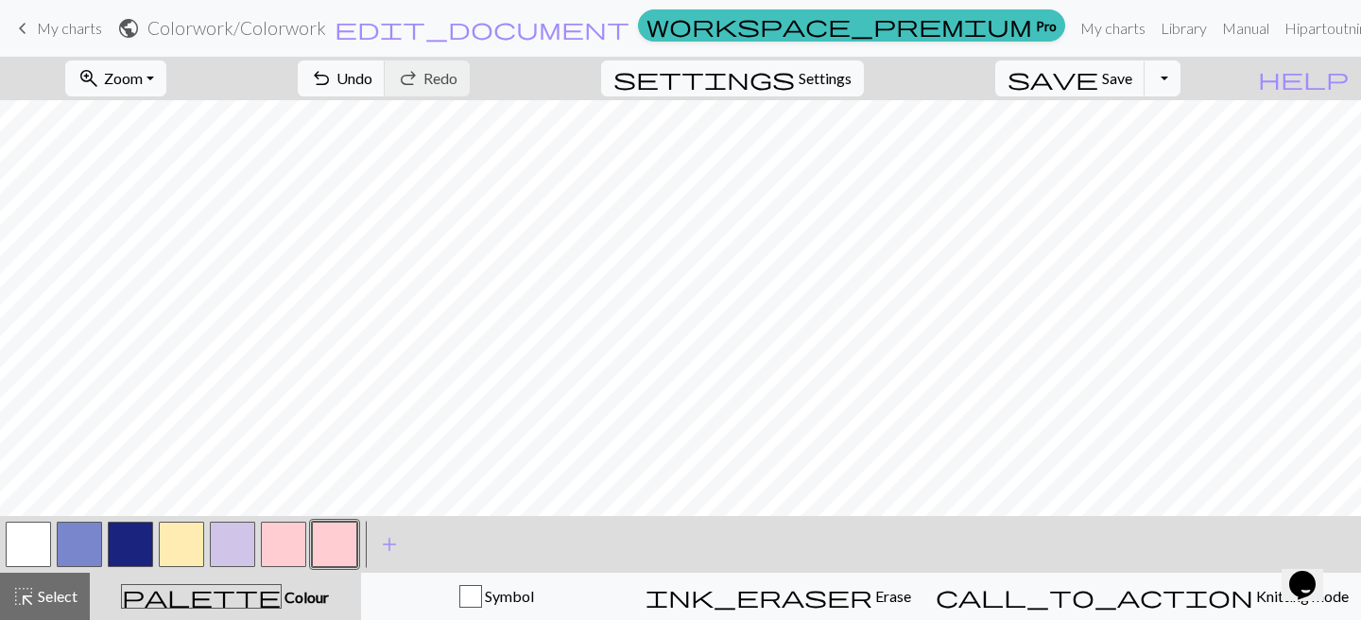
click at [327, 541] on button "button" at bounding box center [334, 544] width 45 height 45
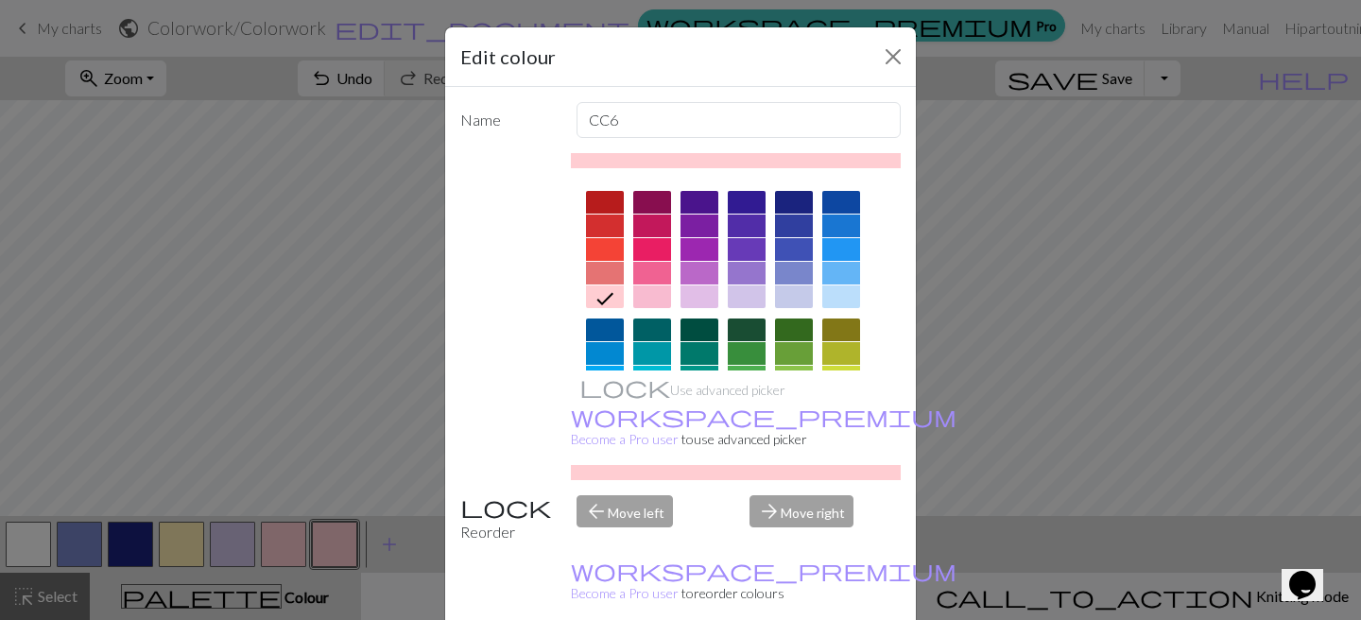
click at [741, 299] on div at bounding box center [747, 296] width 38 height 23
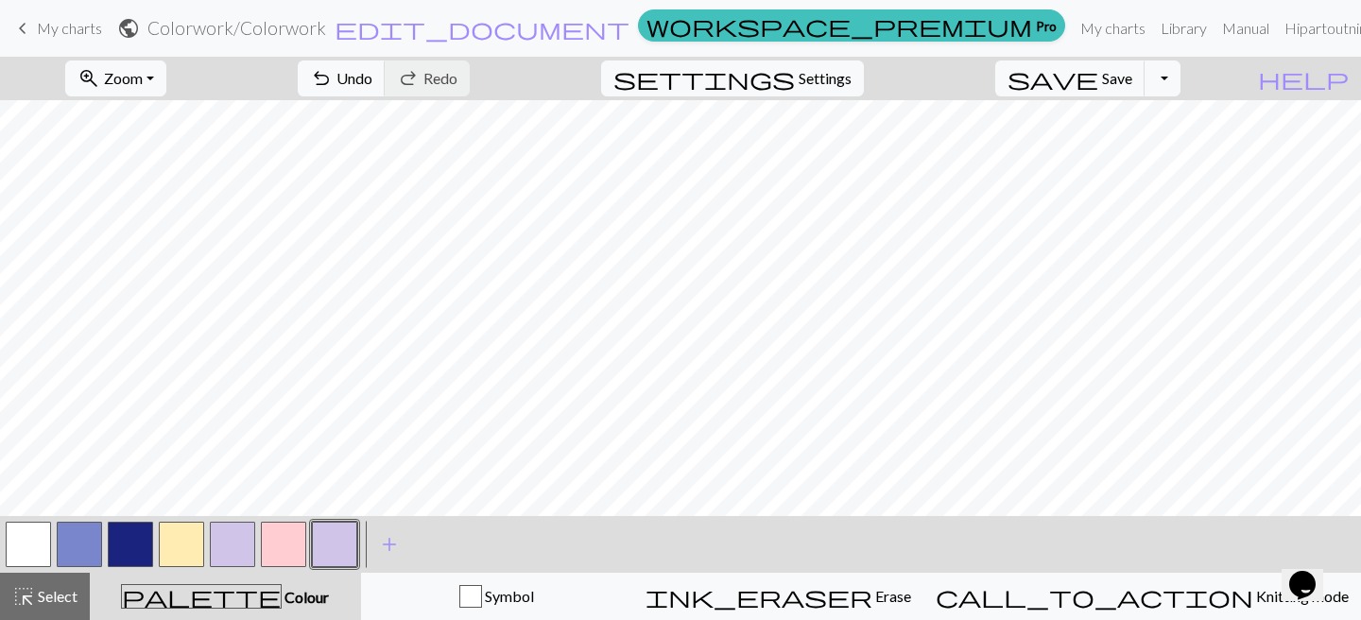
click at [243, 538] on button "button" at bounding box center [232, 544] width 45 height 45
click at [241, 544] on button "button" at bounding box center [232, 544] width 45 height 45
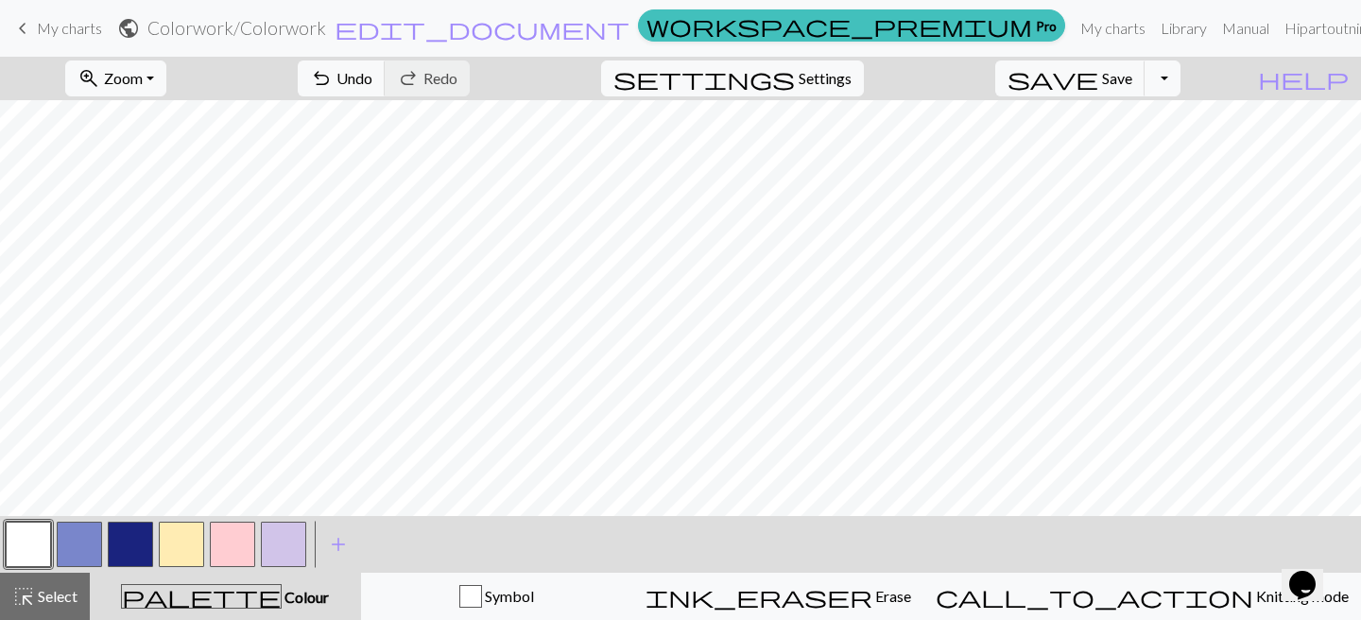
scroll to position [340, 0]
click at [271, 532] on button "button" at bounding box center [283, 544] width 45 height 45
click at [299, 530] on button "button" at bounding box center [283, 544] width 45 height 45
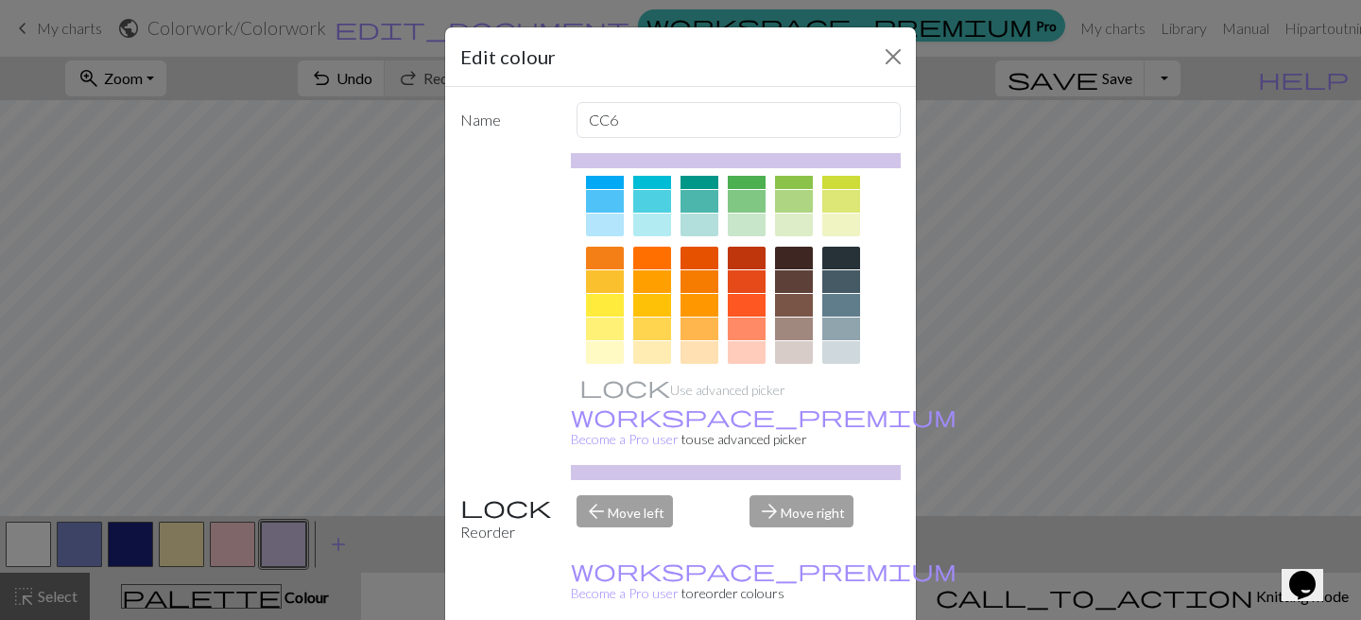
scroll to position [282, 0]
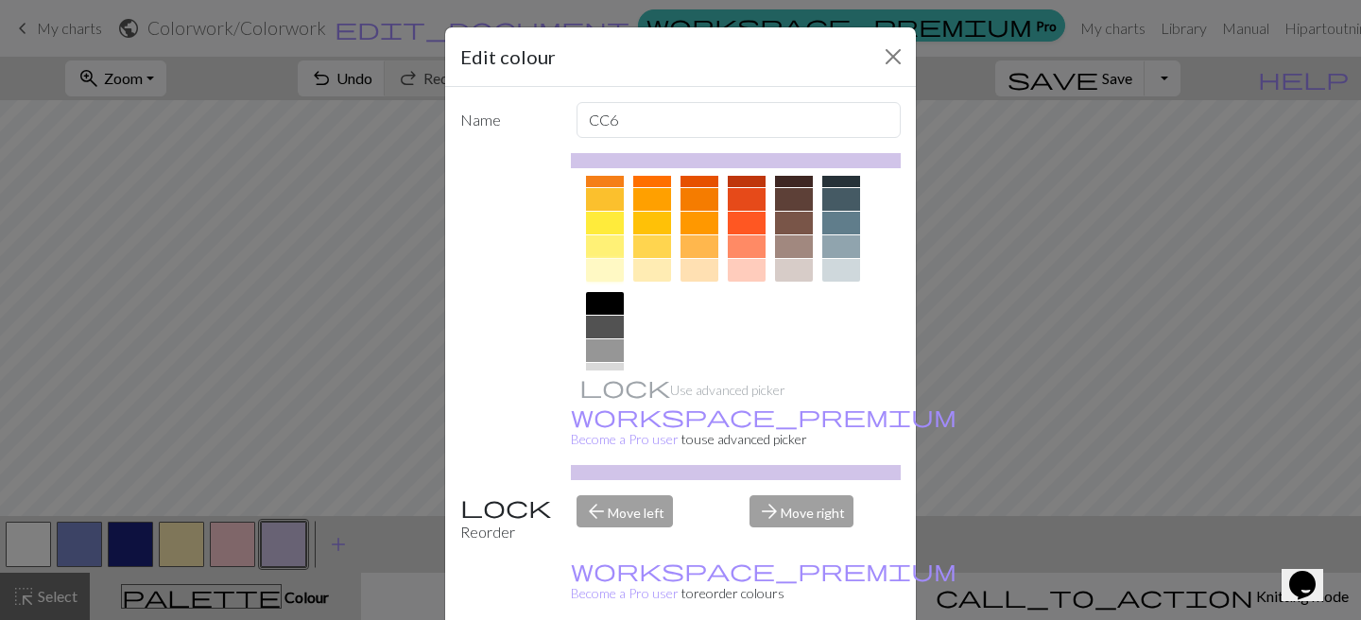
click at [596, 268] on div at bounding box center [605, 270] width 38 height 23
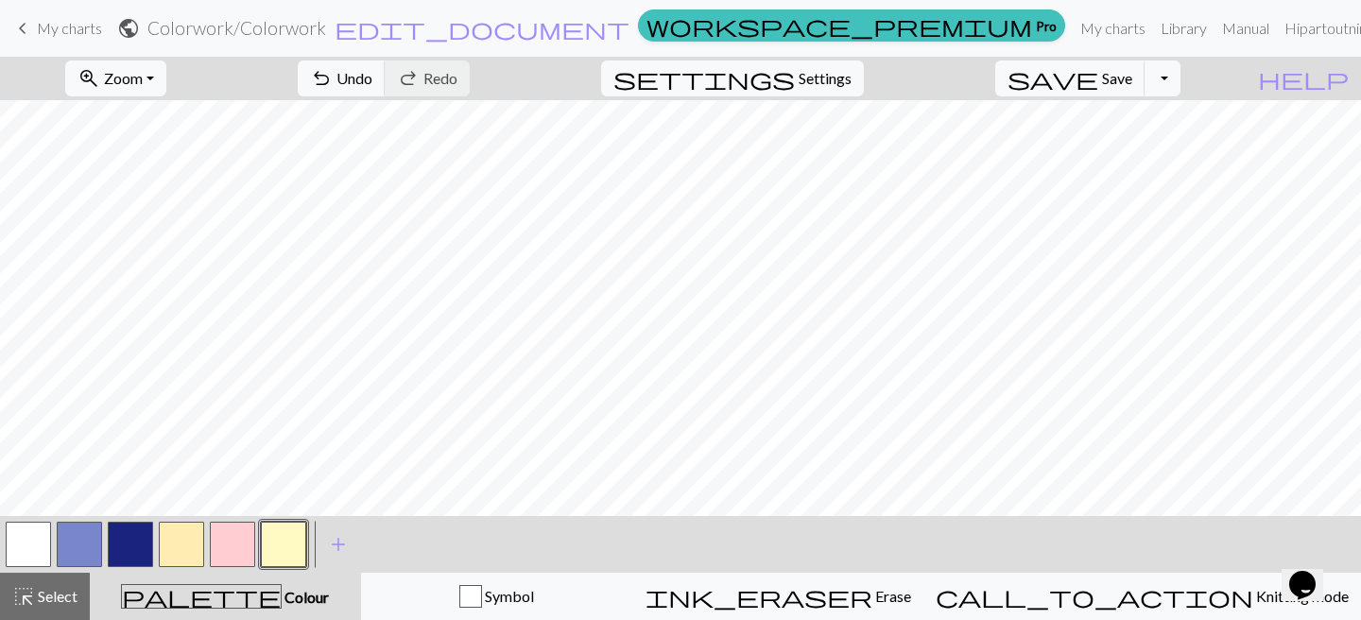
scroll to position [350, 0]
click at [294, 549] on button "button" at bounding box center [283, 544] width 45 height 45
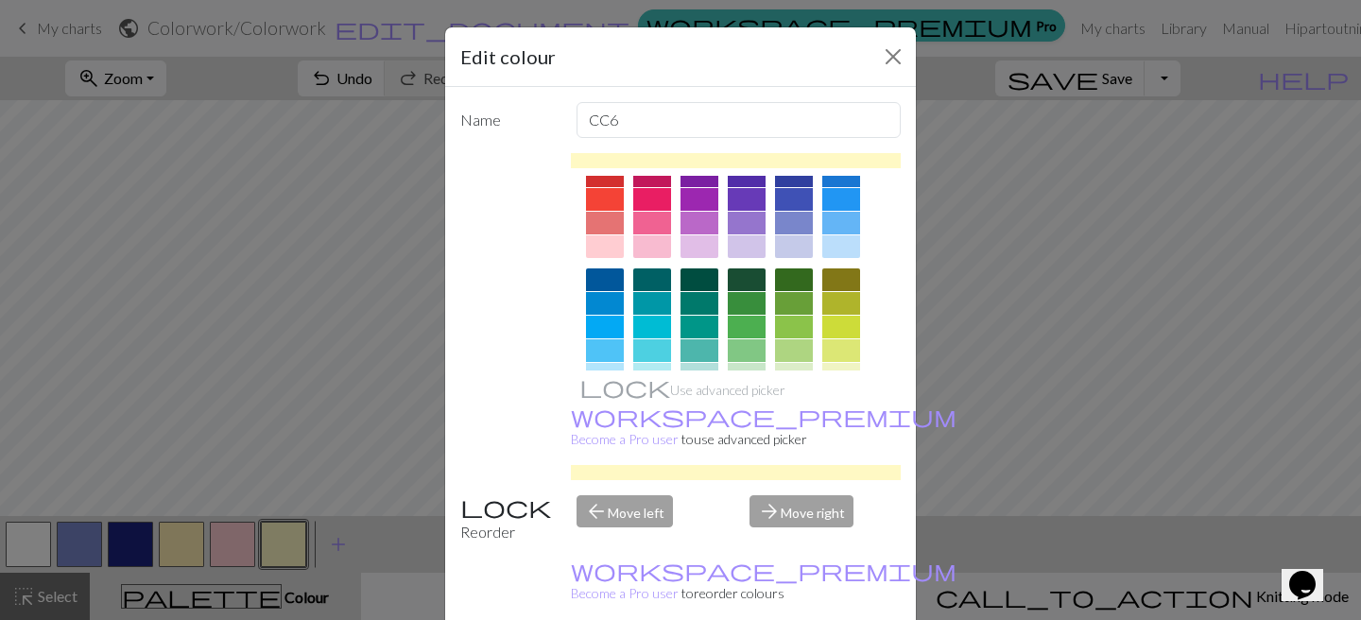
scroll to position [51, 0]
click at [792, 226] on div at bounding box center [794, 222] width 38 height 23
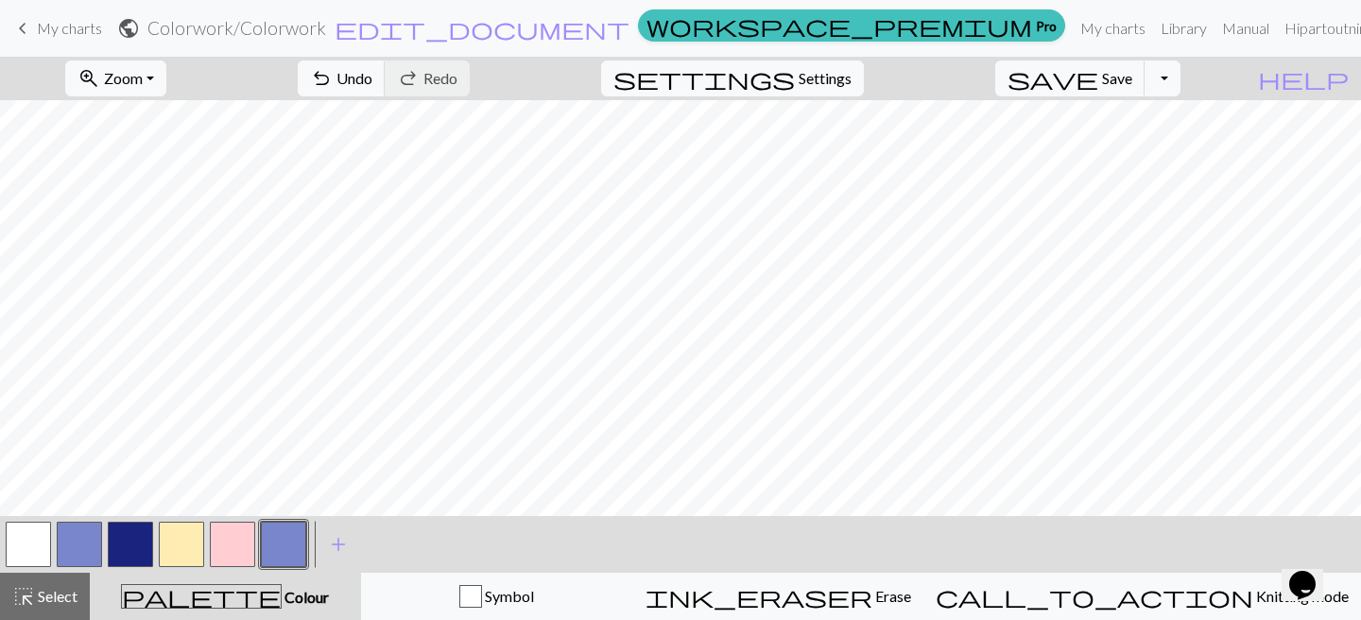
scroll to position [332, 0]
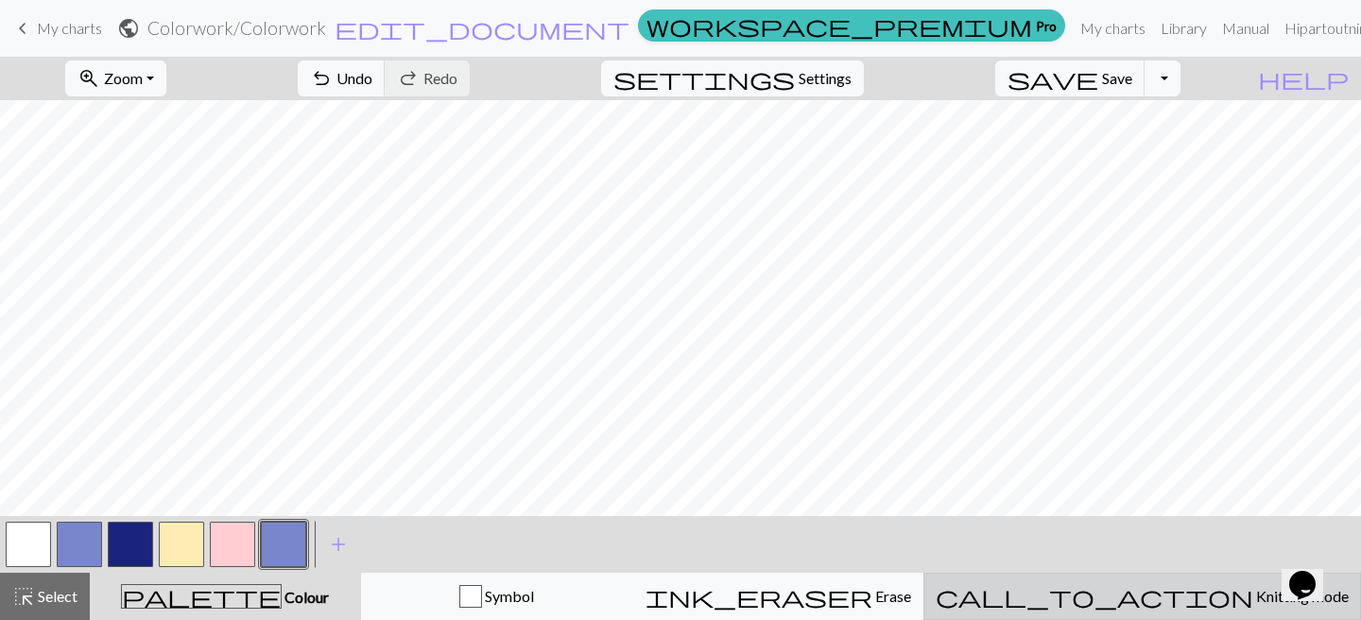
click at [1254, 591] on span "Knitting mode" at bounding box center [1301, 596] width 95 height 18
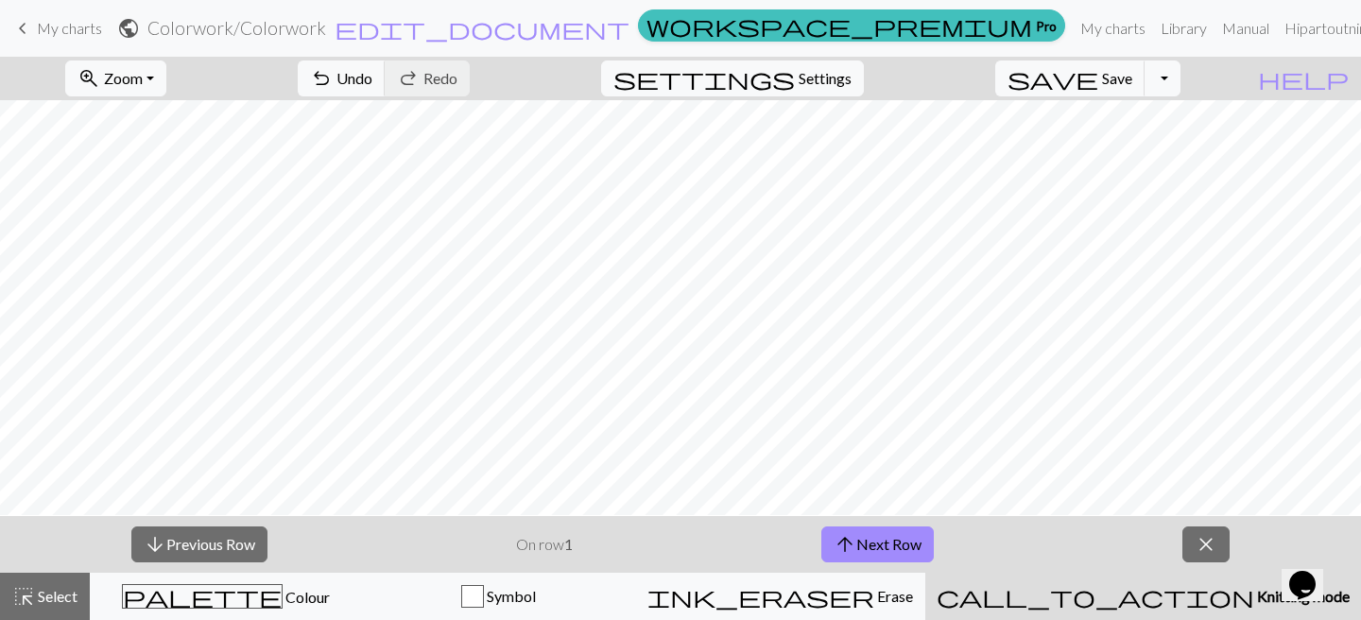
scroll to position [299, 0]
click at [1208, 548] on span "close" at bounding box center [1206, 544] width 23 height 26
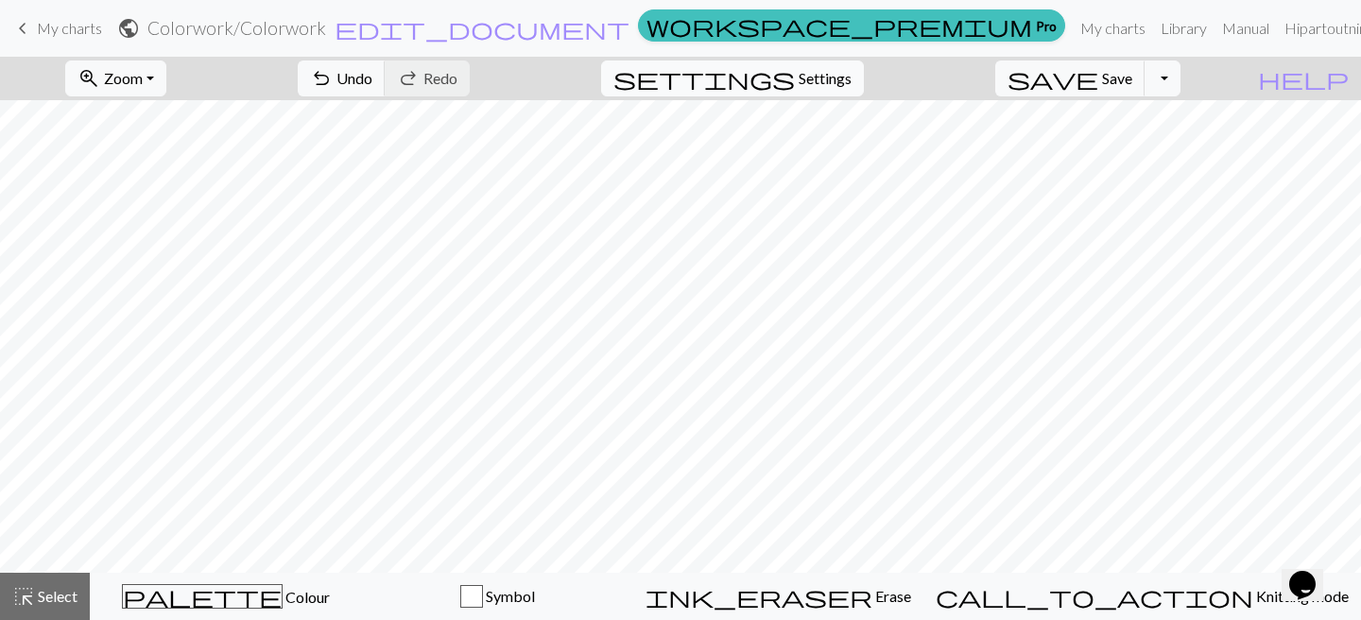
click at [820, 81] on button "settings Settings" at bounding box center [732, 79] width 263 height 36
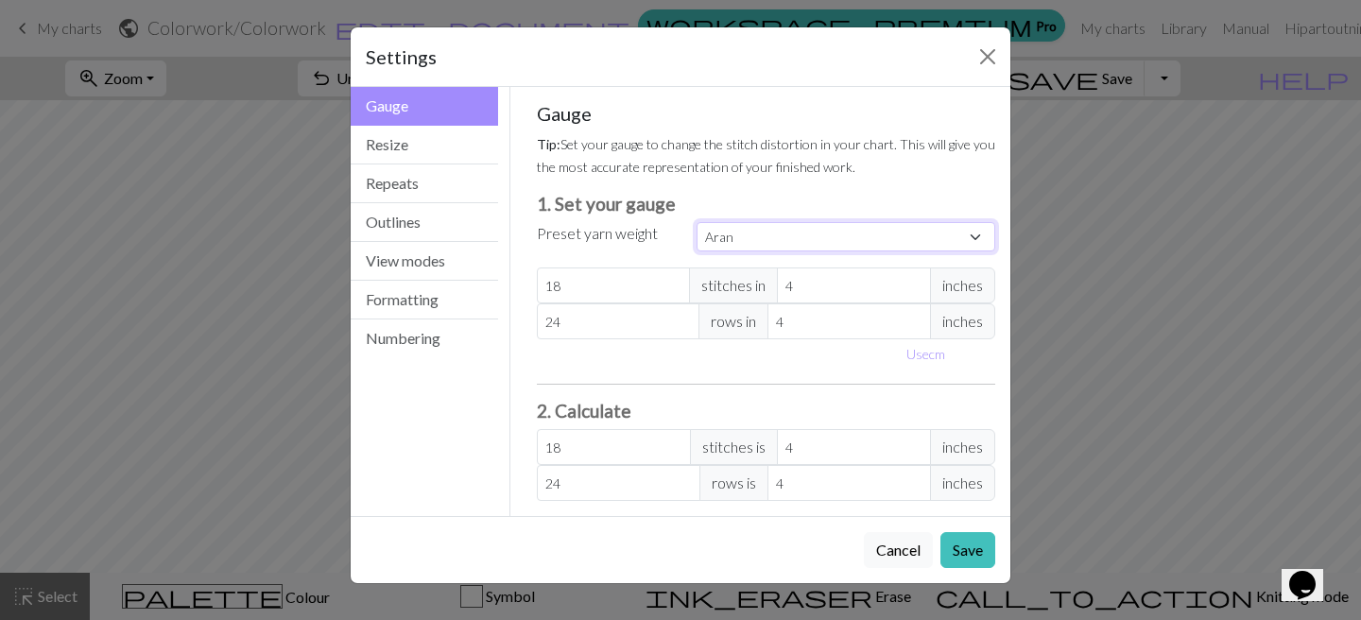
click at [800, 239] on select "Custom Square Lace Light Fingering Fingering Sport Double knit Worsted Aran Bul…" at bounding box center [846, 236] width 299 height 29
select select "fingering"
click at [697, 222] on select "Custom Square Lace Light Fingering Fingering Sport Double knit Worsted Aran Bul…" at bounding box center [846, 236] width 299 height 29
type input "28"
type input "36"
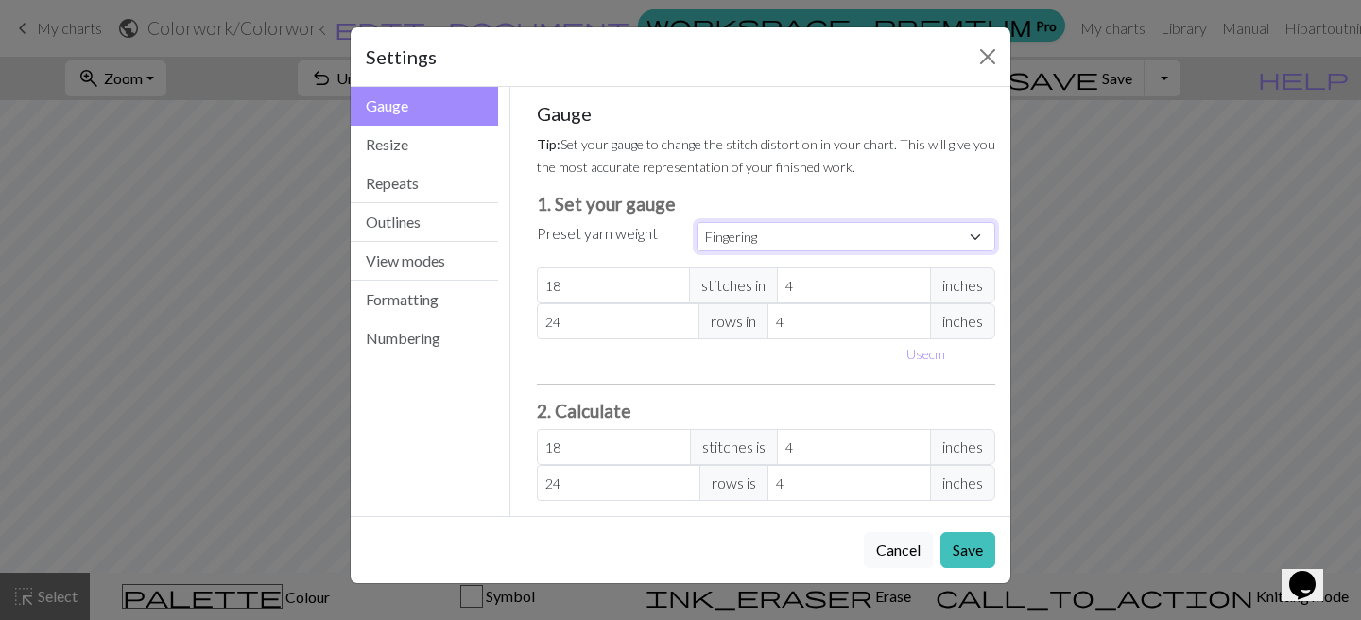
type input "28"
type input "36"
select select "custom"
type input "29"
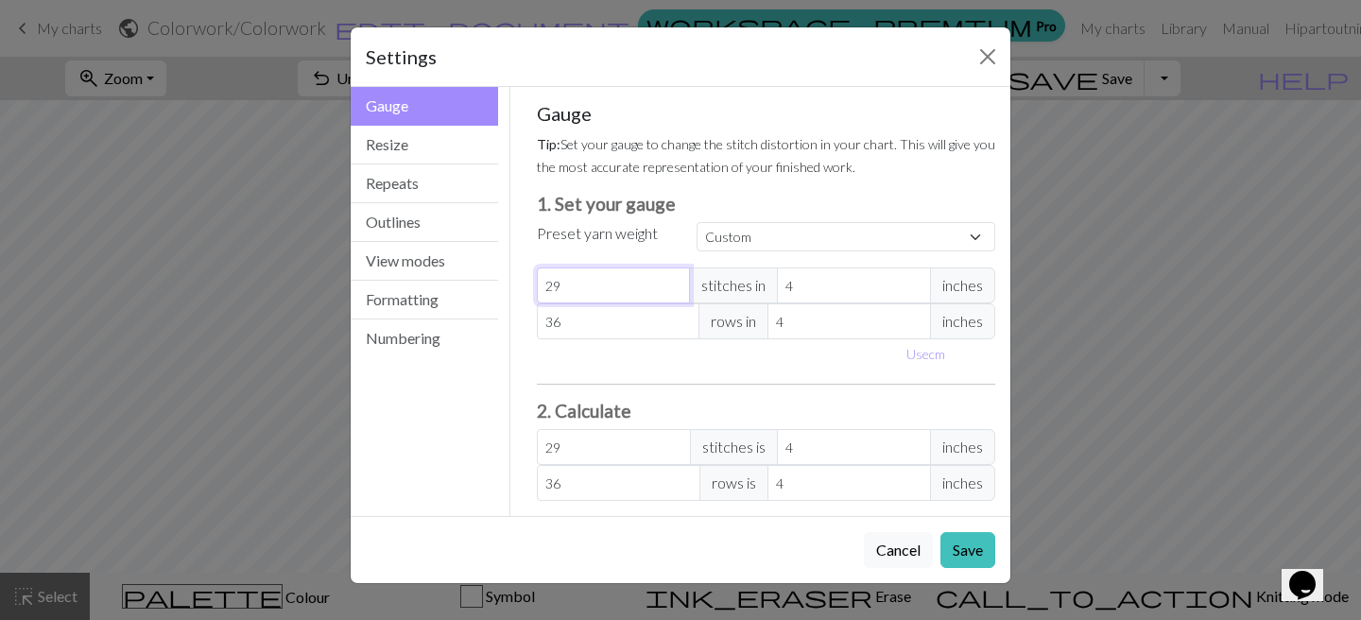
click at [680, 284] on input "29" at bounding box center [614, 286] width 154 height 36
type input "30"
click at [680, 284] on input "30" at bounding box center [614, 286] width 154 height 36
type input "31"
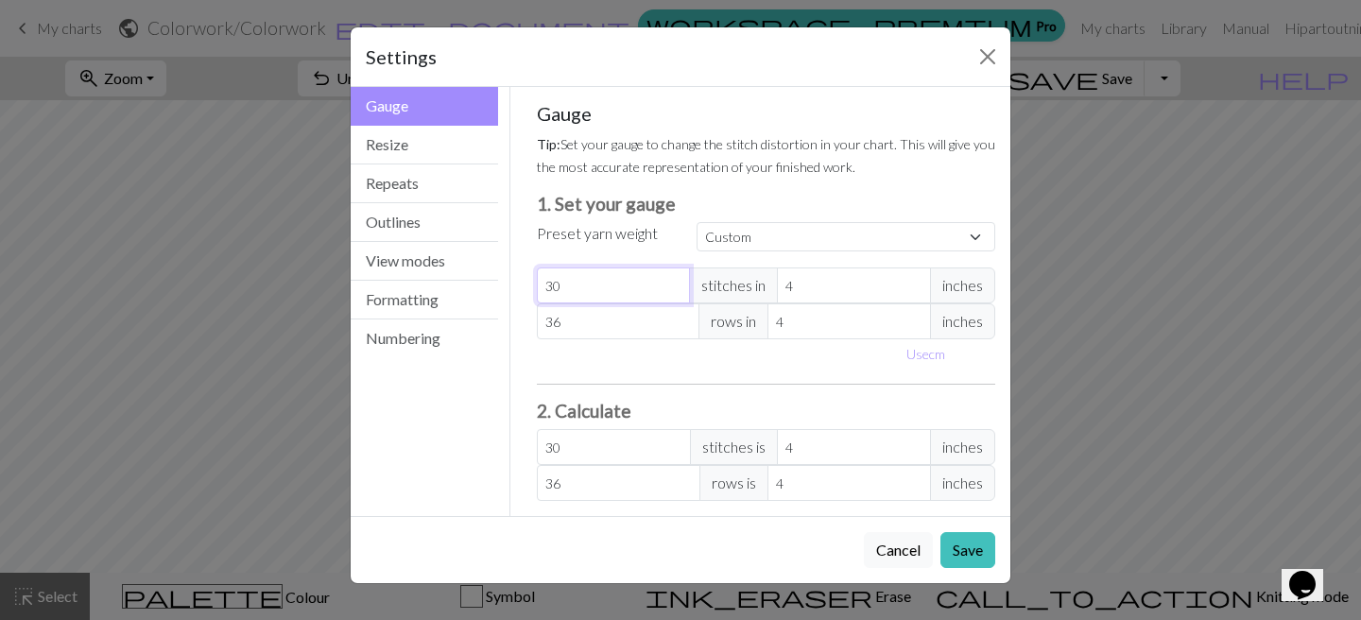
type input "31"
click at [680, 284] on input "31" at bounding box center [614, 286] width 154 height 36
type input "32"
click at [680, 284] on input "32" at bounding box center [614, 286] width 154 height 36
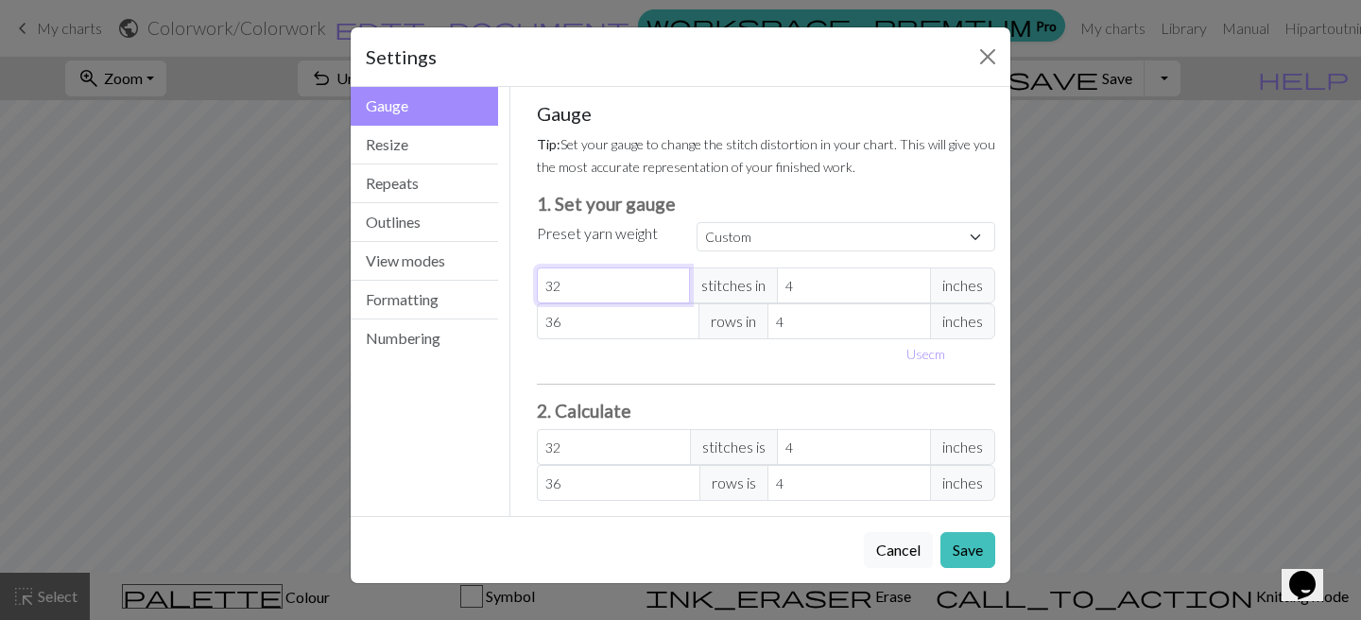
type input "31"
click at [679, 288] on input "31" at bounding box center [614, 286] width 154 height 36
type input "30"
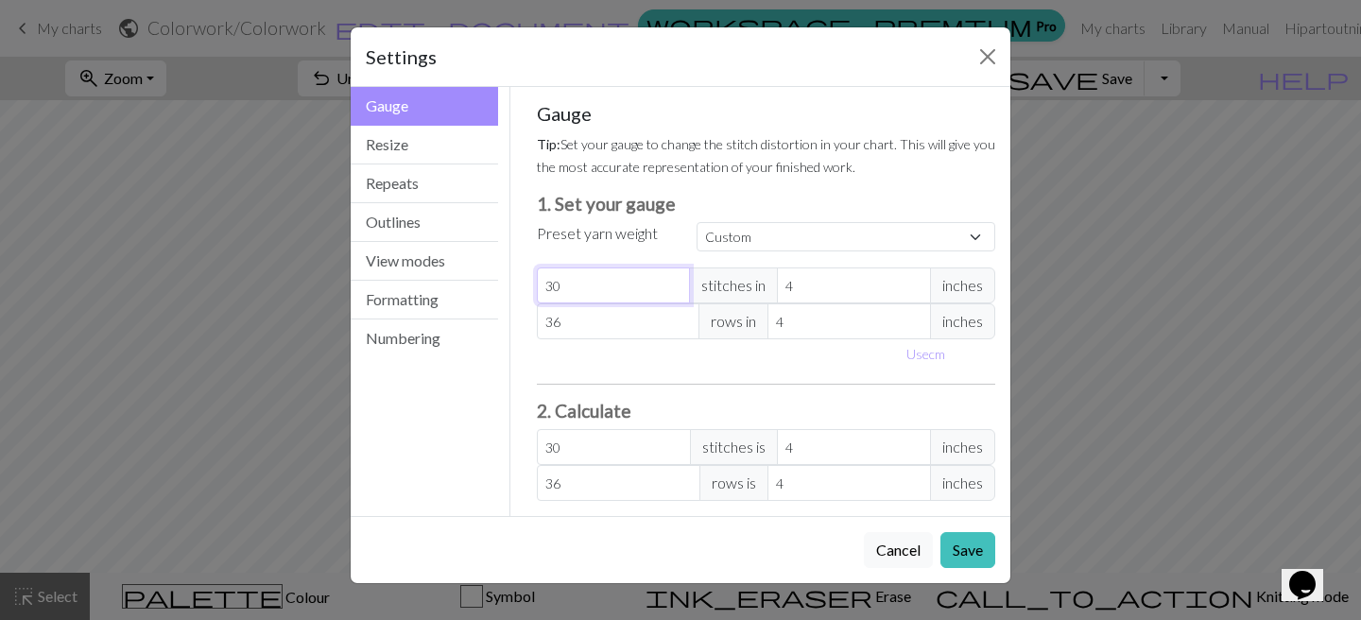
click at [679, 288] on input "30" at bounding box center [614, 286] width 154 height 36
type input "29"
click at [679, 288] on input "29" at bounding box center [614, 286] width 154 height 36
type input "28"
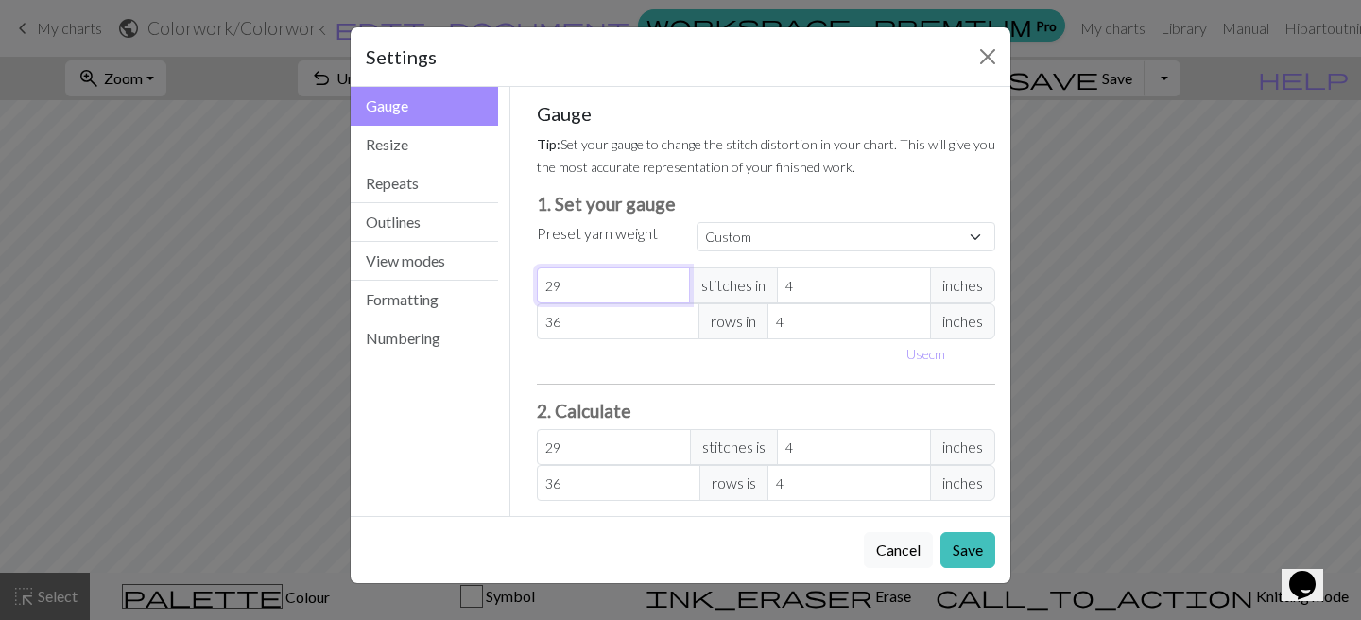
type input "28"
click at [679, 288] on input "28" at bounding box center [614, 286] width 154 height 36
type input "27"
click at [680, 291] on input "27" at bounding box center [614, 286] width 154 height 36
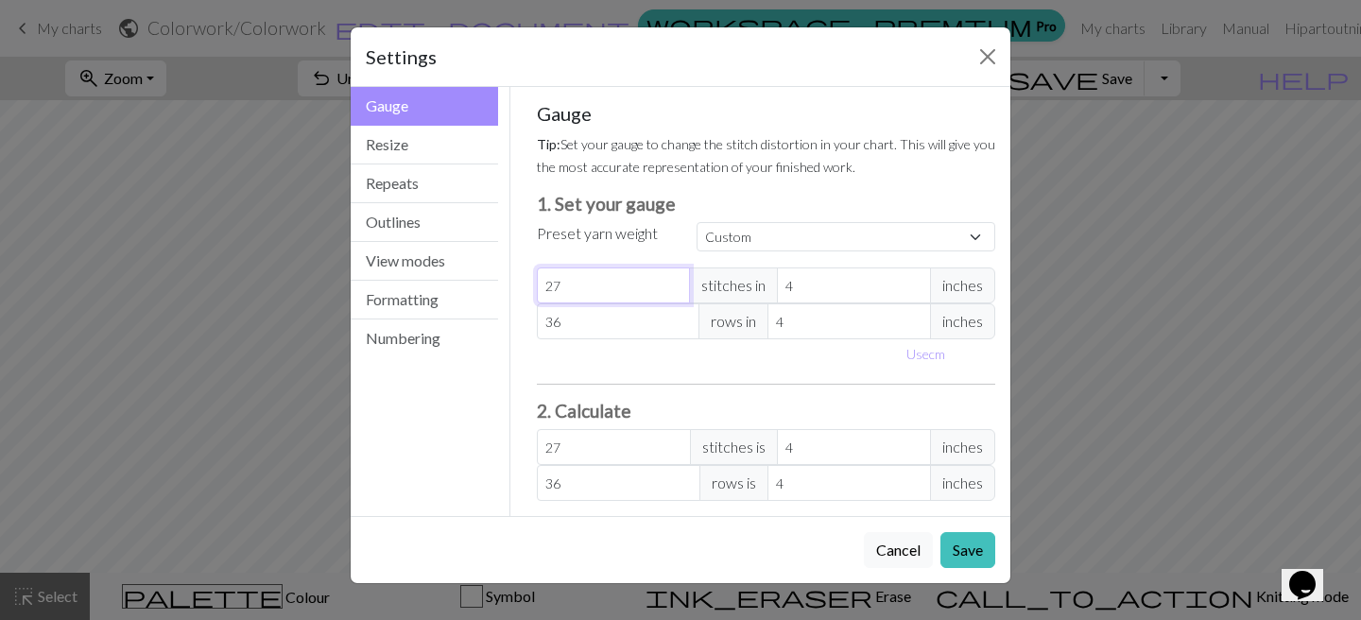
type input "26"
click at [680, 290] on input "26" at bounding box center [614, 286] width 154 height 36
click at [943, 281] on span "inches" at bounding box center [962, 286] width 65 height 36
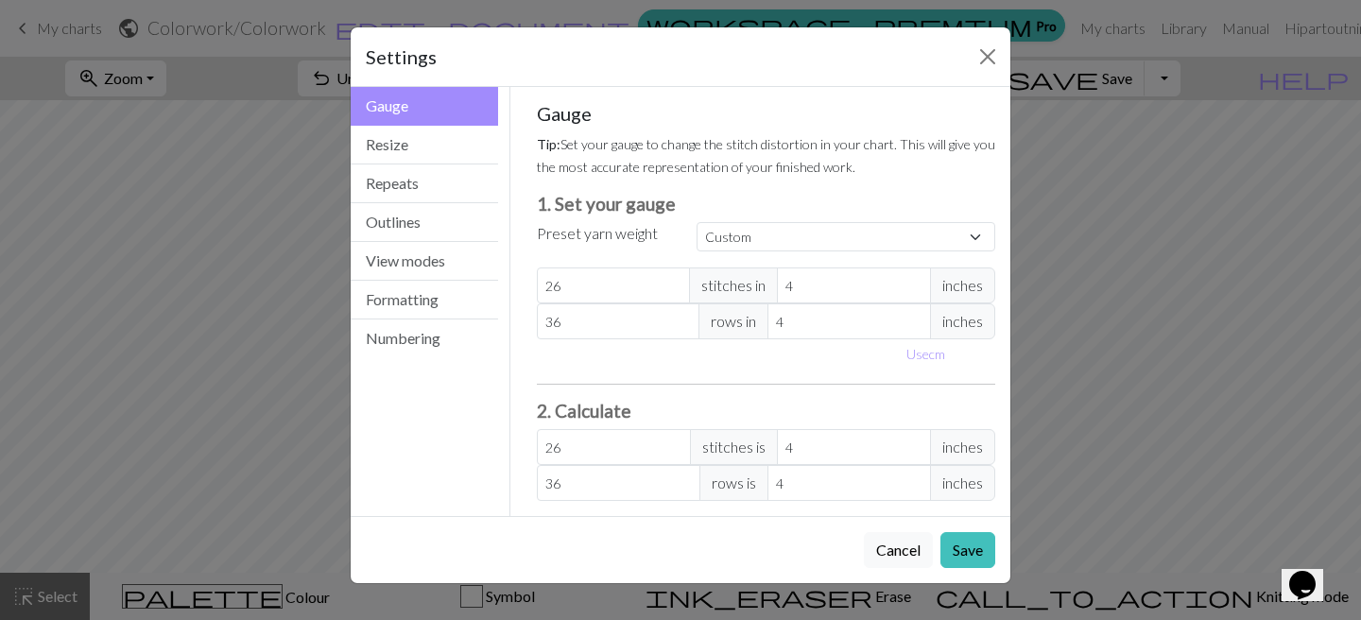
click at [962, 281] on span "inches" at bounding box center [962, 286] width 65 height 36
click at [946, 285] on span "inches" at bounding box center [962, 286] width 65 height 36
click at [922, 347] on button "Use cm" at bounding box center [926, 353] width 56 height 29
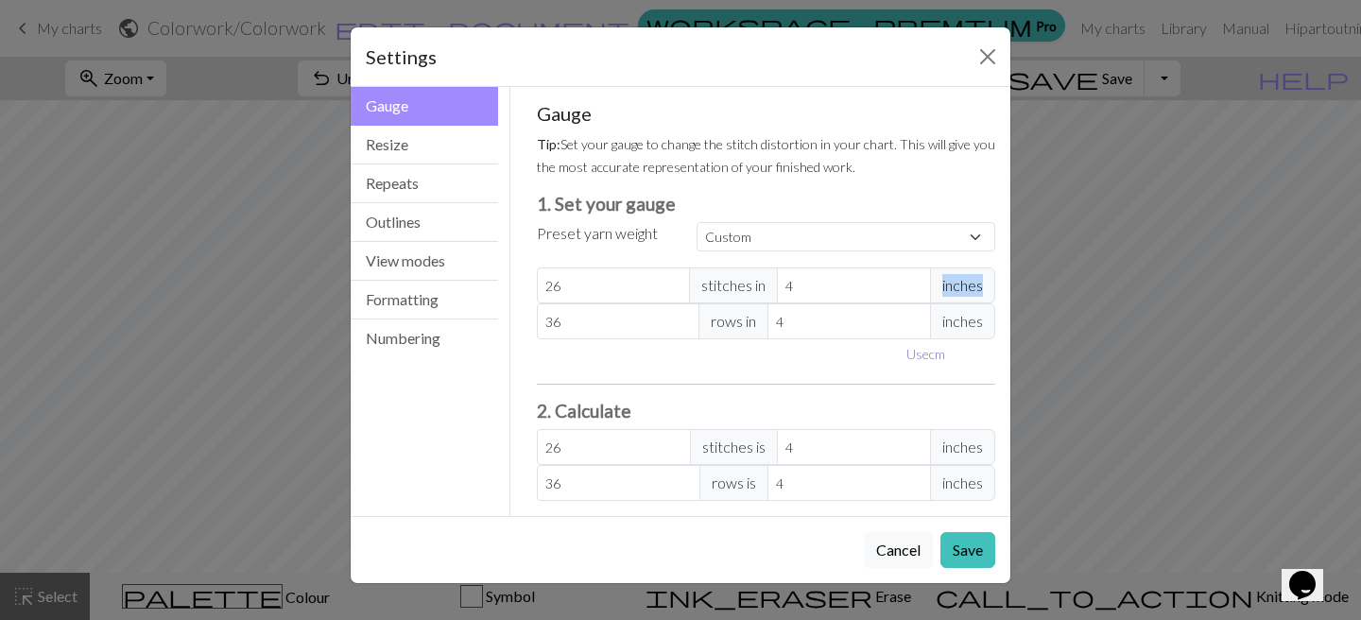
type input "10.16"
type input "9.16"
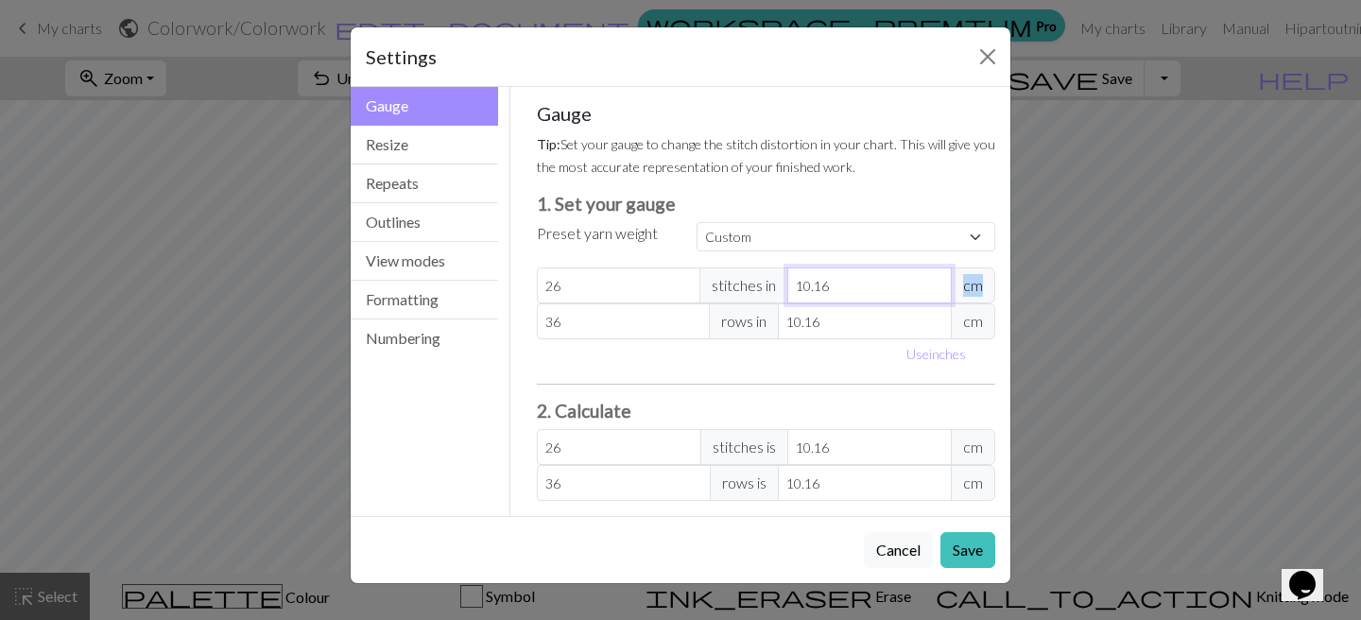
type input "28.84"
click at [941, 293] on input "9.16" at bounding box center [869, 286] width 164 height 36
type input "8.16"
type input "32.37"
click at [941, 293] on input "8.16" at bounding box center [869, 286] width 164 height 36
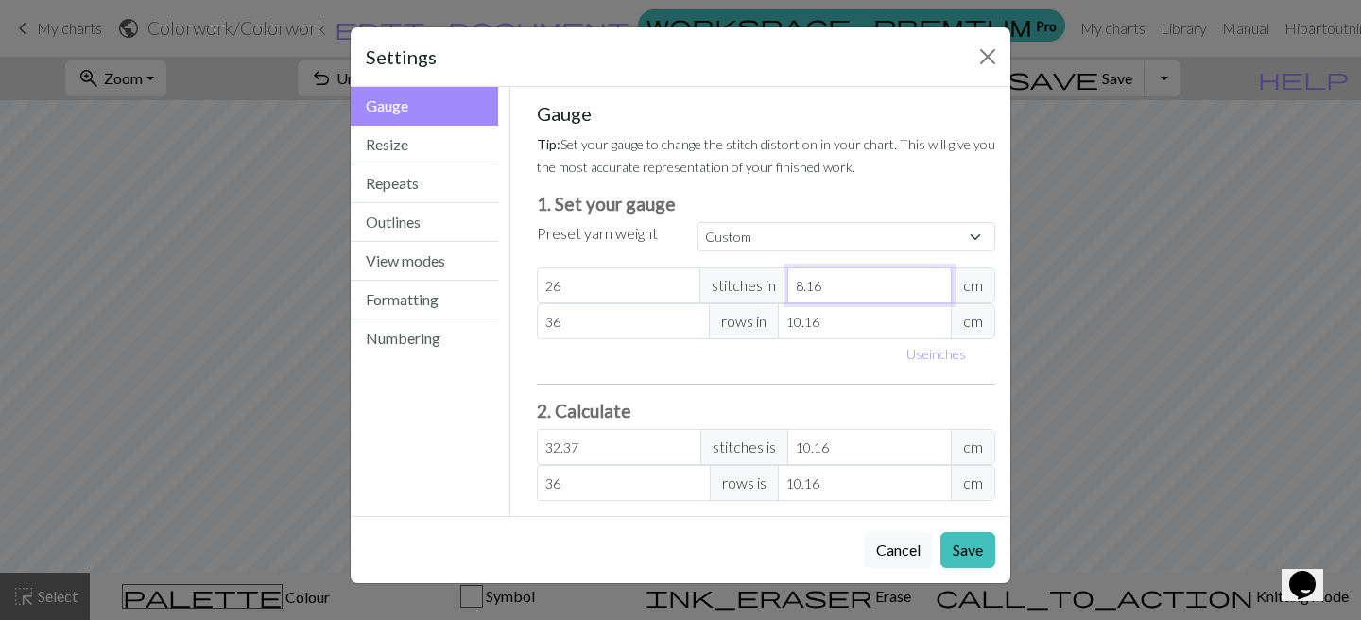
type input "9.16"
type input "28.84"
click at [940, 284] on input "9.16" at bounding box center [869, 286] width 164 height 36
drag, startPoint x: 839, startPoint y: 287, endPoint x: 779, endPoint y: 287, distance: 59.6
click at [779, 287] on div "26 stitches in 9.16 cm" at bounding box center [766, 286] width 459 height 36
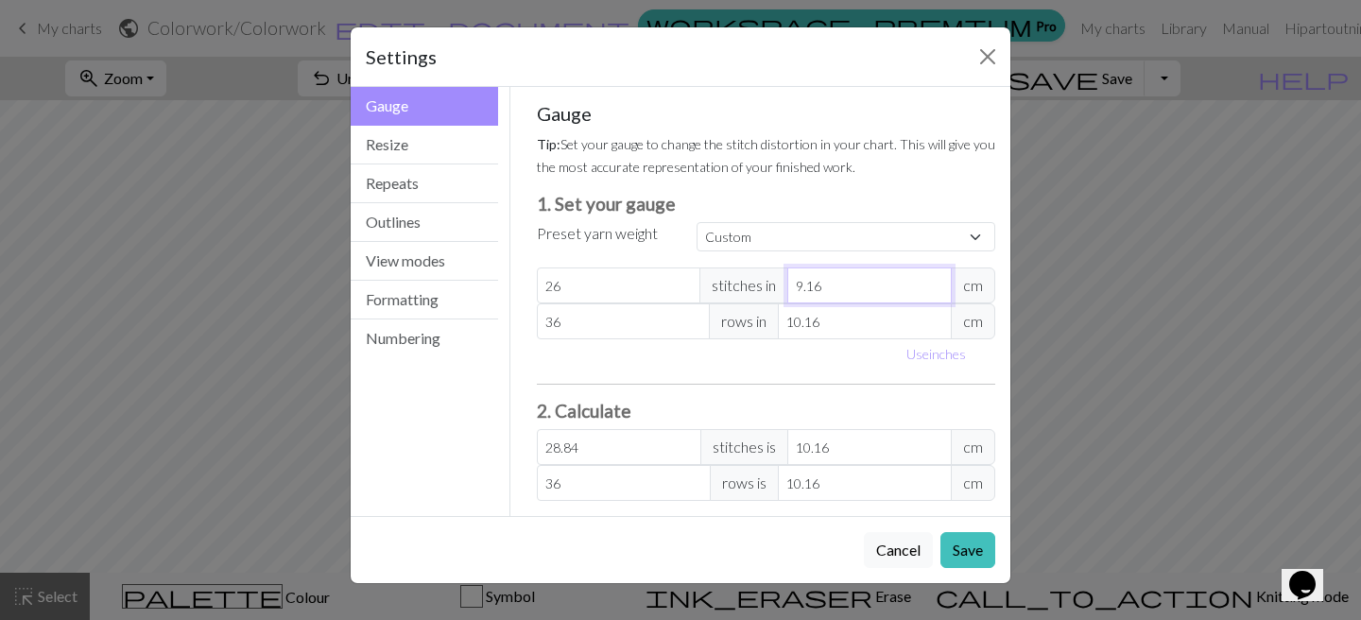
type input "1"
type input "264.16"
type input "10"
type input "26.42"
type input "10"
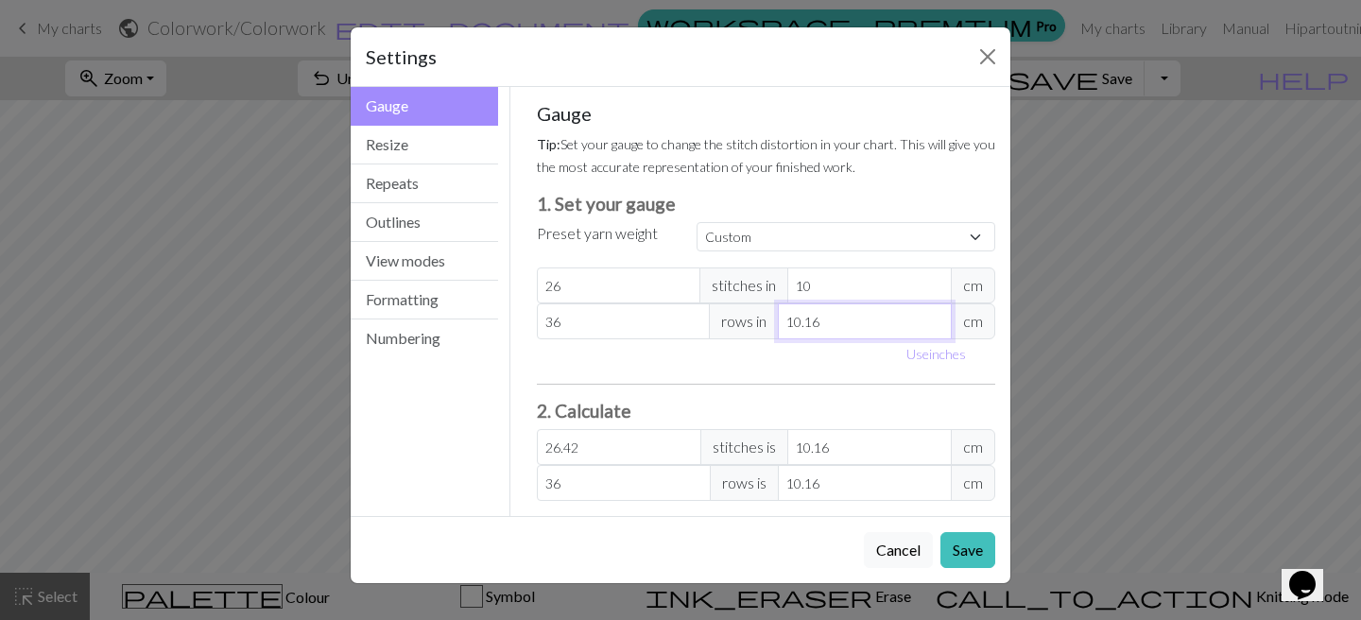
drag, startPoint x: 819, startPoint y: 332, endPoint x: 794, endPoint y: 331, distance: 24.6
click at [794, 331] on input "10.16" at bounding box center [865, 321] width 174 height 36
drag, startPoint x: 822, startPoint y: 327, endPoint x: 785, endPoint y: 326, distance: 36.9
click at [785, 326] on input "10.16" at bounding box center [865, 321] width 174 height 36
type input "1"
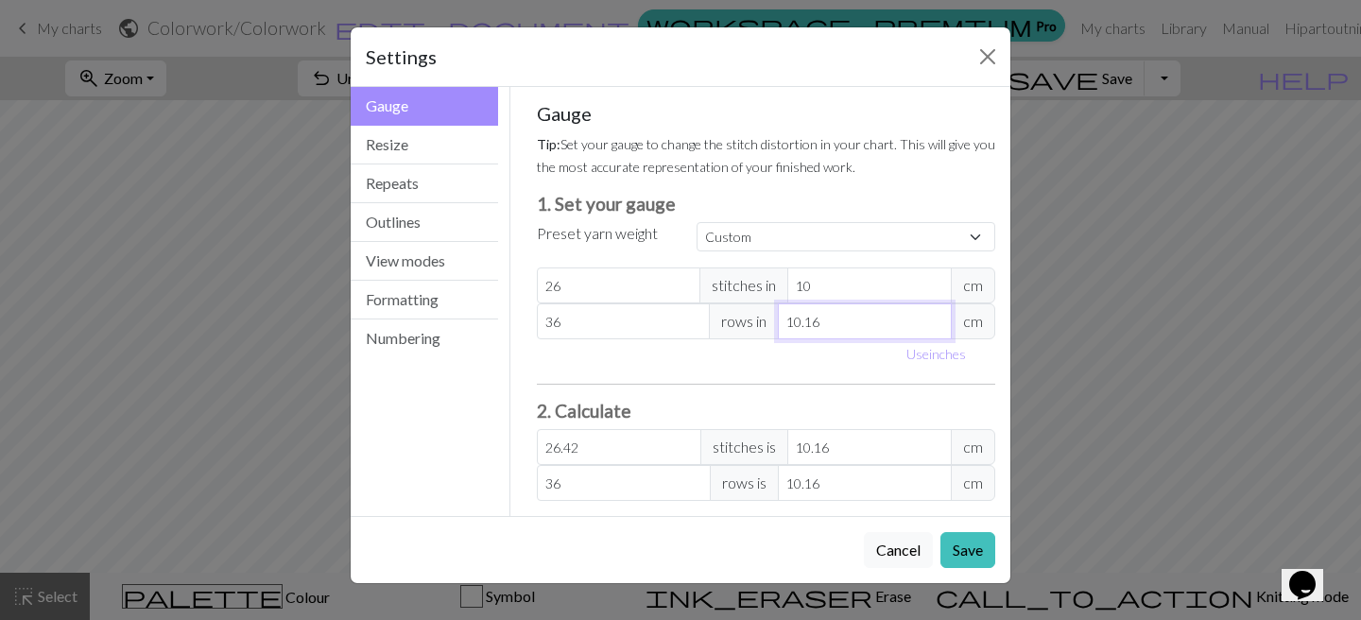
type input "365.76"
type input "10"
type input "36.58"
type input "10"
click at [639, 346] on div "Use inches" at bounding box center [767, 353] width 482 height 29
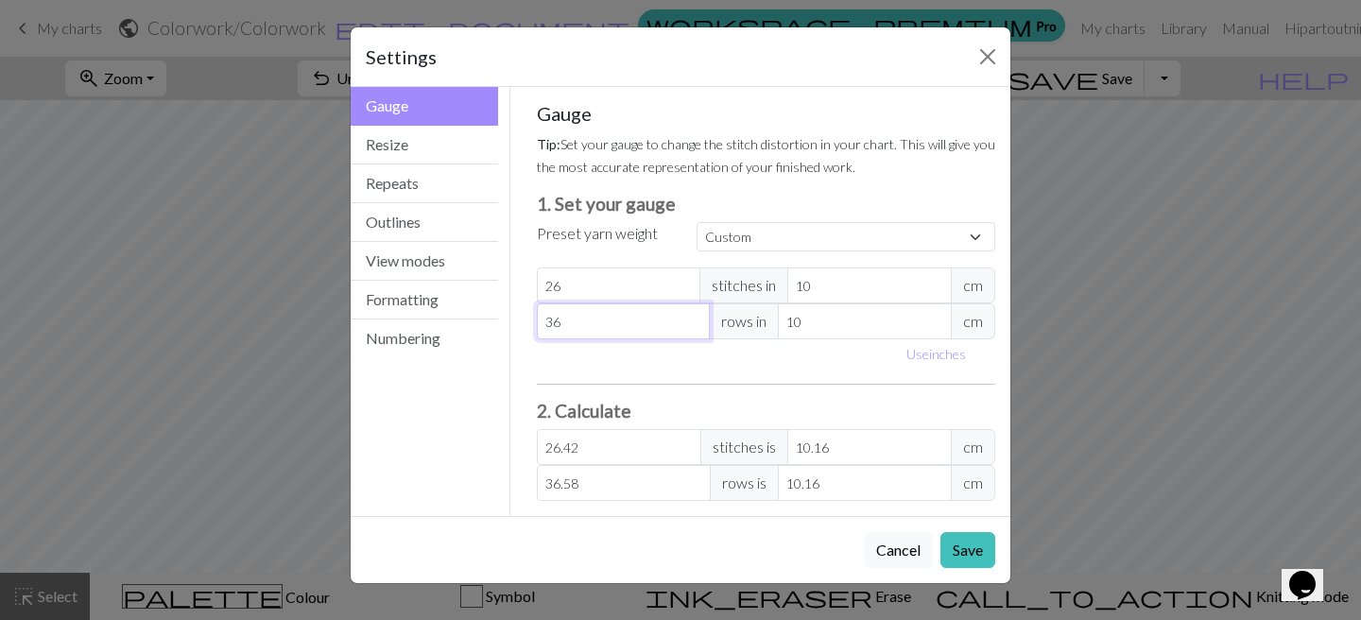
click at [630, 313] on input "36" at bounding box center [624, 321] width 174 height 36
type input "37"
type input "37.59"
click at [691, 319] on input "37" at bounding box center [624, 321] width 174 height 36
type input "38"
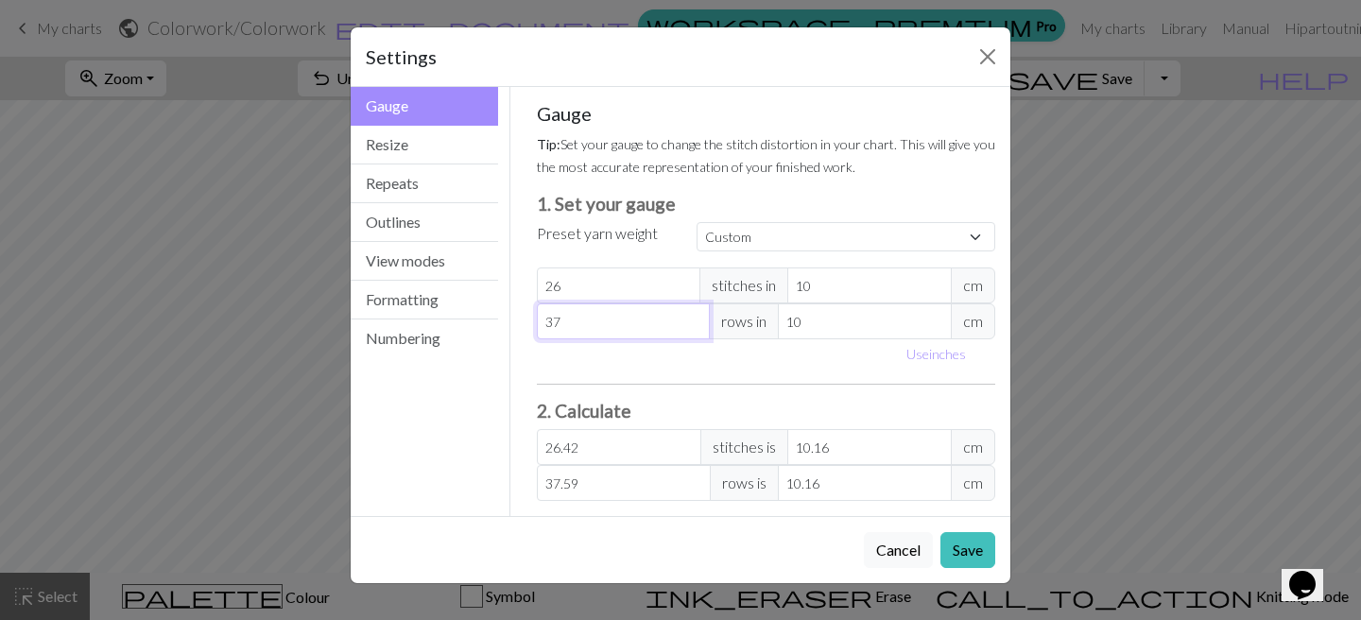
type input "38.61"
click at [691, 319] on input "38" at bounding box center [624, 321] width 174 height 36
type input "39"
type input "39.62"
click at [691, 319] on input "39" at bounding box center [624, 321] width 174 height 36
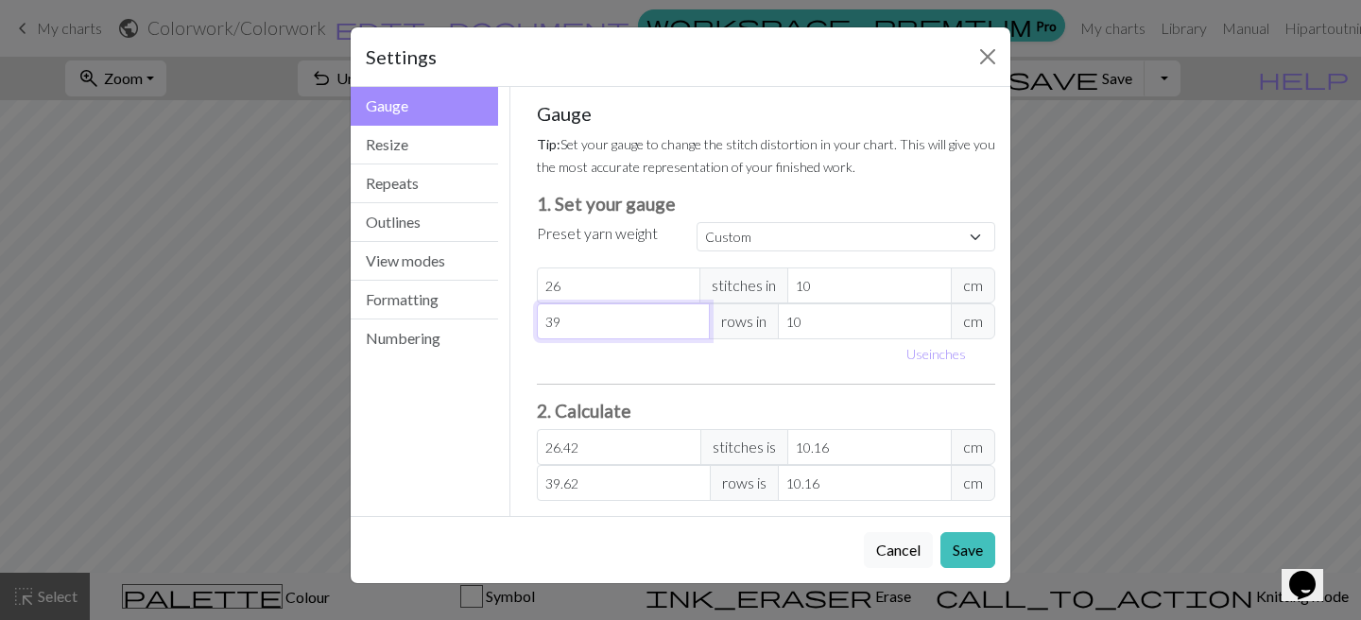
type input "40"
type input "40.64"
type input "40"
click at [691, 319] on input "40" at bounding box center [624, 321] width 174 height 36
click at [666, 376] on div "Gauge Tip: Set your gauge to change the stitch distortion in your chart. This w…" at bounding box center [766, 301] width 459 height 399
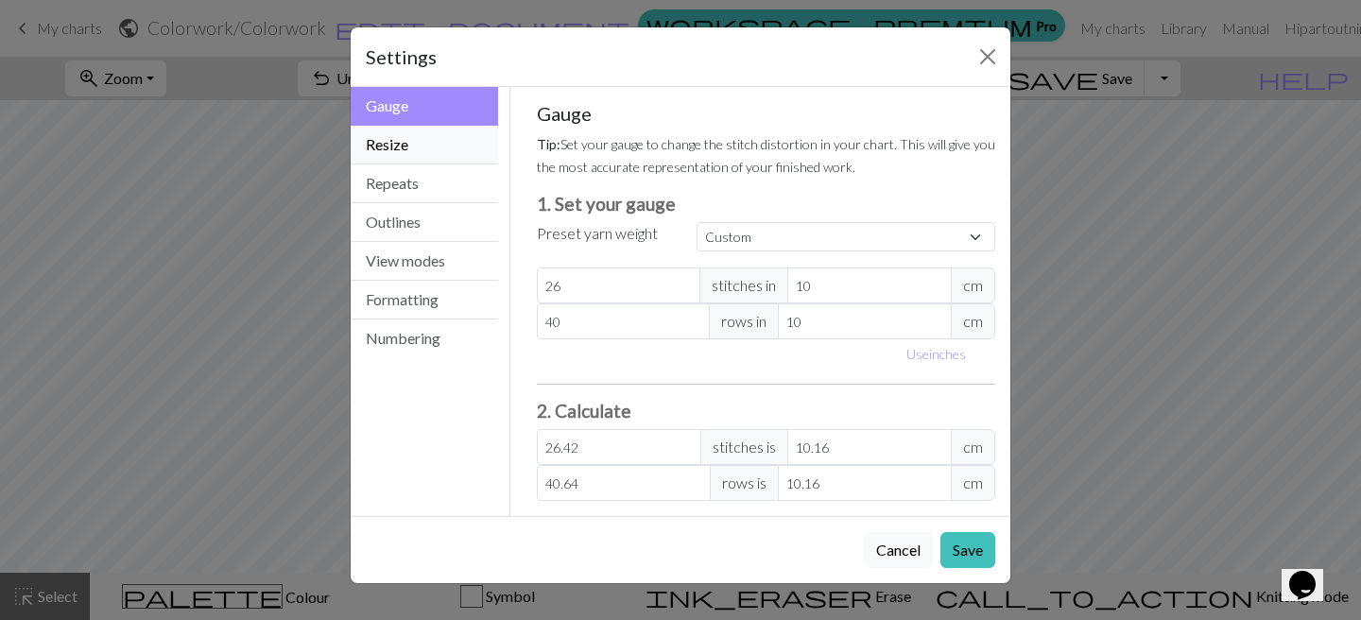
click at [457, 138] on button "Resize" at bounding box center [424, 145] width 147 height 39
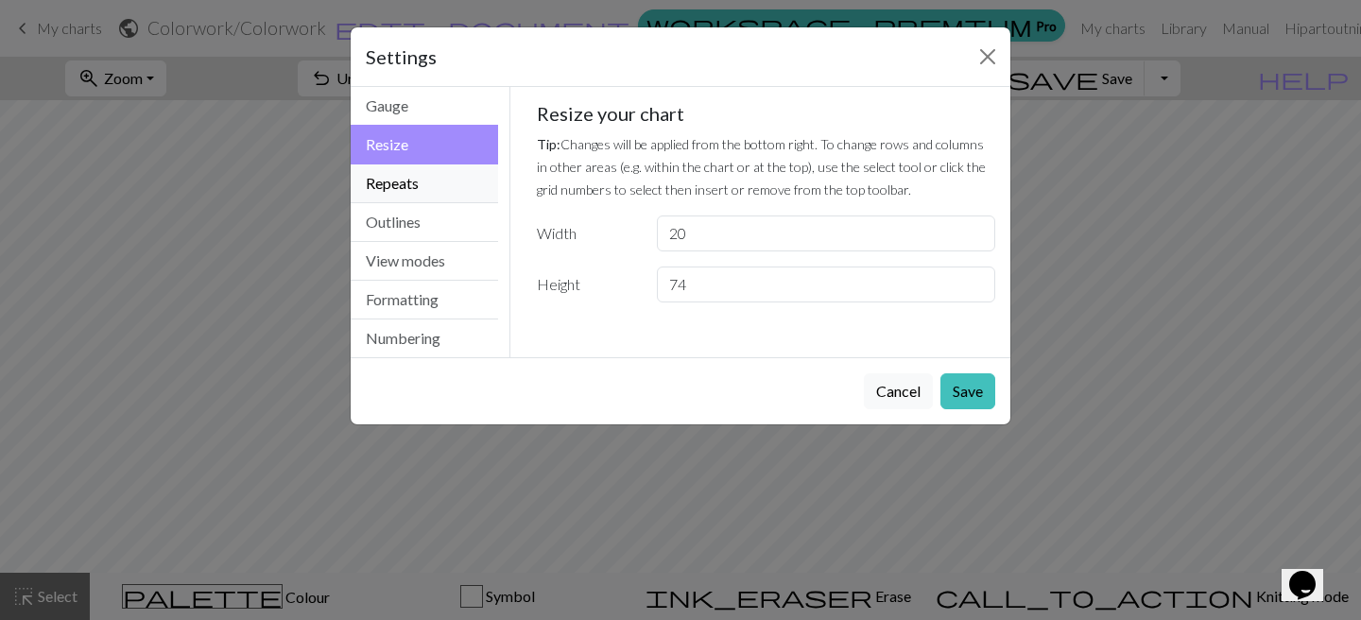
click at [455, 169] on button "Repeats" at bounding box center [424, 183] width 147 height 39
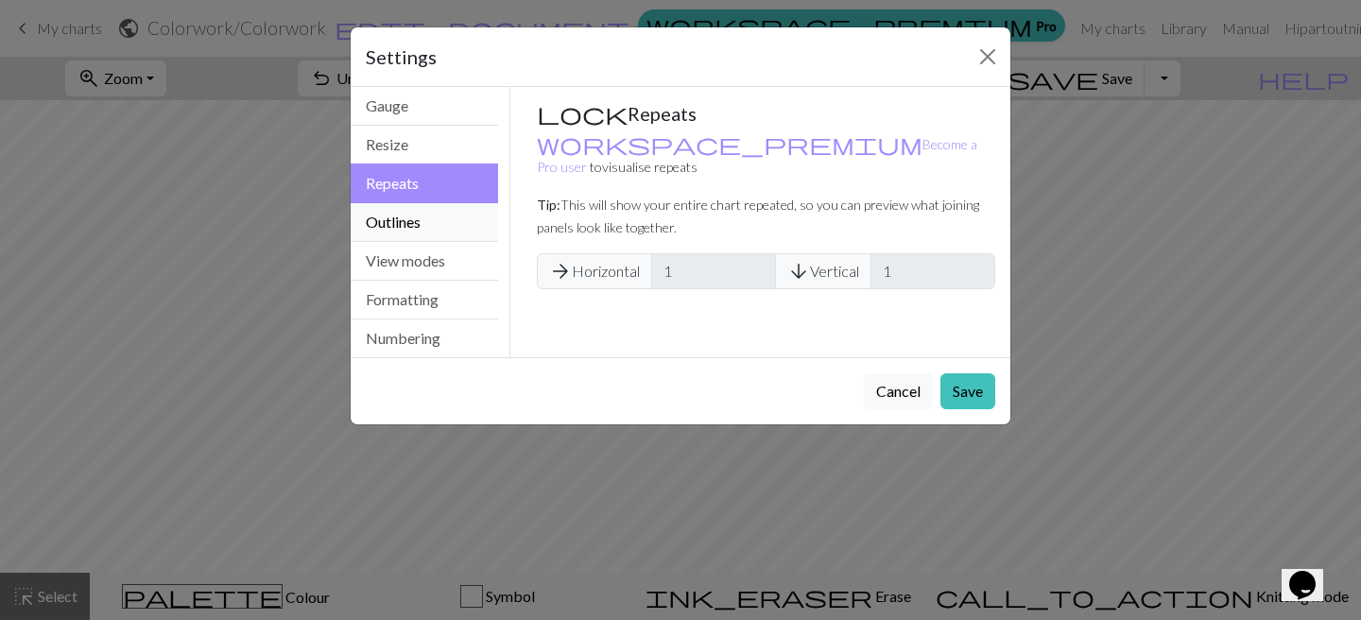
click at [456, 231] on button "Outlines" at bounding box center [424, 222] width 147 height 39
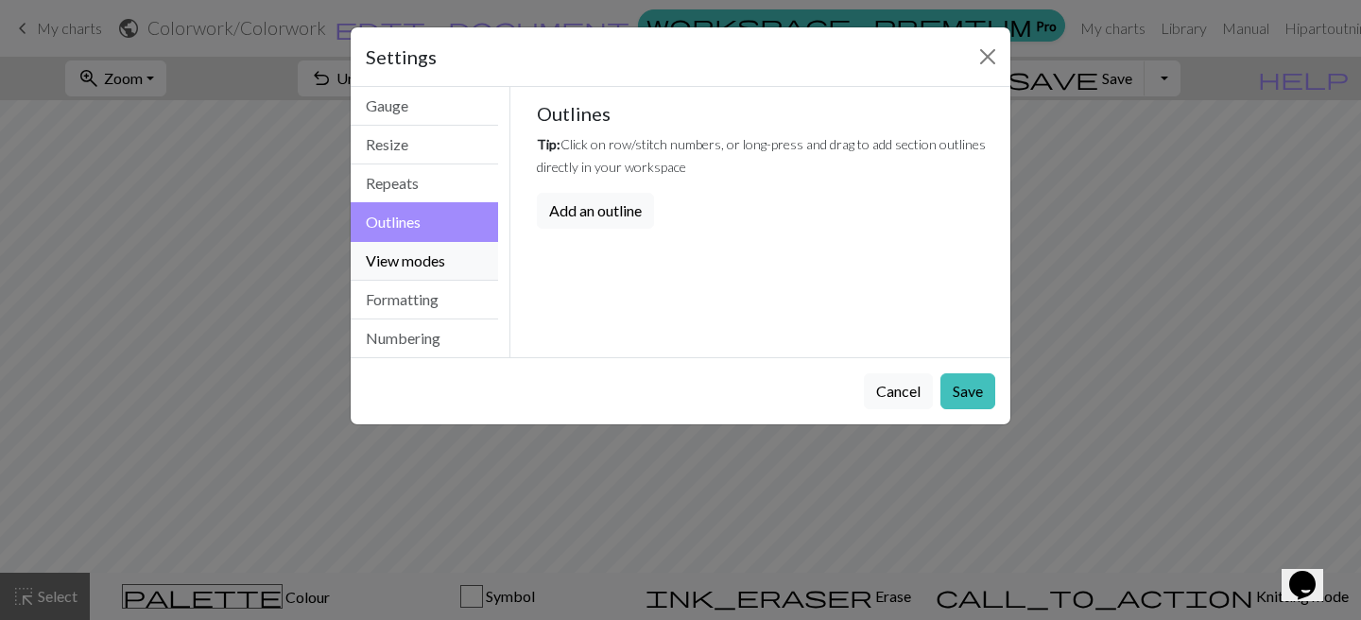
click at [455, 268] on button "View modes" at bounding box center [424, 261] width 147 height 39
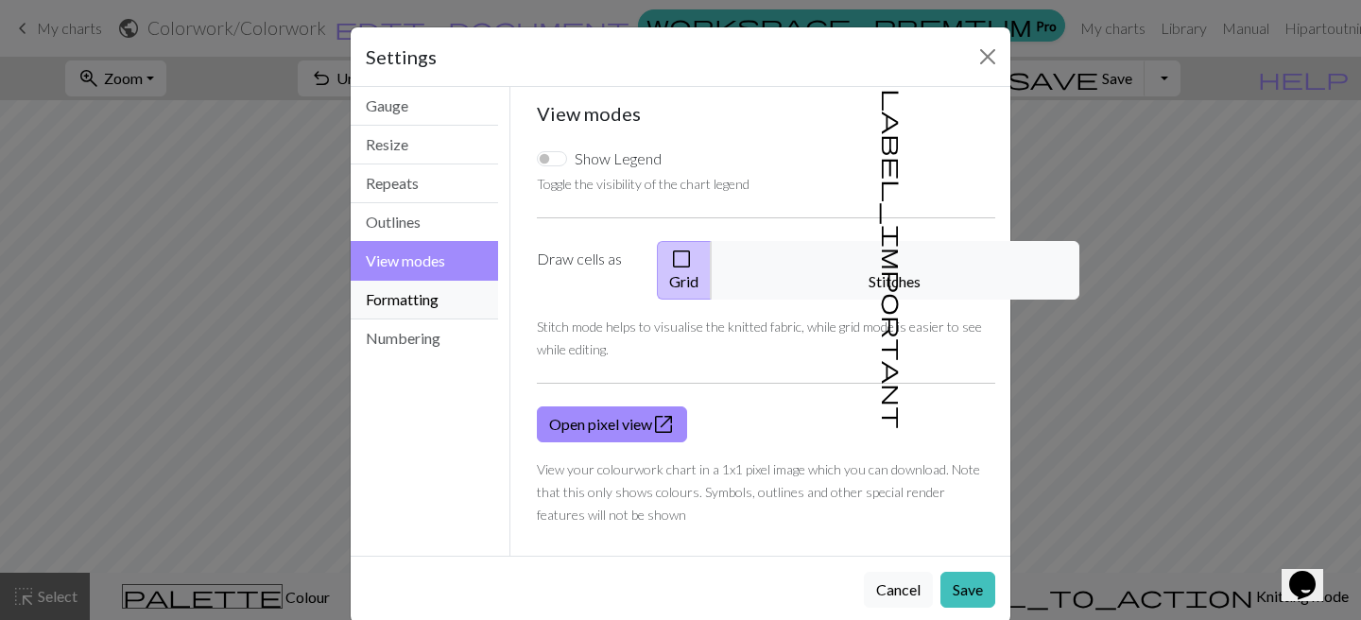
click at [453, 300] on button "Formatting" at bounding box center [424, 300] width 147 height 39
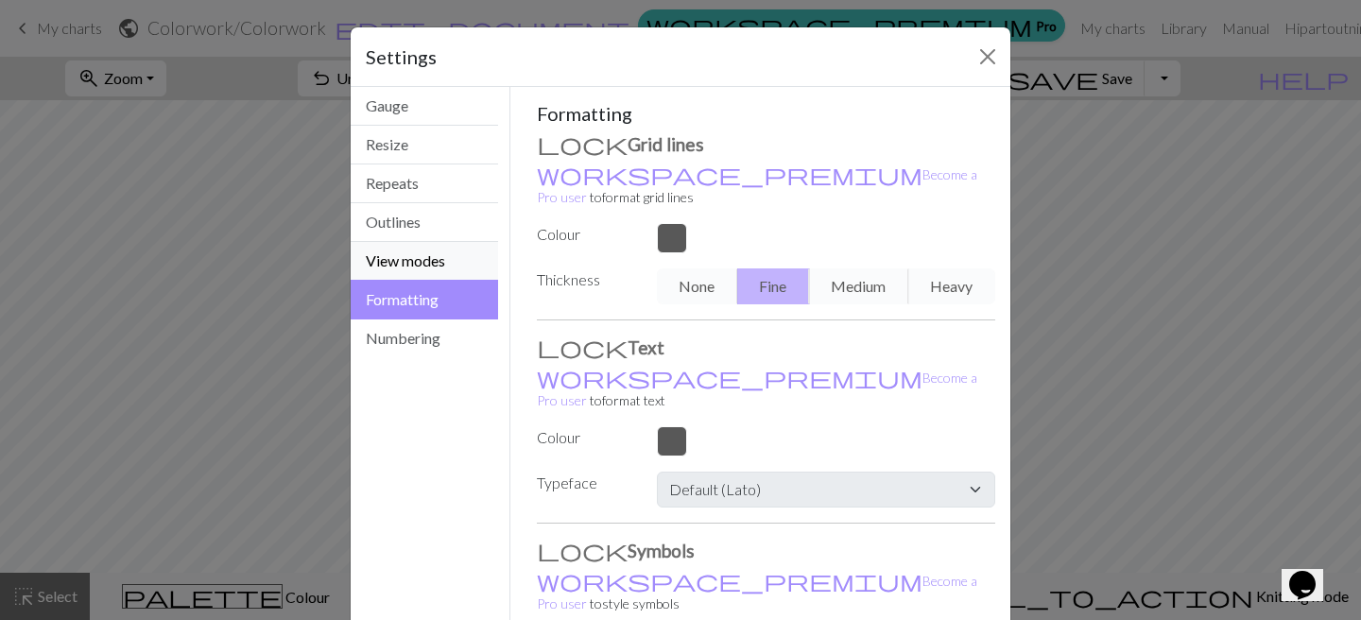
click at [447, 271] on button "View modes" at bounding box center [424, 261] width 147 height 39
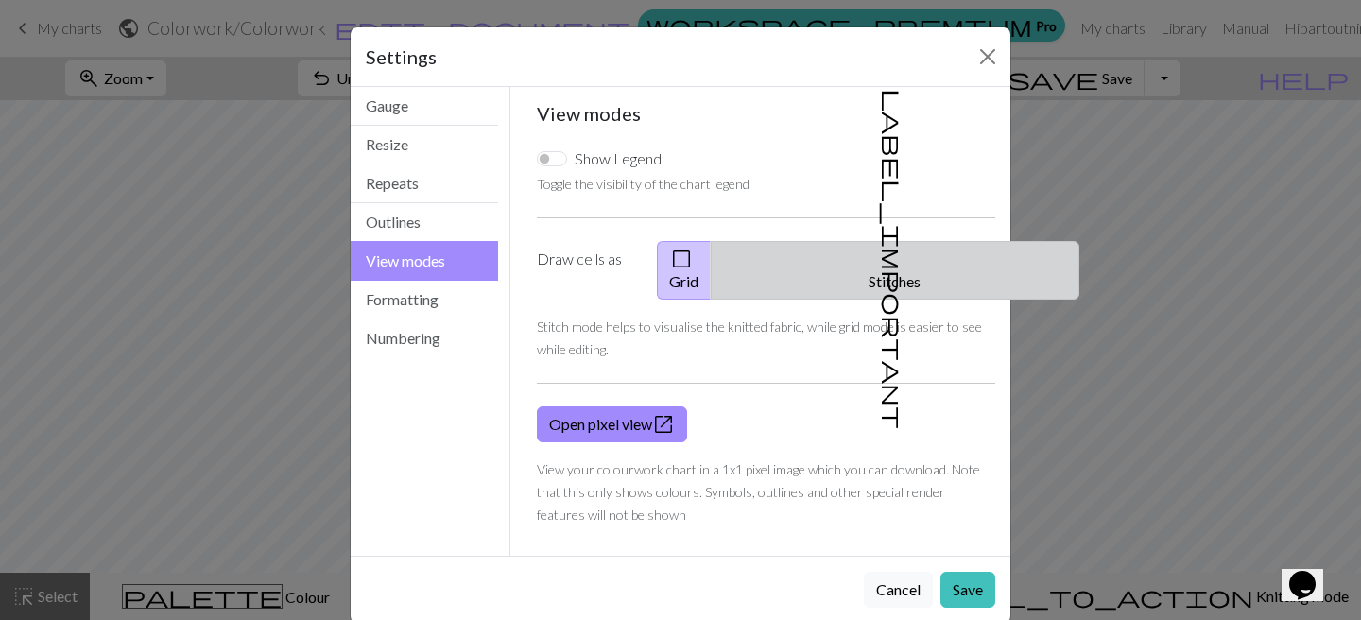
click at [880, 267] on span "label_important" at bounding box center [893, 259] width 26 height 340
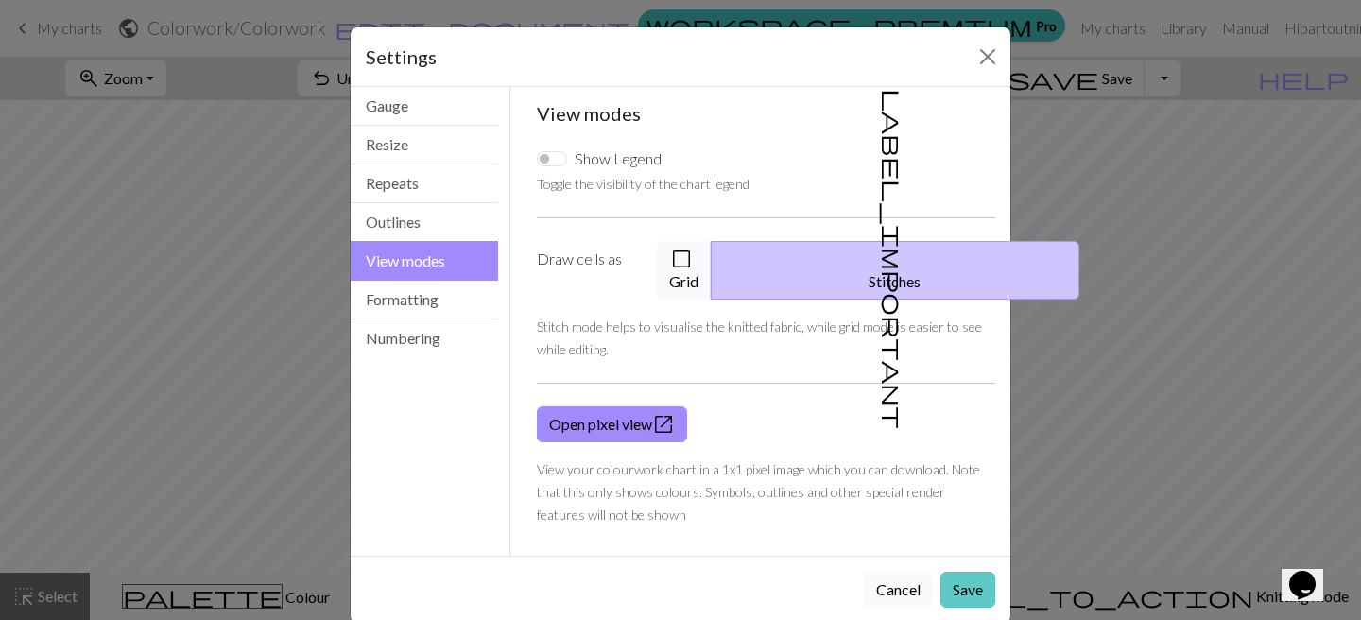
click at [953, 572] on button "Save" at bounding box center [968, 590] width 55 height 36
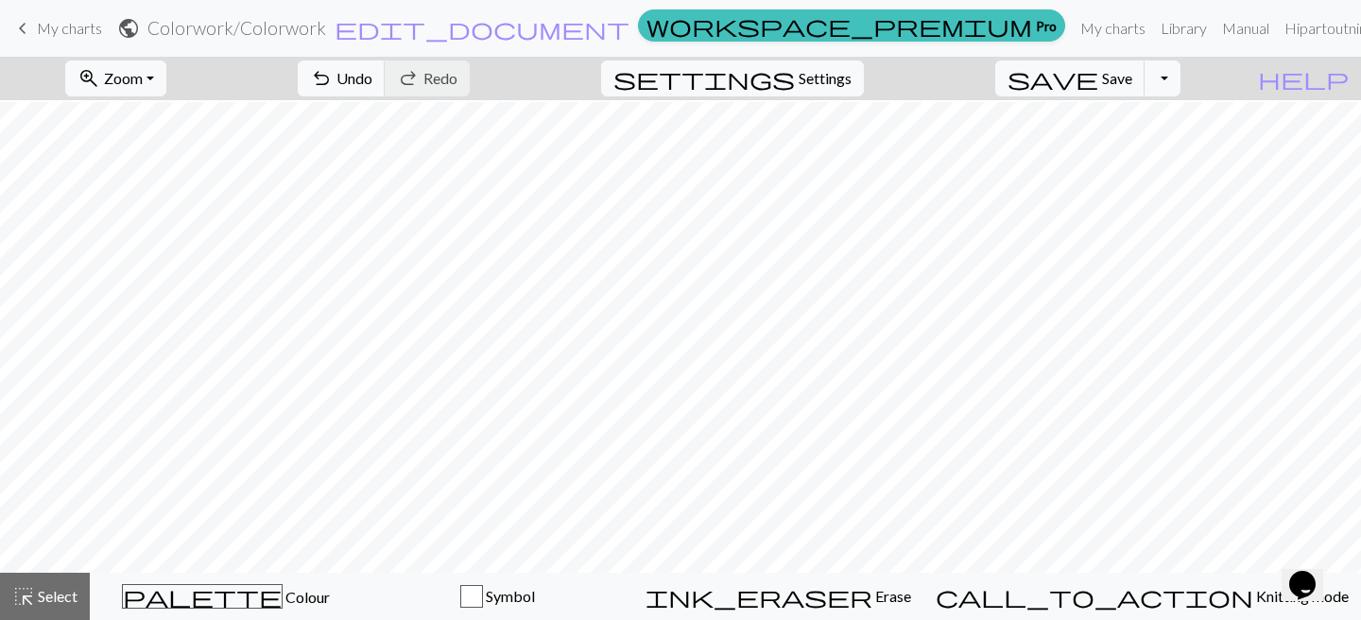
scroll to position [310, 0]
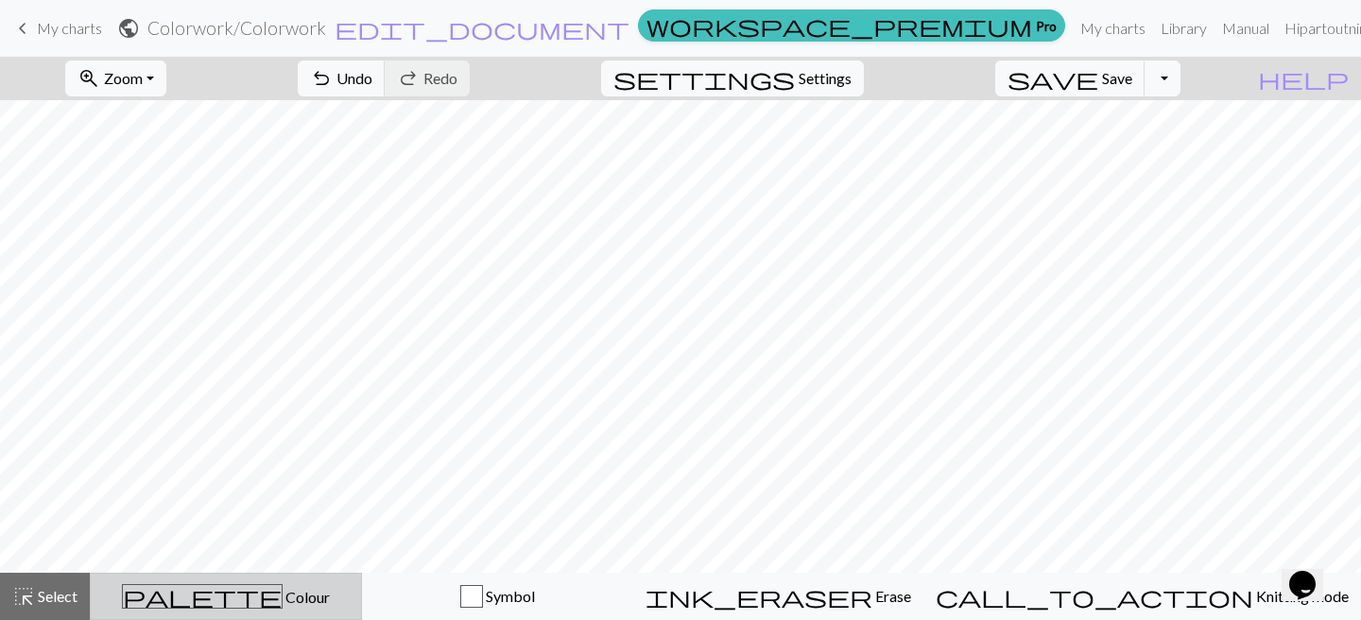
click at [283, 602] on span "Colour" at bounding box center [306, 597] width 47 height 18
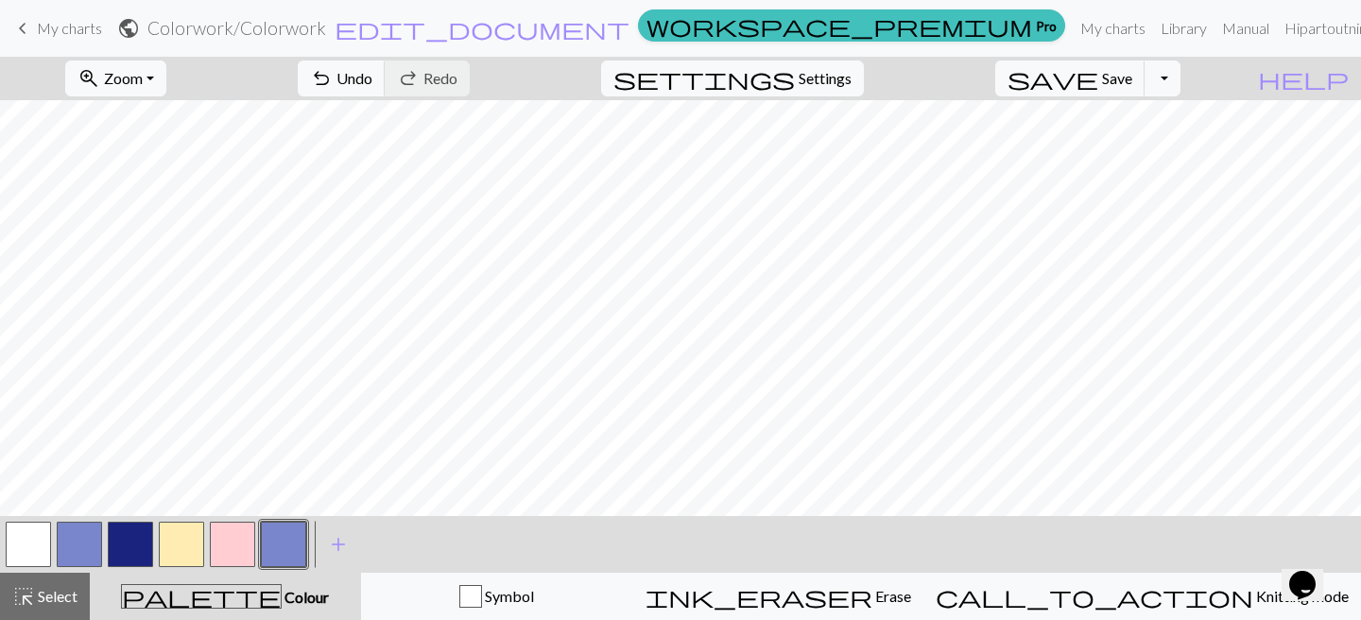
click at [293, 536] on button "button" at bounding box center [283, 544] width 45 height 45
click at [293, 536] on div "Edit colour Name CC6 Use advanced picker workspace_premium Become a Pro user to…" at bounding box center [680, 310] width 1361 height 620
click at [294, 540] on button "button" at bounding box center [283, 544] width 45 height 45
click at [294, 540] on div "Edit colour Name CC6 Use advanced picker workspace_premium Become a Pro user to…" at bounding box center [680, 310] width 1361 height 620
click at [282, 553] on button "button" at bounding box center [283, 544] width 45 height 45
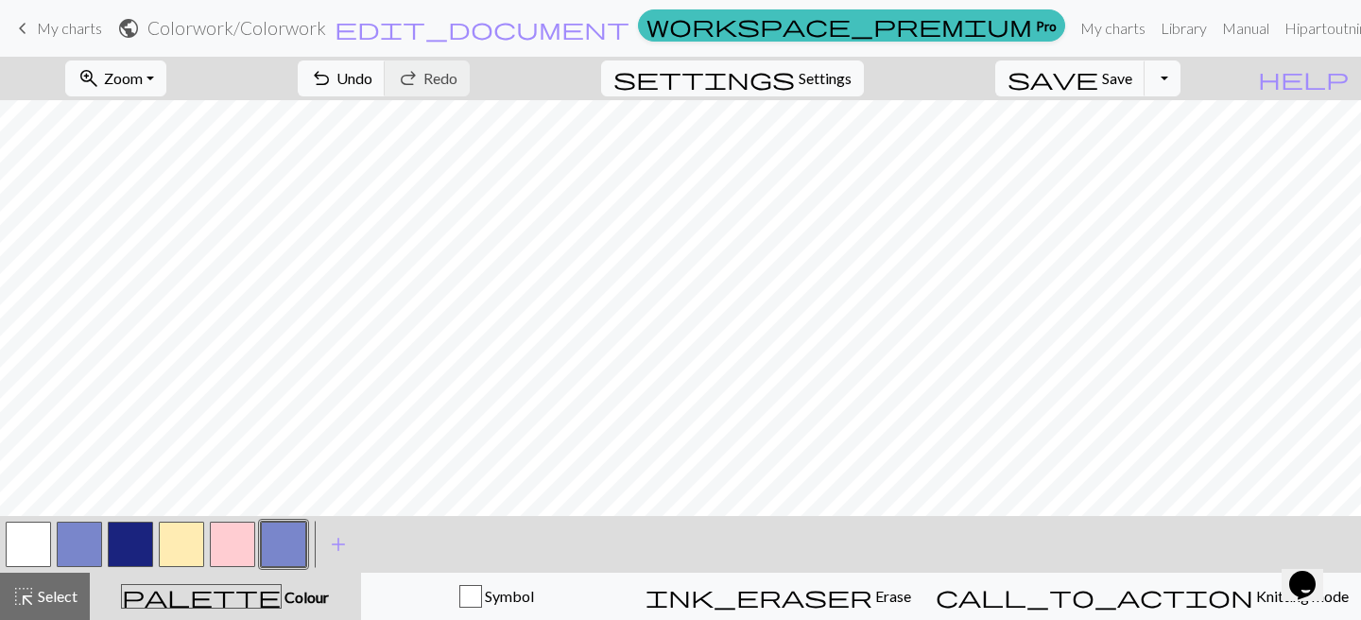
click at [282, 553] on div "Edit colour Name CC6 Use advanced picker workspace_premium Become a Pro user to…" at bounding box center [680, 310] width 1361 height 620
click at [281, 552] on button "button" at bounding box center [283, 544] width 45 height 45
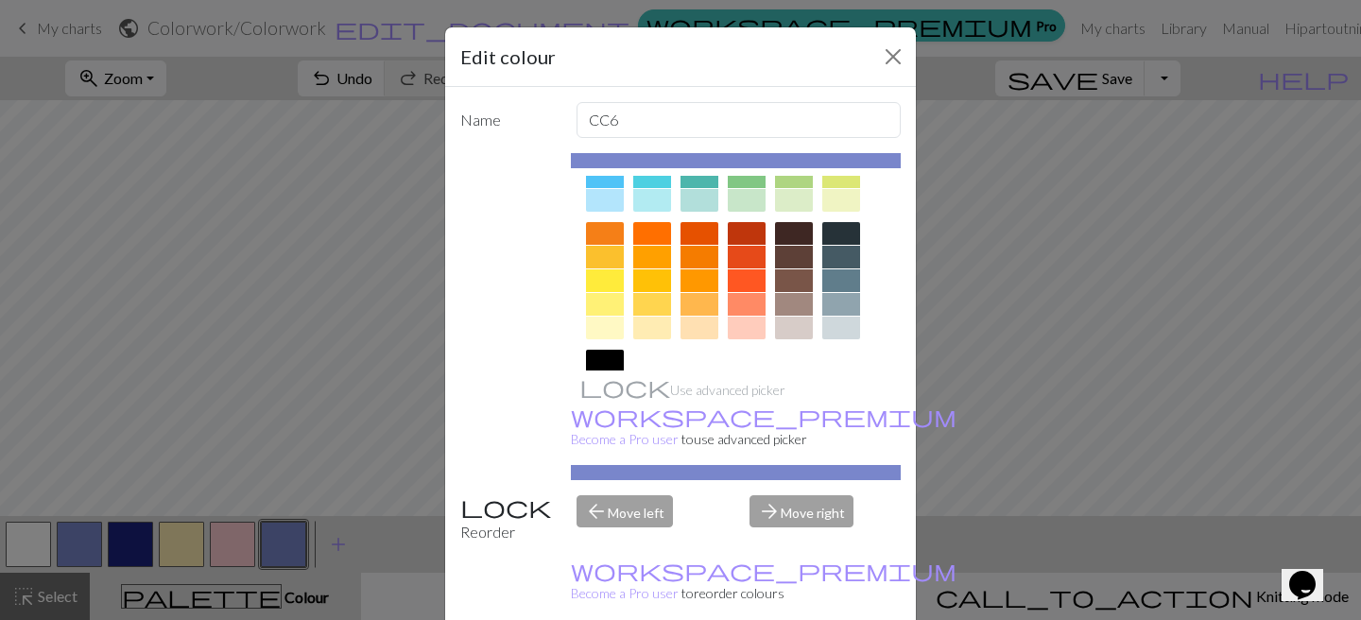
scroll to position [217, 0]
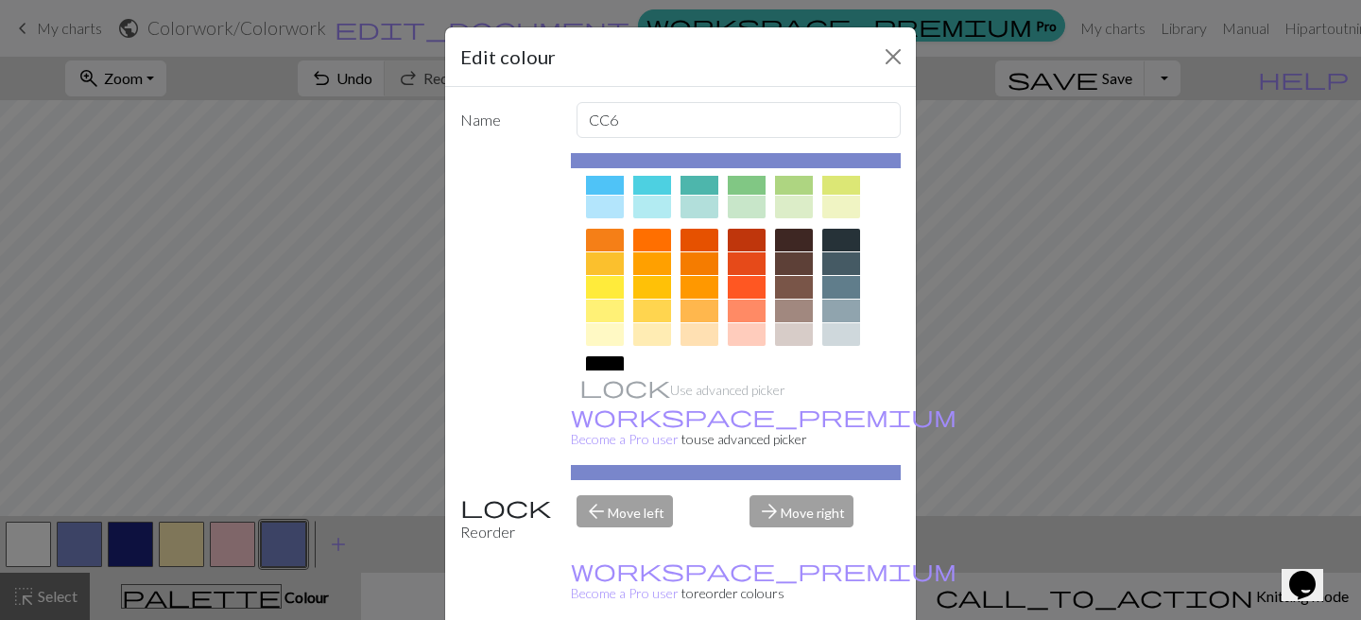
click at [600, 217] on div at bounding box center [605, 207] width 38 height 23
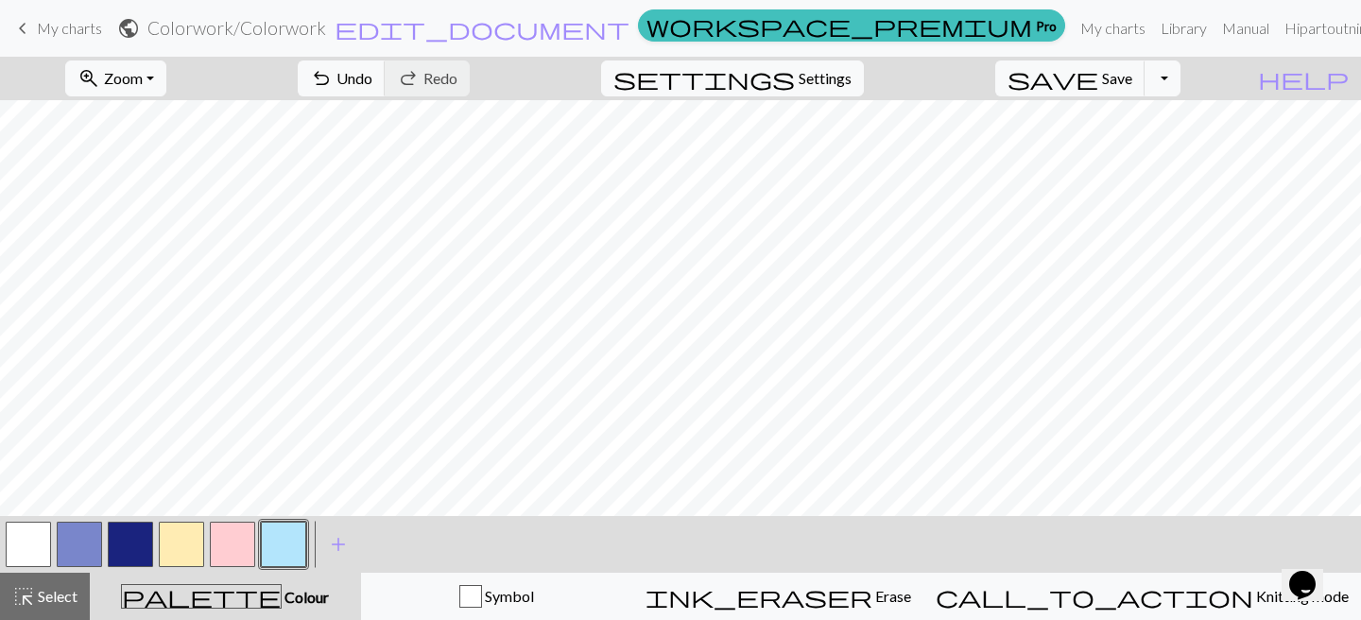
click at [290, 543] on button "button" at bounding box center [283, 544] width 45 height 45
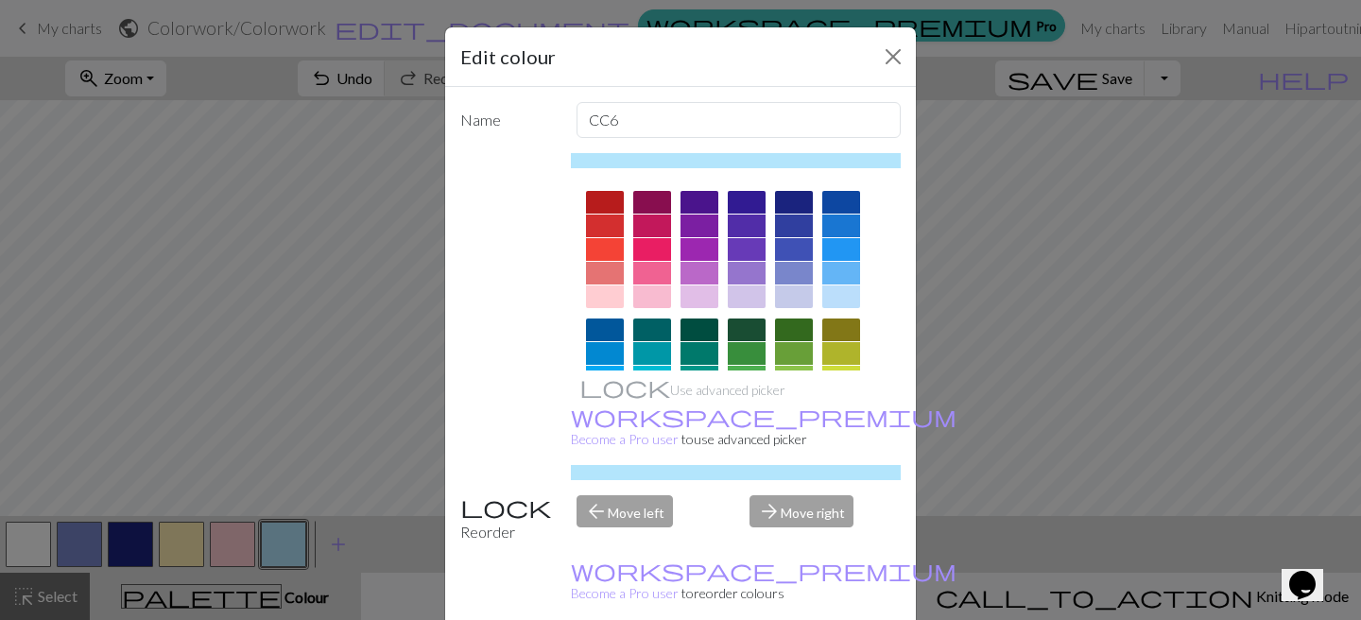
click at [830, 299] on div at bounding box center [841, 296] width 38 height 23
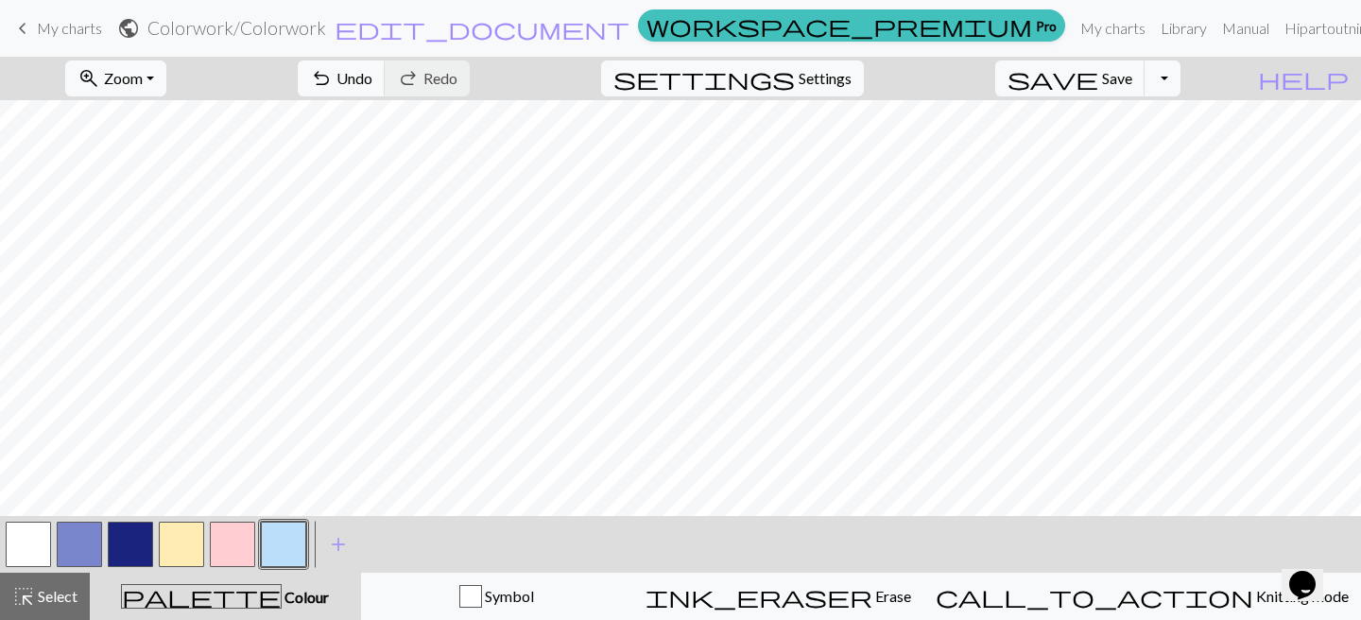
click at [286, 538] on button "button" at bounding box center [283, 544] width 45 height 45
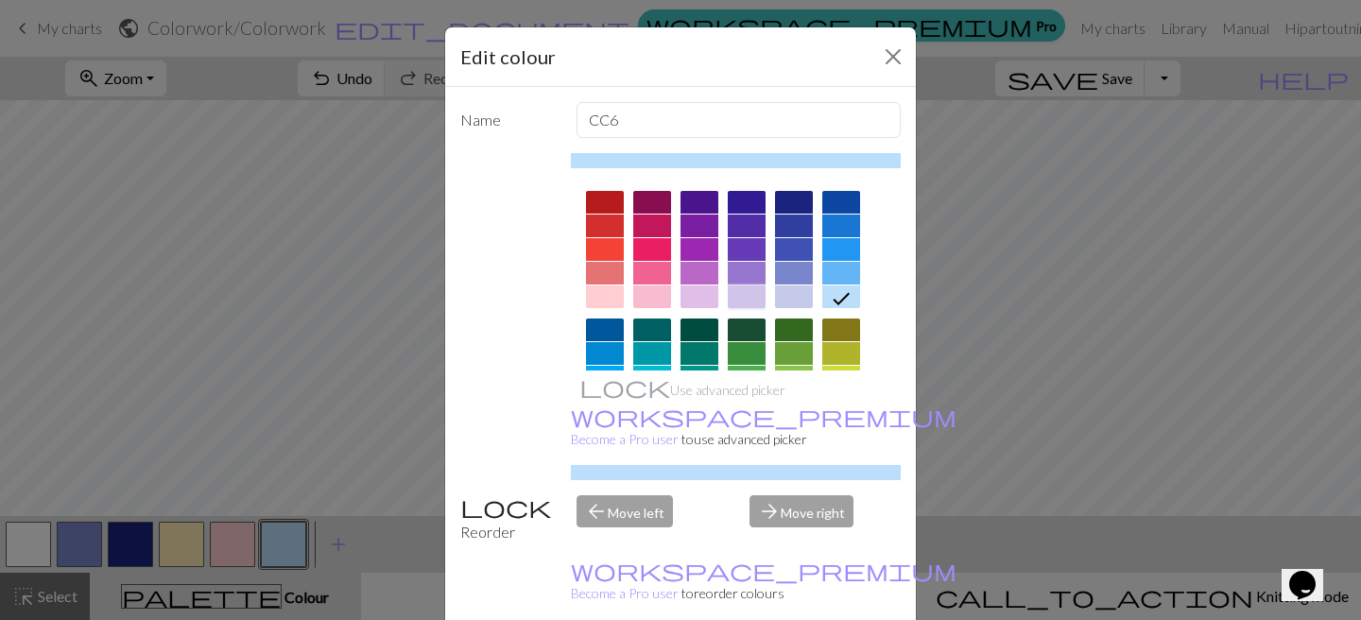
click at [741, 304] on div at bounding box center [747, 296] width 38 height 23
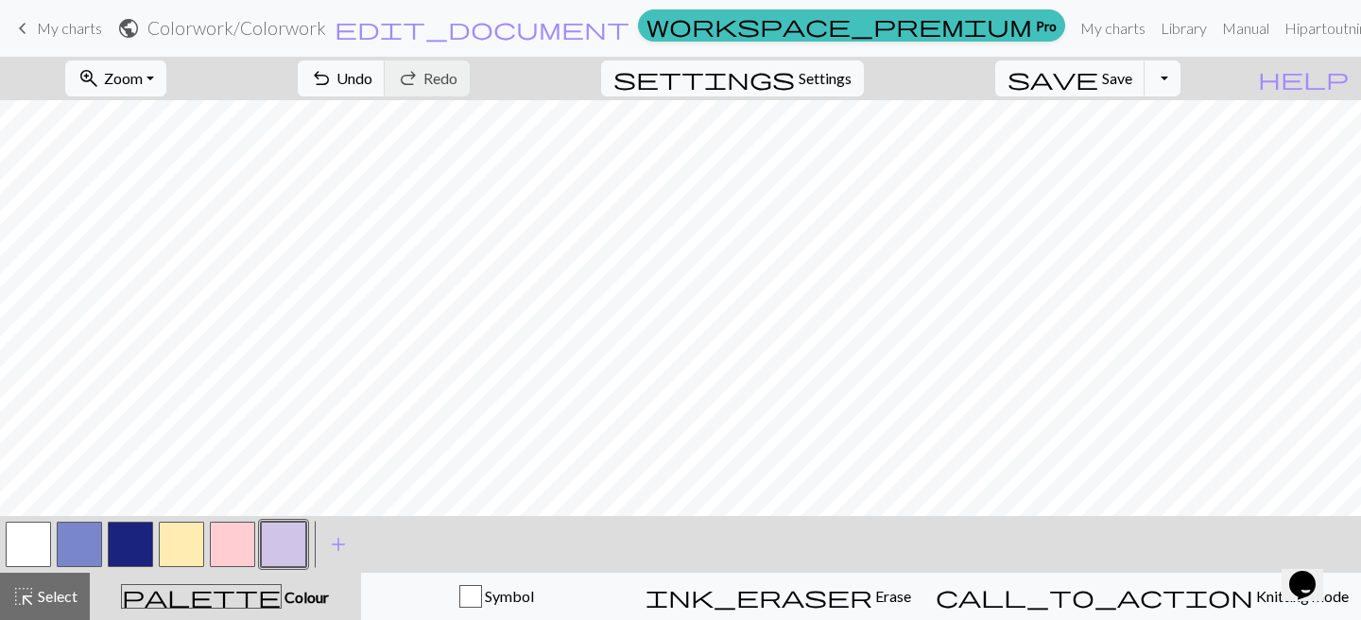
click at [285, 534] on button "button" at bounding box center [283, 544] width 45 height 45
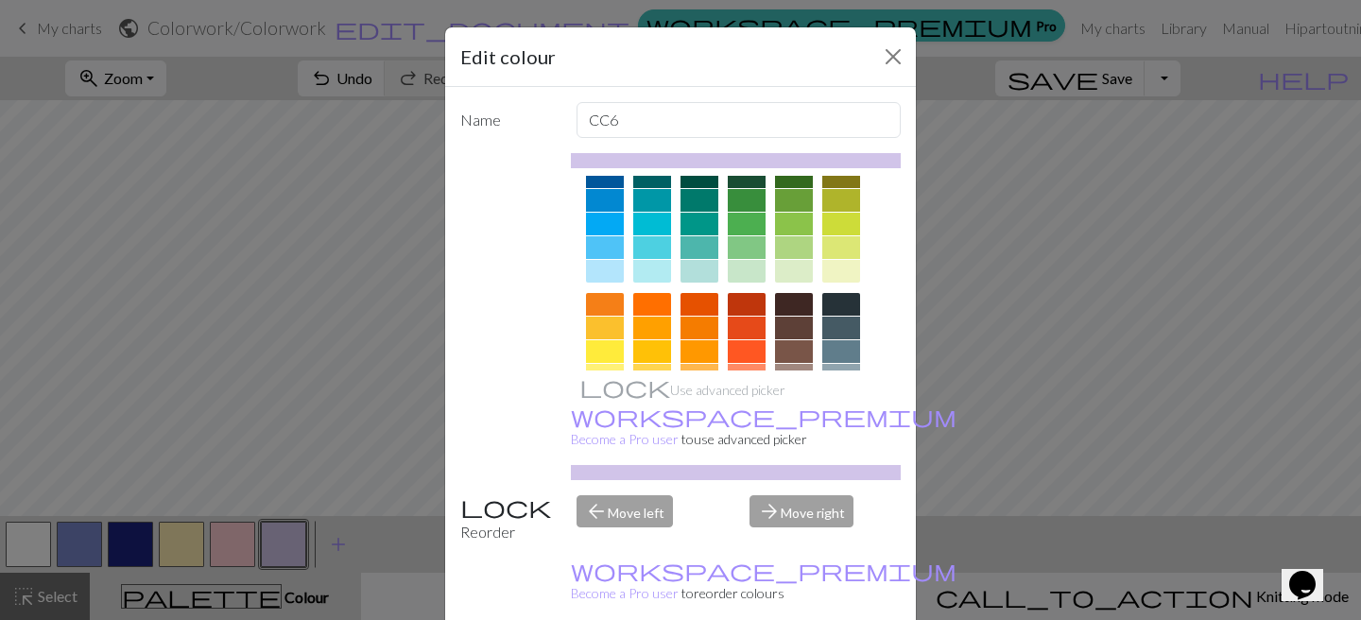
scroll to position [0, 0]
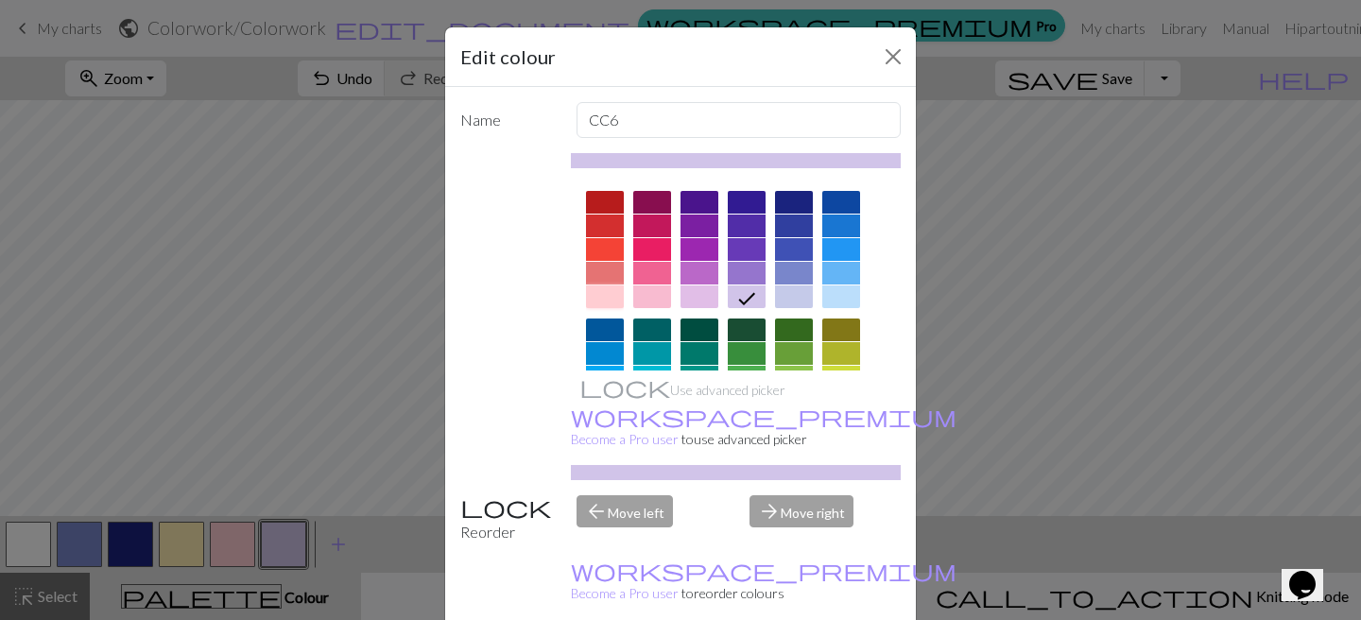
click at [615, 304] on div at bounding box center [605, 296] width 38 height 23
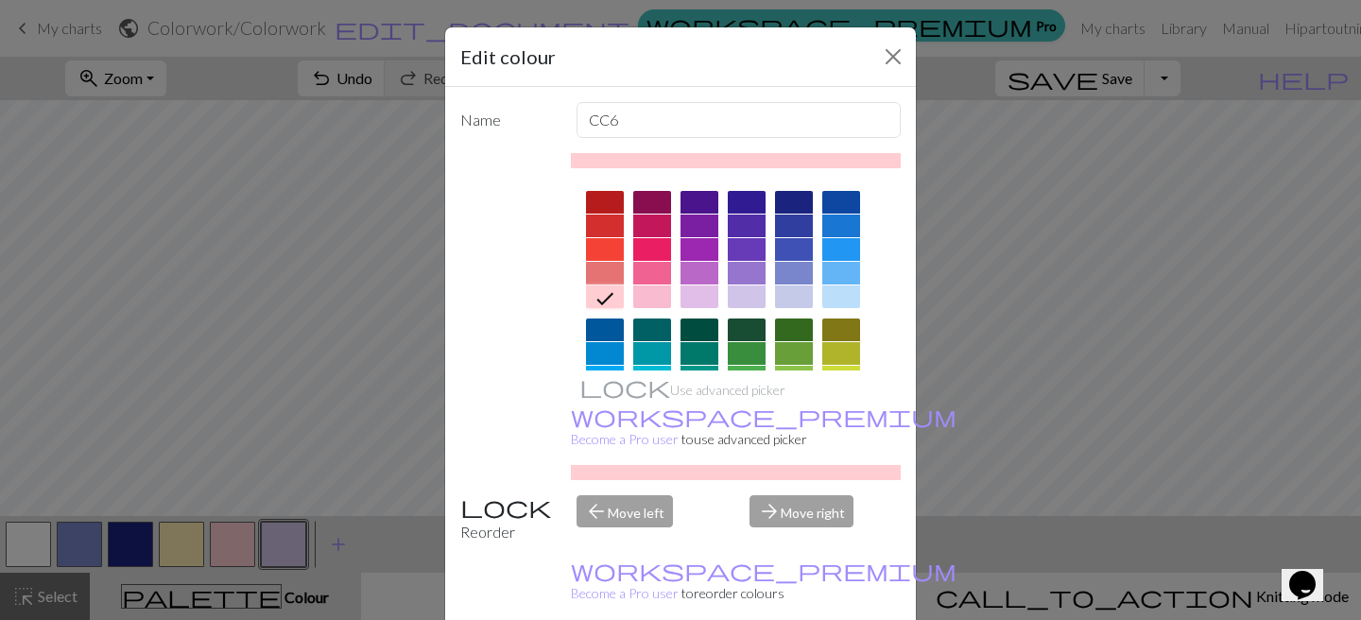
click at [643, 300] on div at bounding box center [652, 296] width 38 height 23
click at [614, 297] on div at bounding box center [605, 296] width 38 height 23
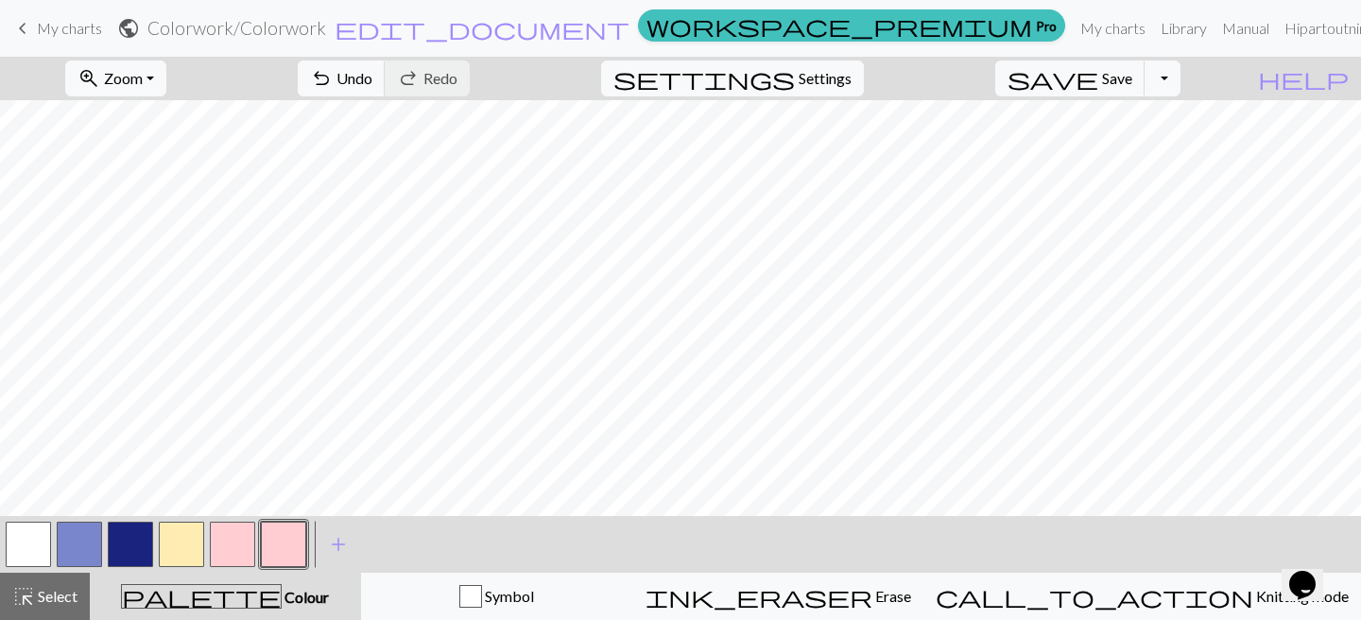
click at [293, 532] on button "button" at bounding box center [283, 544] width 45 height 45
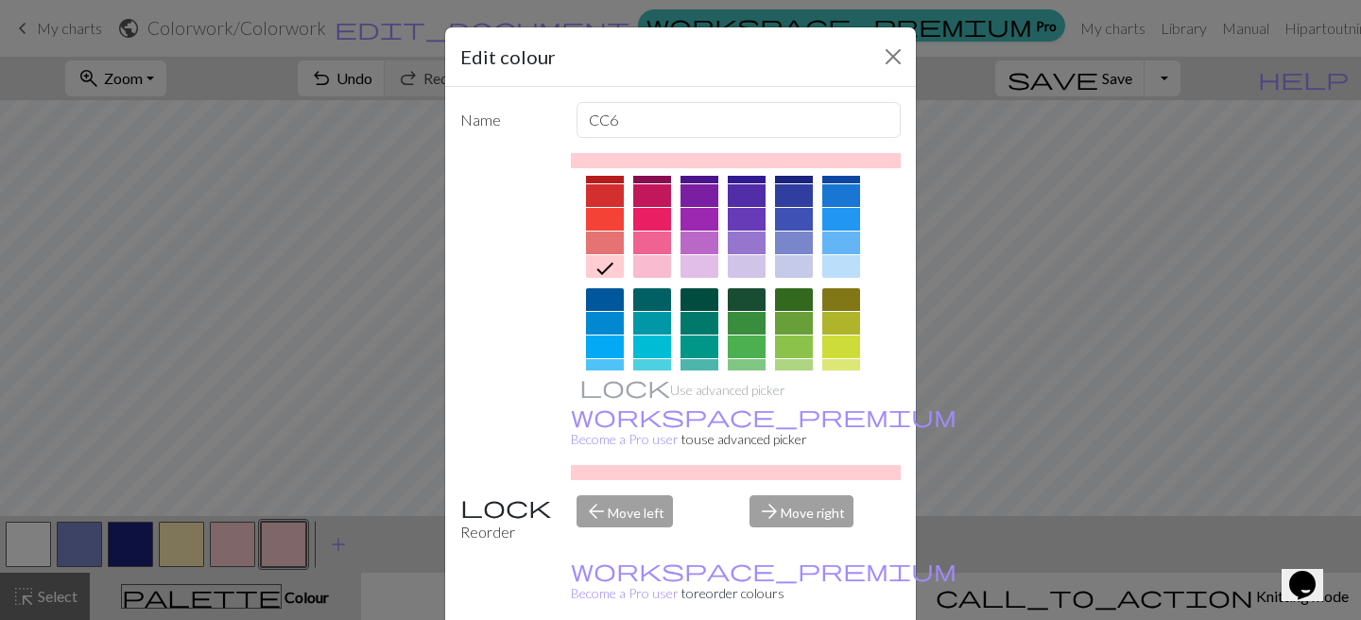
scroll to position [24, 0]
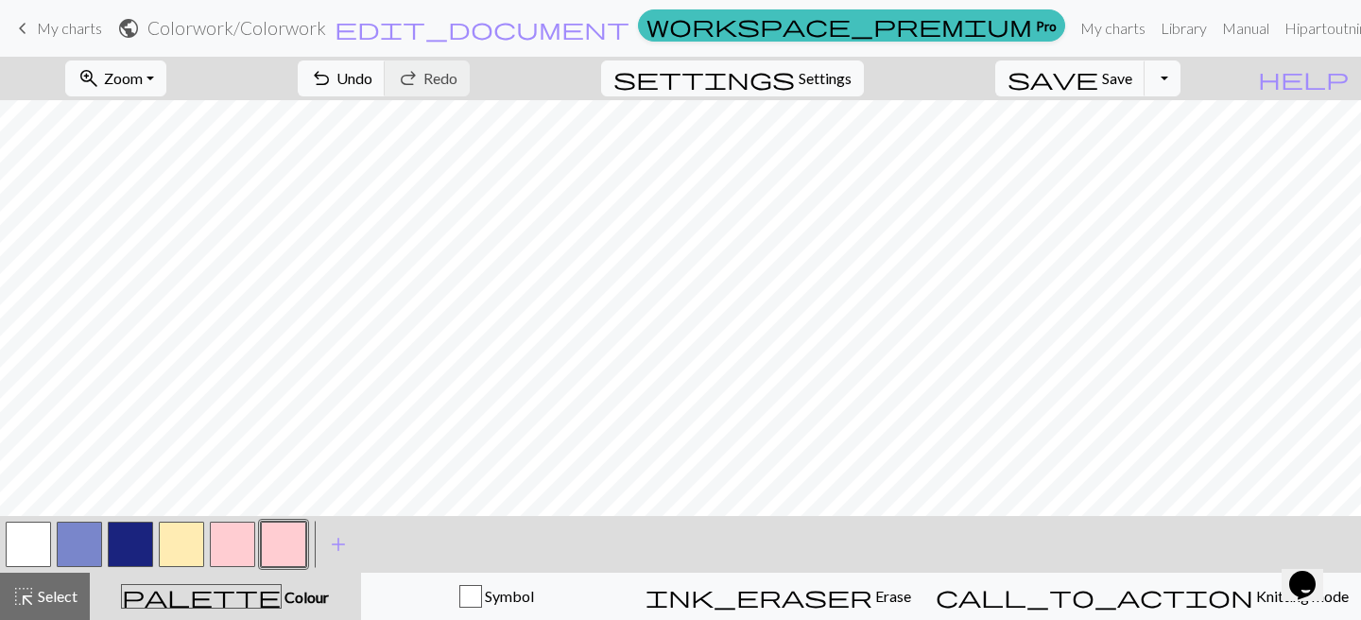
click at [276, 551] on button "button" at bounding box center [283, 544] width 45 height 45
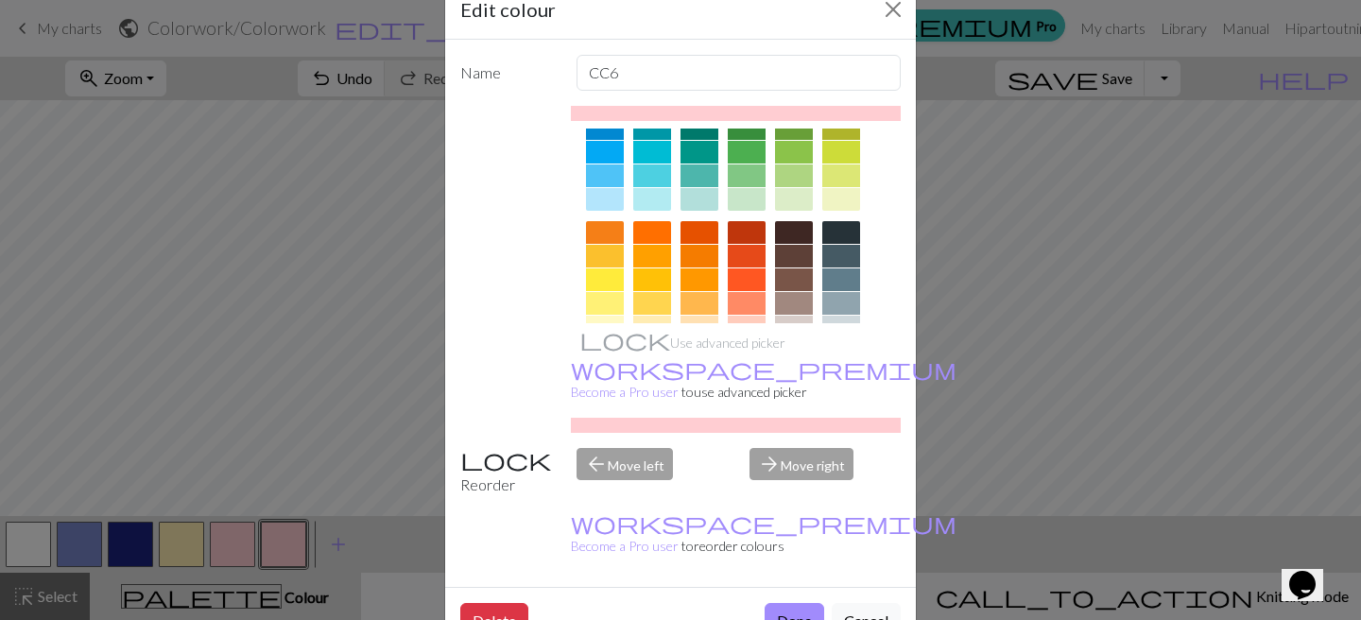
scroll to position [281, 0]
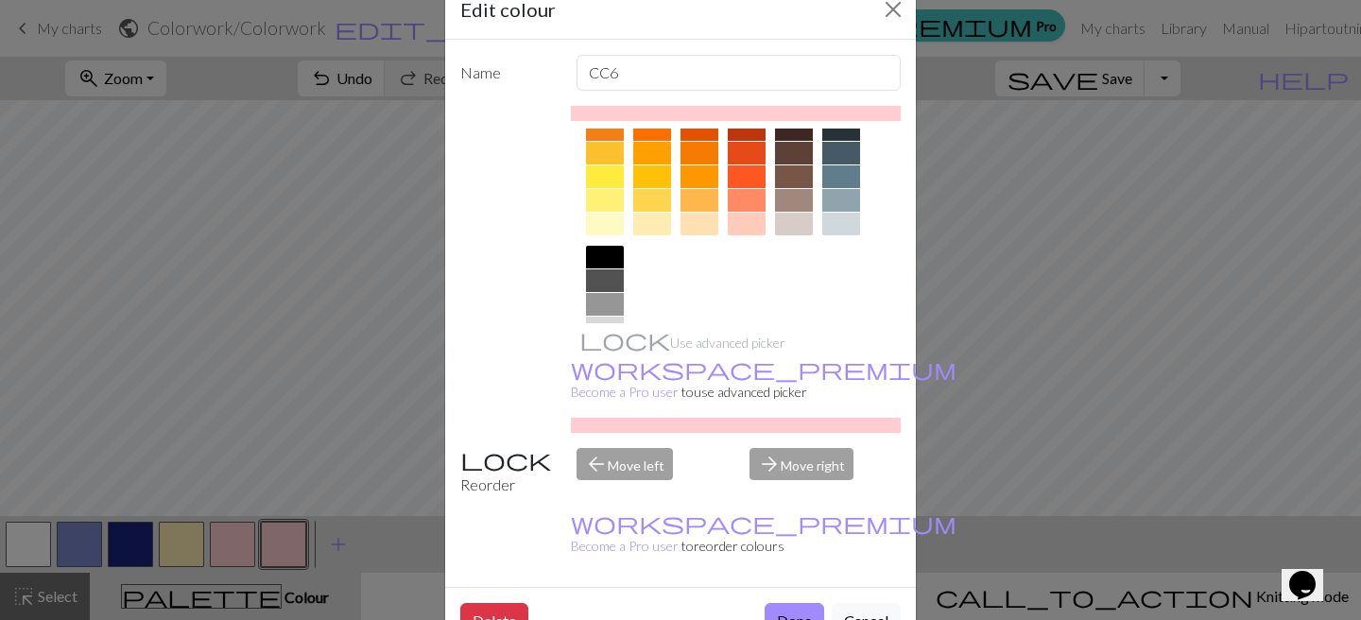
click at [607, 227] on div at bounding box center [605, 224] width 38 height 23
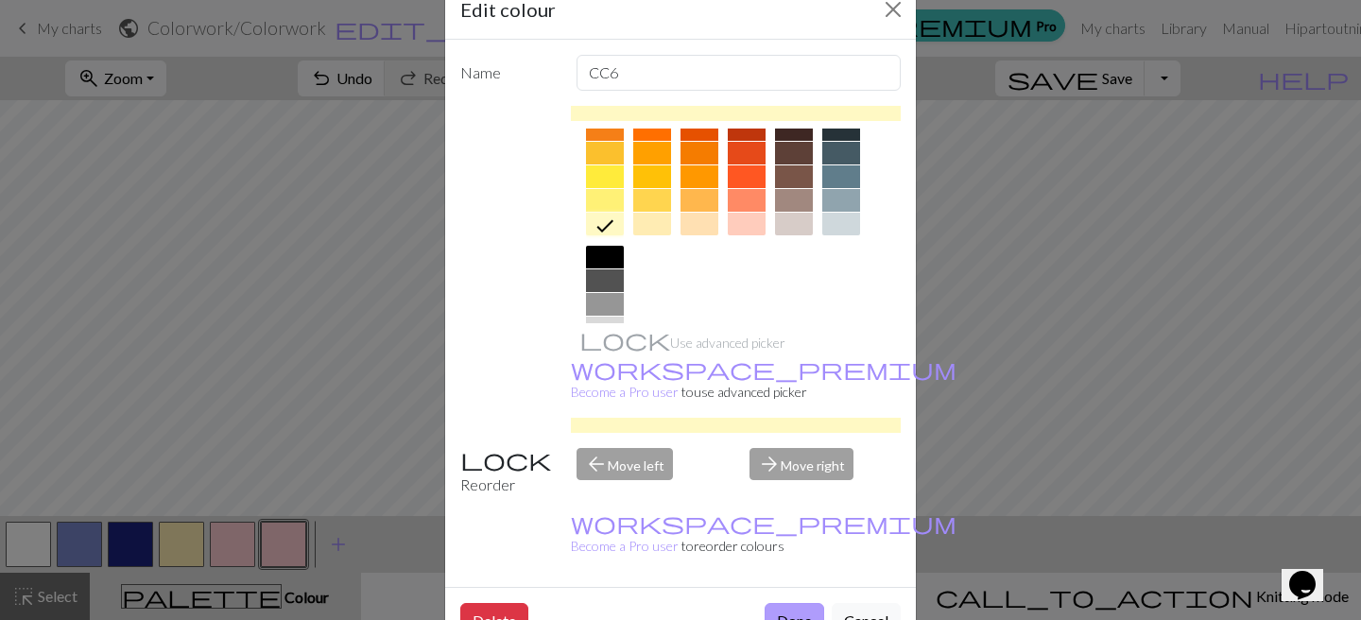
click at [778, 603] on button "Done" at bounding box center [795, 621] width 60 height 36
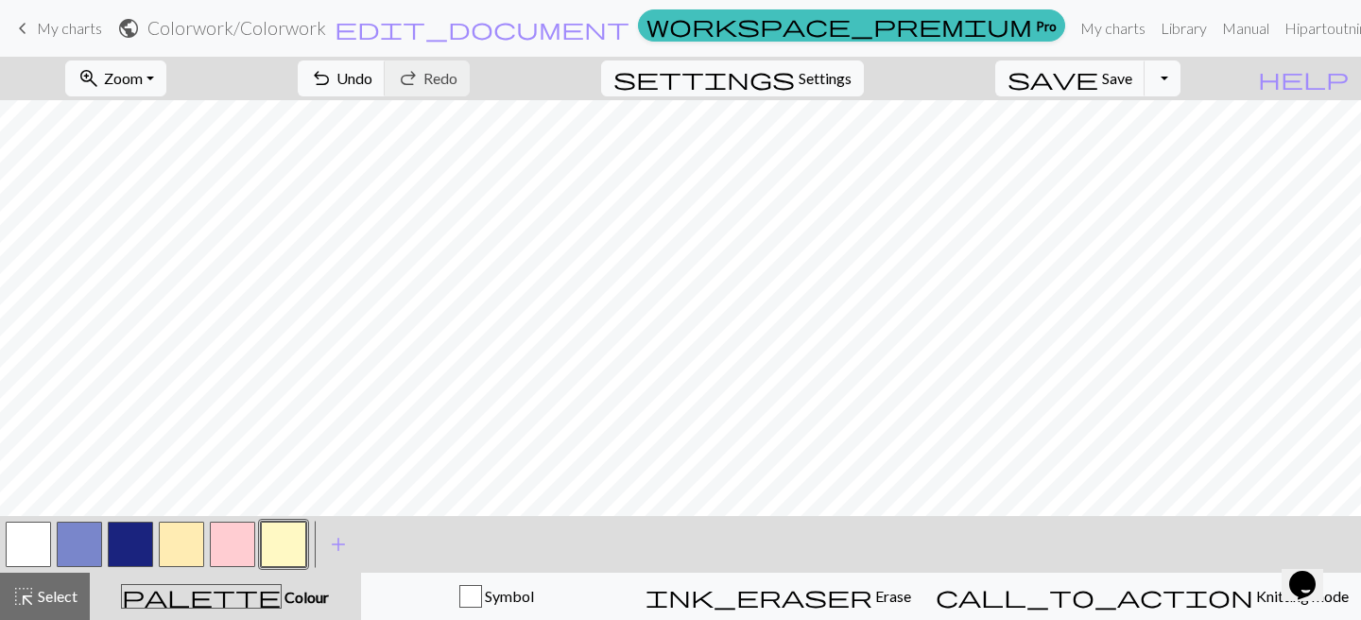
click at [271, 549] on button "button" at bounding box center [283, 544] width 45 height 45
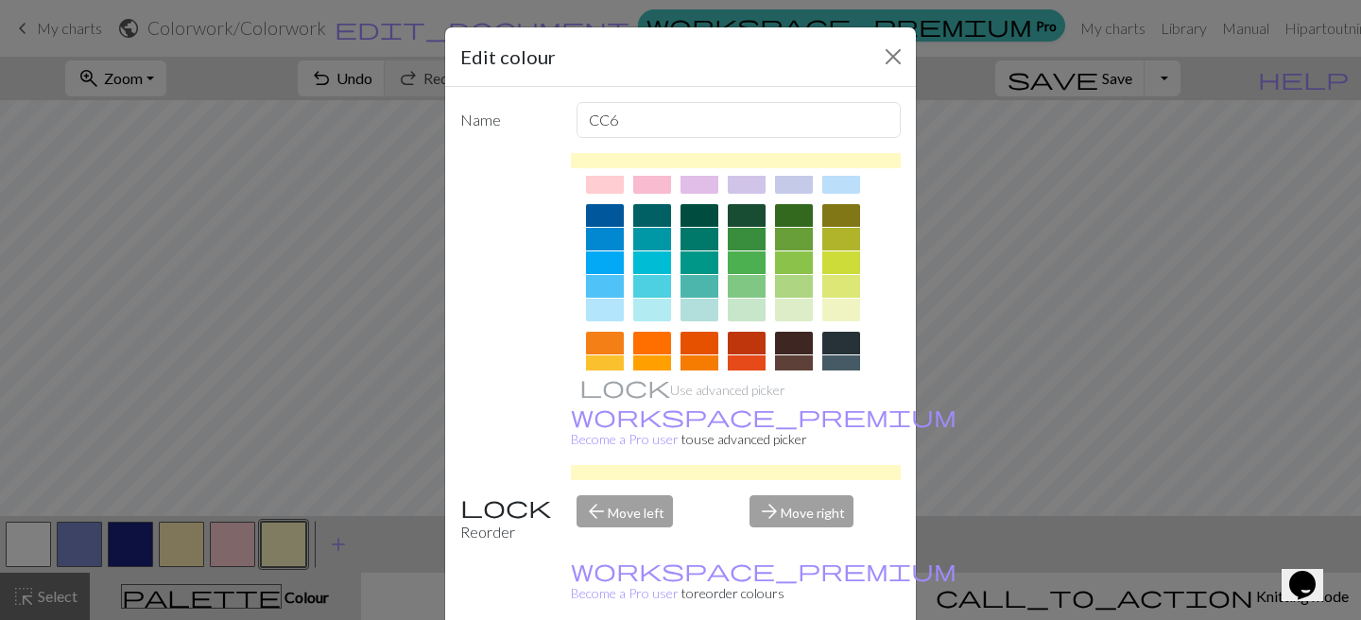
scroll to position [113, 0]
click at [735, 222] on div at bounding box center [747, 216] width 38 height 23
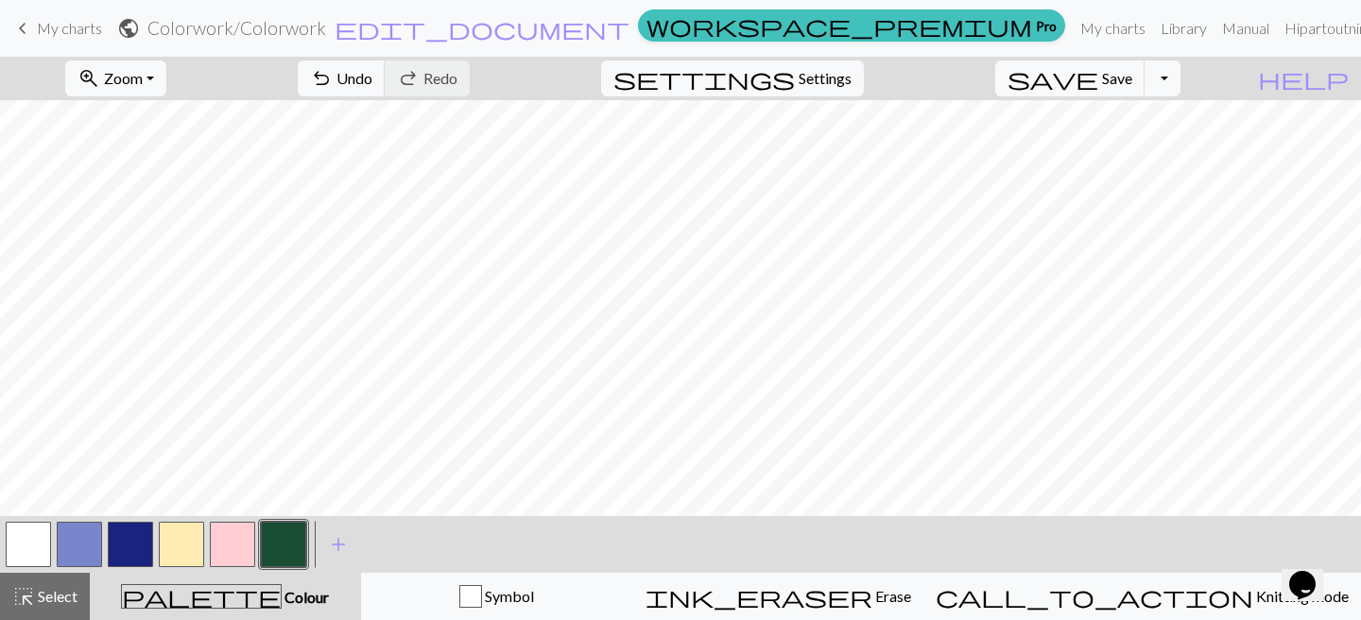
click at [272, 546] on button "button" at bounding box center [283, 544] width 45 height 45
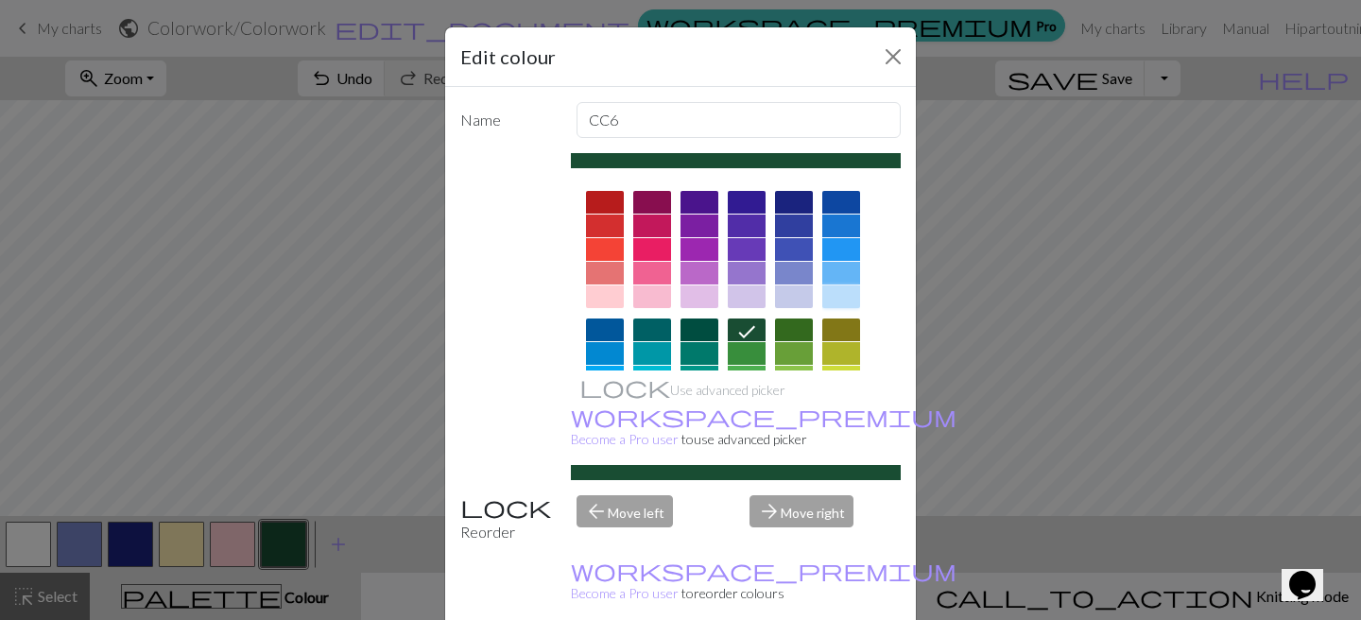
click at [847, 287] on div at bounding box center [841, 296] width 38 height 23
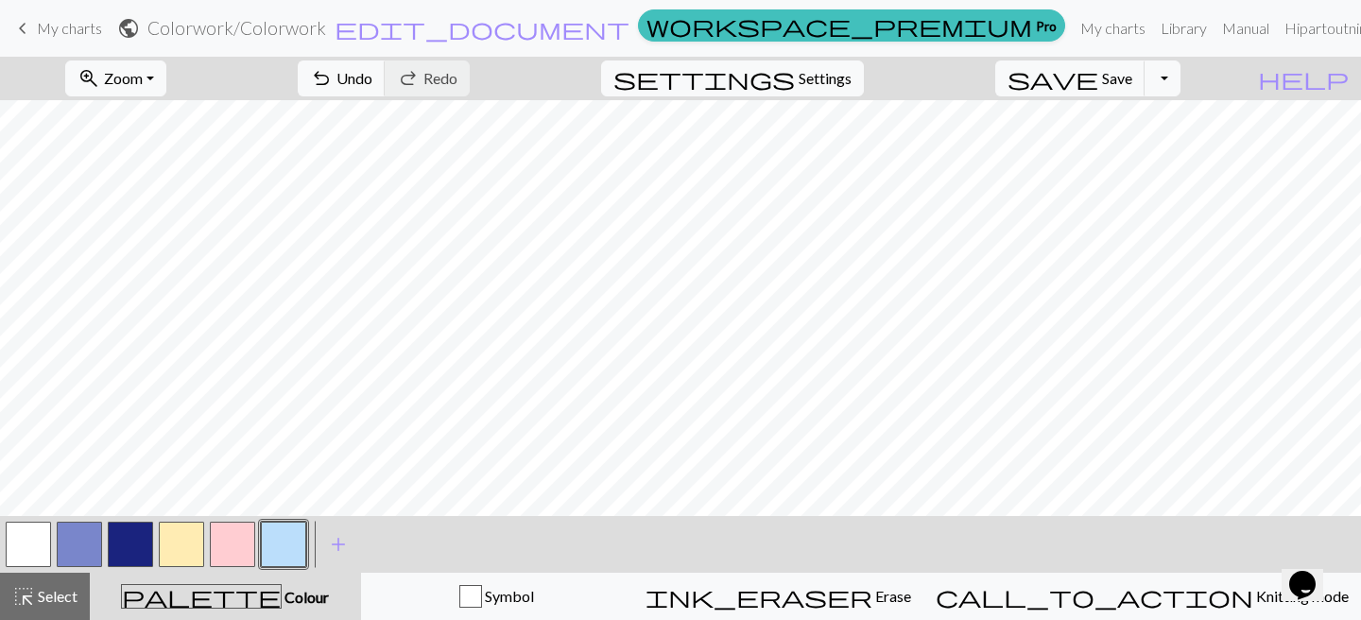
scroll to position [0, 0]
